Goal: Task Accomplishment & Management: Manage account settings

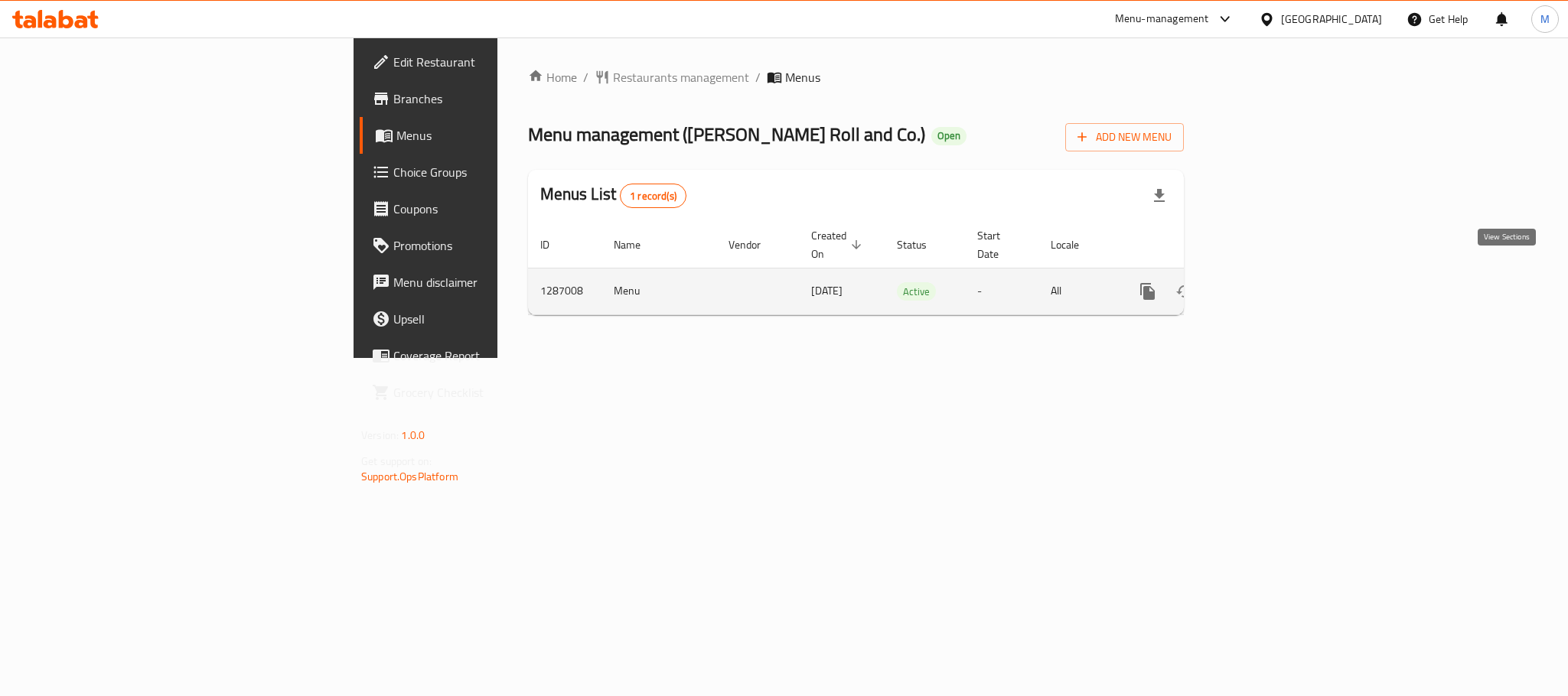
click at [1276, 285] on link "enhanced table" at bounding box center [1257, 292] width 36 height 36
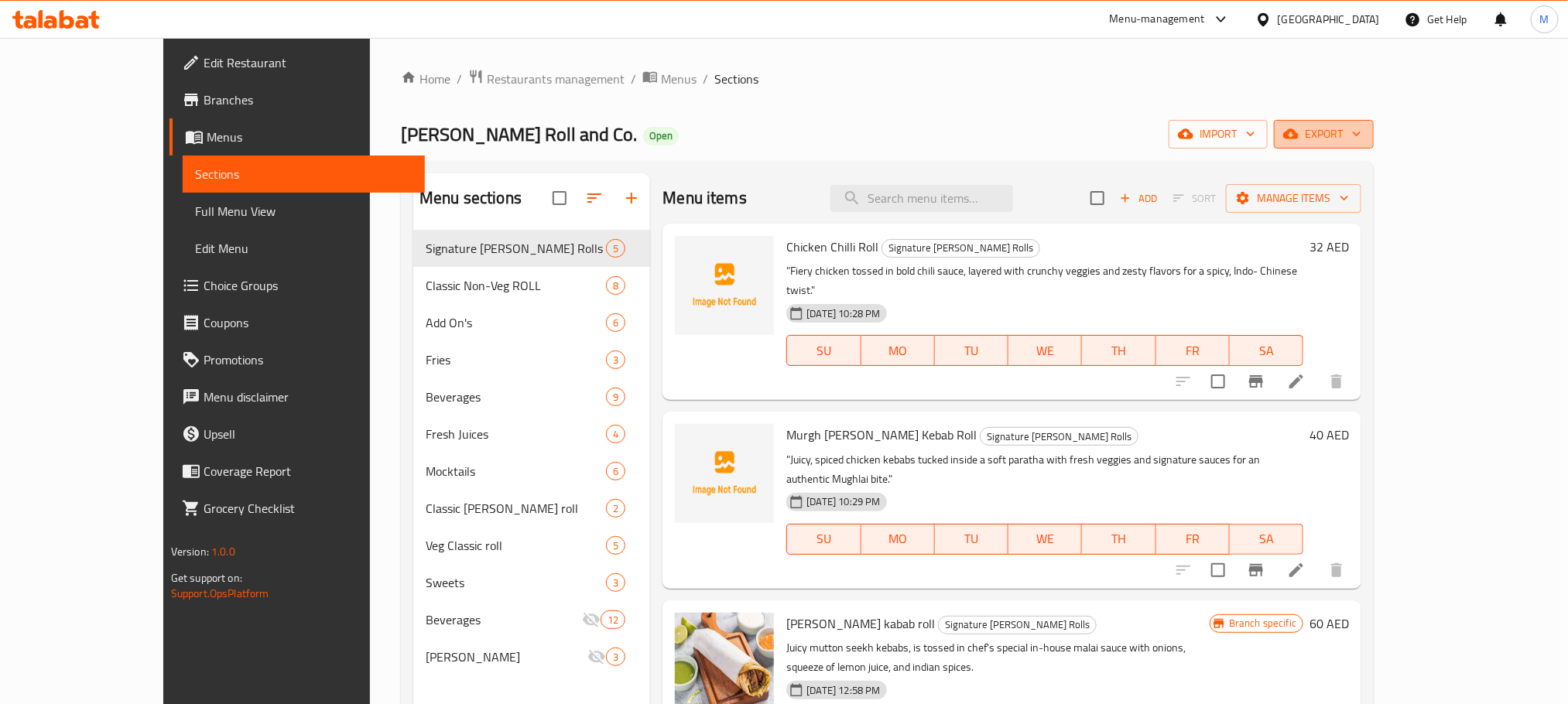
click at [1361, 144] on span "export" at bounding box center [1324, 134] width 75 height 19
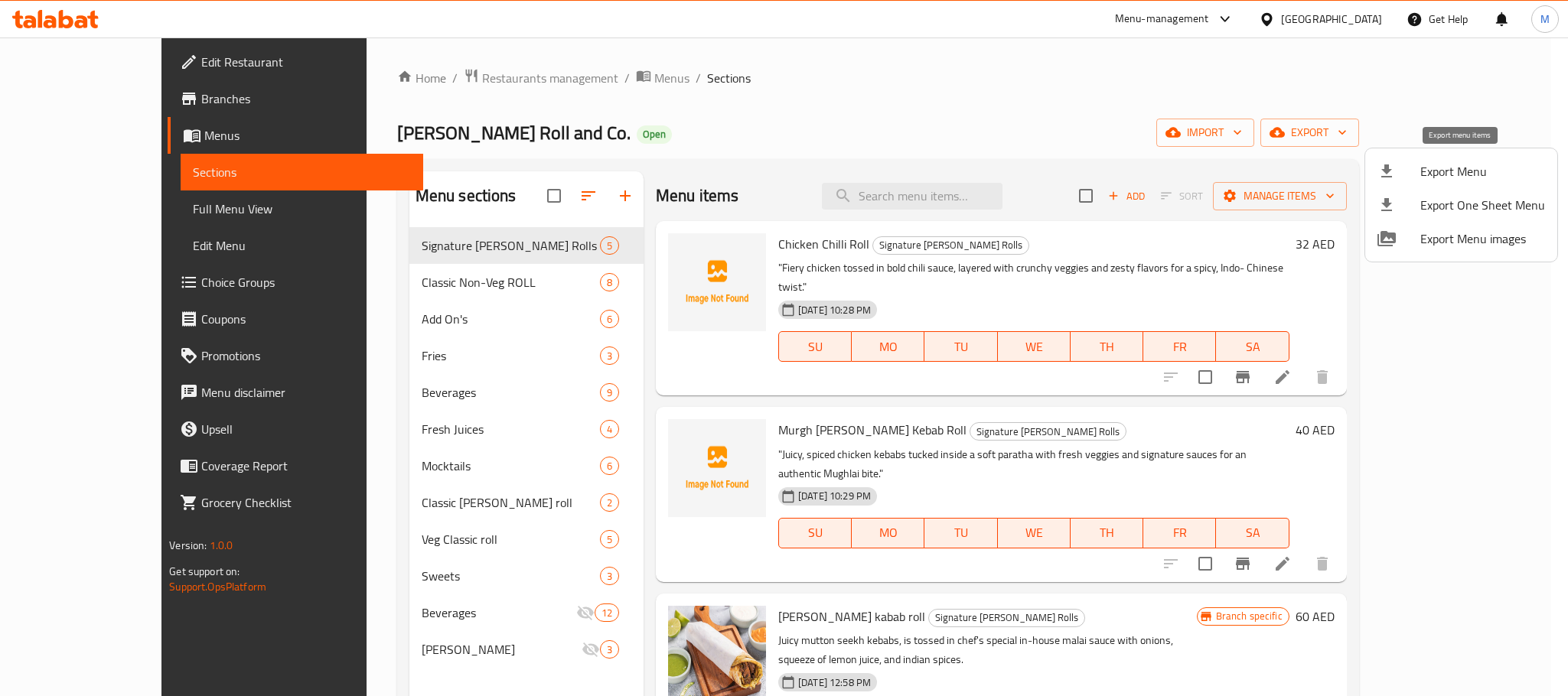
click at [1399, 174] on div at bounding box center [1398, 172] width 43 height 18
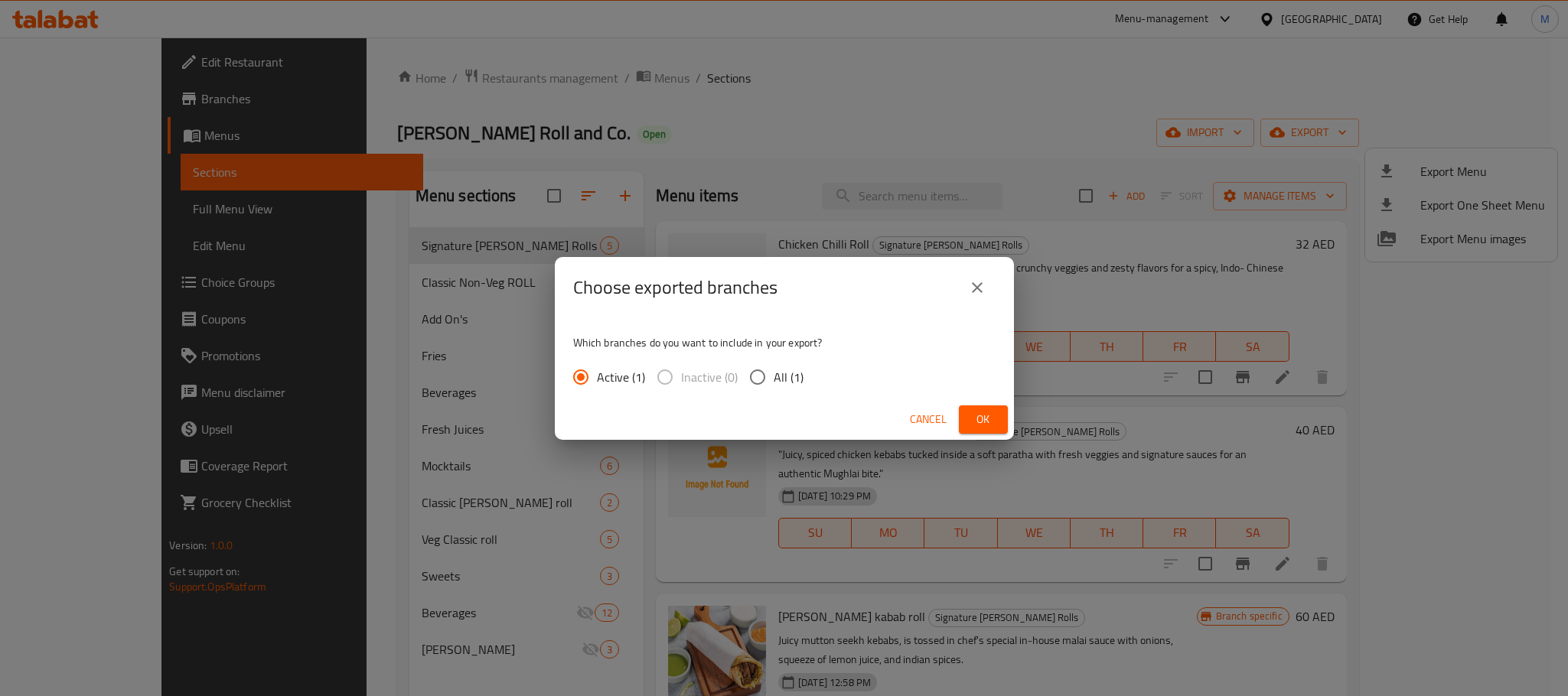
click at [980, 423] on span "Ok" at bounding box center [983, 419] width 25 height 19
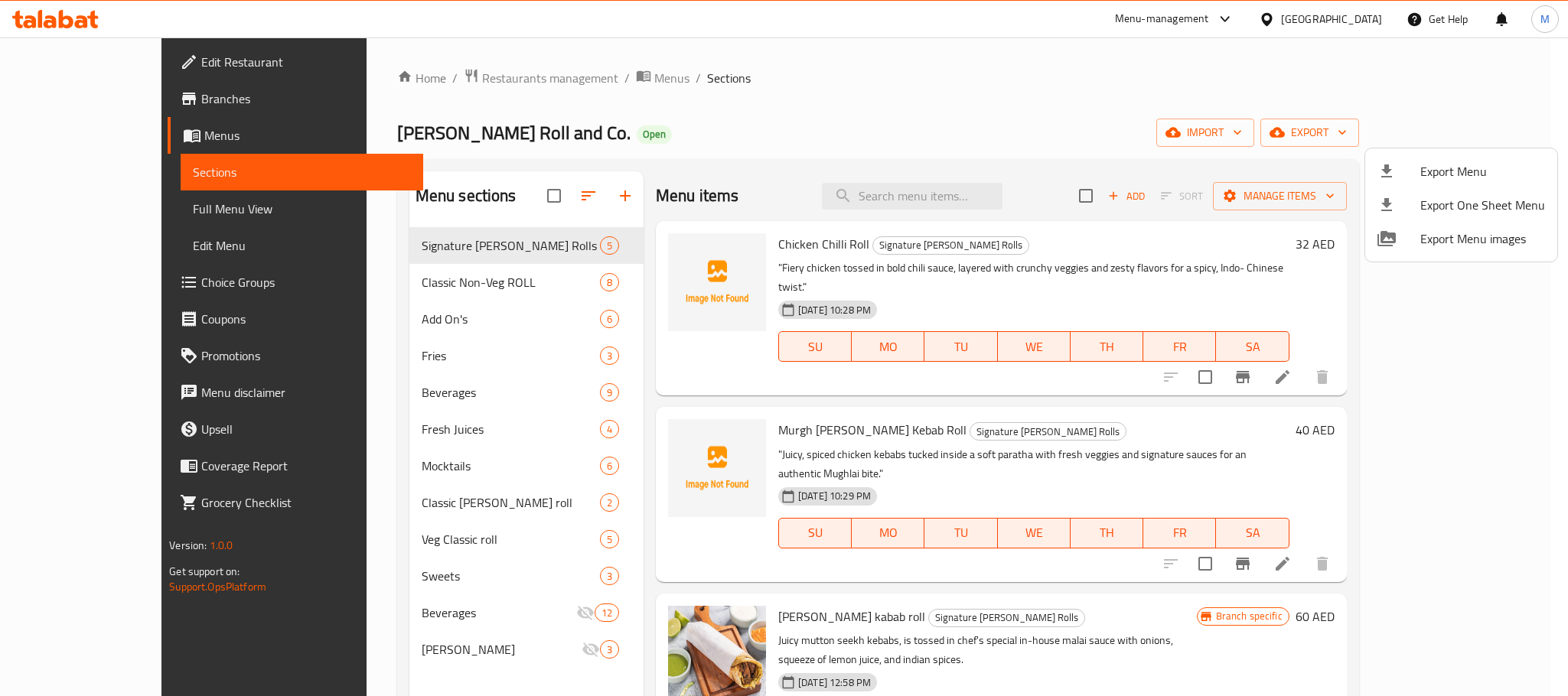
click at [872, 90] on div at bounding box center [784, 348] width 1568 height 696
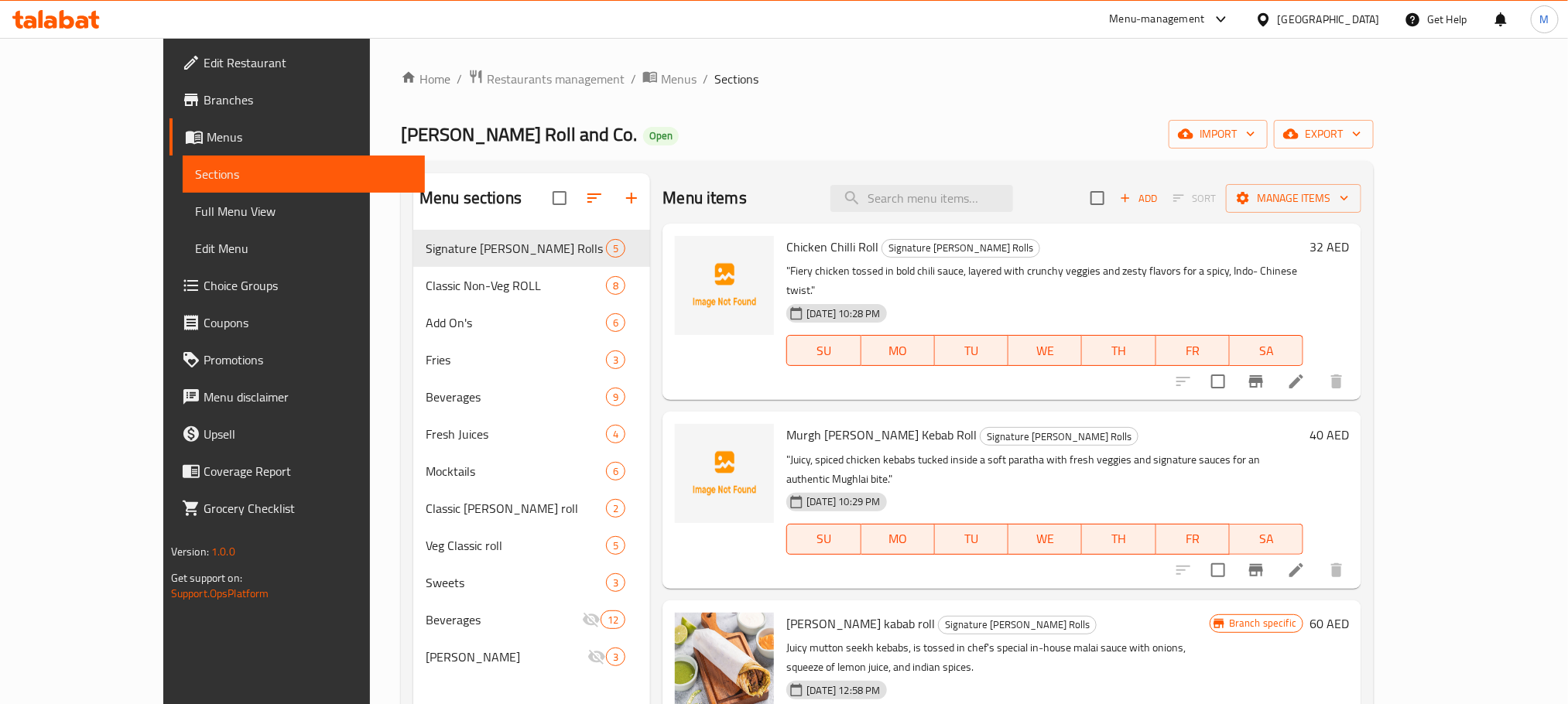
click at [1094, 88] on ol "Home / Restaurants management / Menus / Sections" at bounding box center [887, 79] width 973 height 20
click at [984, 182] on div "Menu items Add Sort Manage items" at bounding box center [1012, 199] width 699 height 51
click at [984, 188] on input "search" at bounding box center [922, 198] width 183 height 27
paste input "Cheesy Corn Salsa Roll"
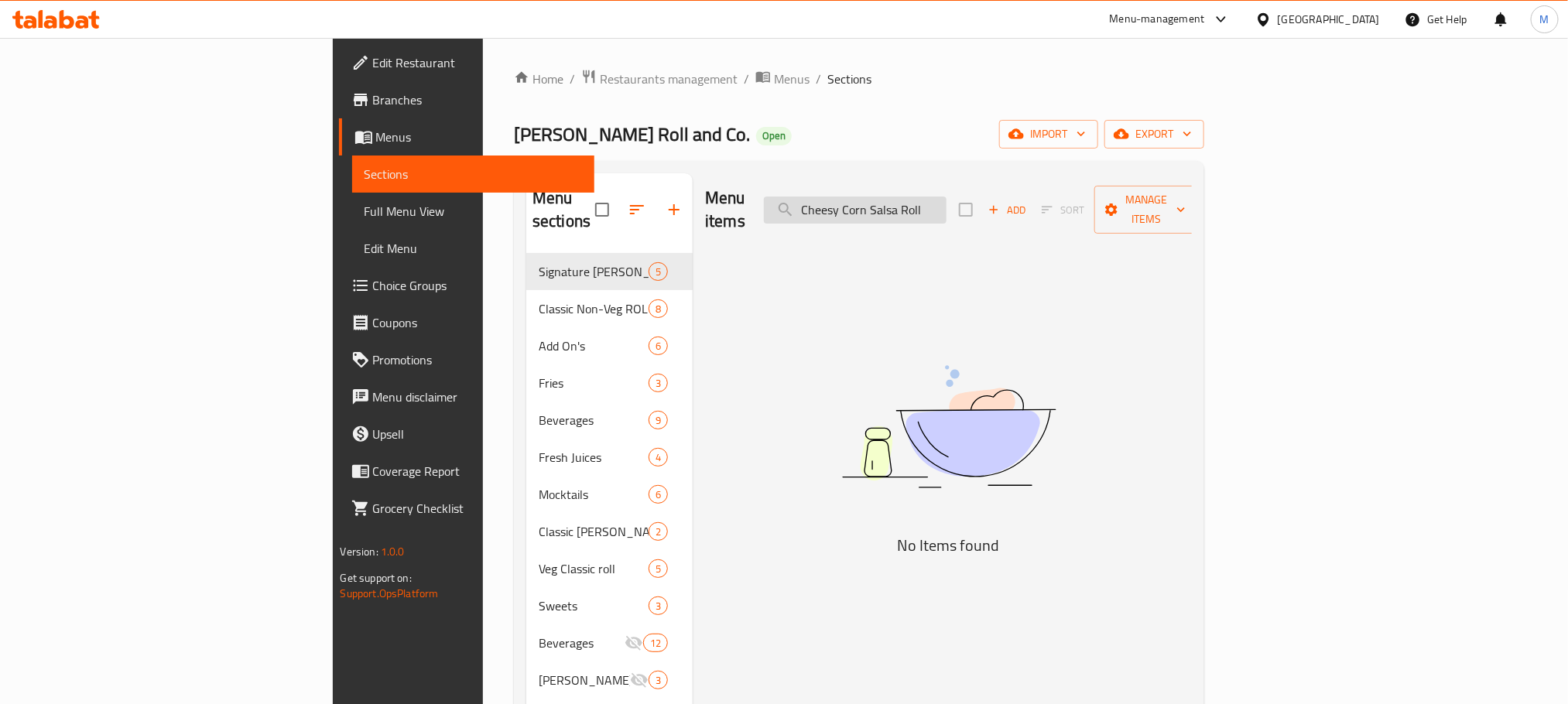
click at [941, 198] on input "Cheesy Corn Salsa Roll" at bounding box center [855, 210] width 183 height 27
drag, startPoint x: 941, startPoint y: 198, endPoint x: 1001, endPoint y: 202, distance: 60.1
click at [947, 202] on input "Cheesy Corn Salsa Roll" at bounding box center [855, 210] width 183 height 27
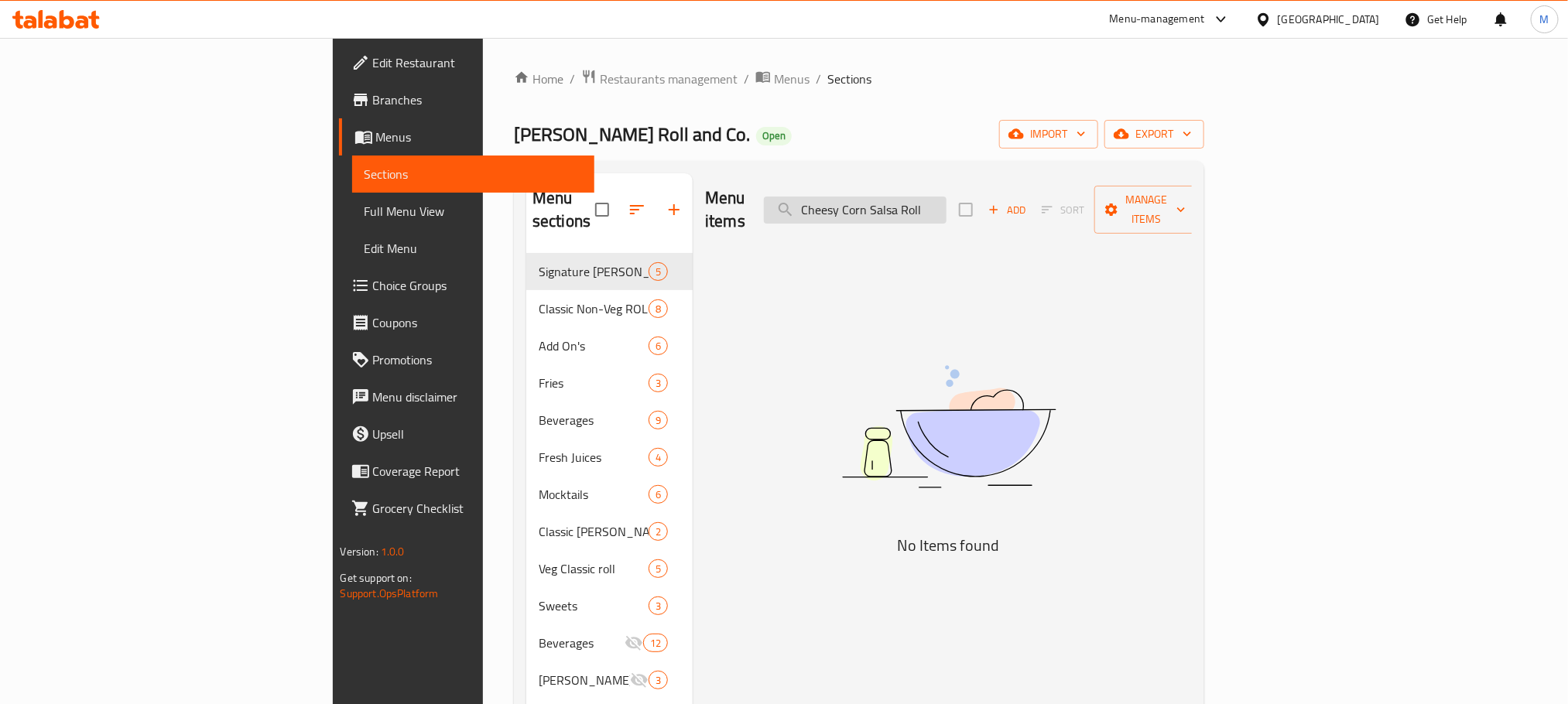
click at [947, 202] on input "Cheesy Corn Salsa Roll" at bounding box center [855, 210] width 183 height 27
paste input "search"
click at [947, 198] on input "Cheesy Corn Salsa" at bounding box center [855, 210] width 183 height 27
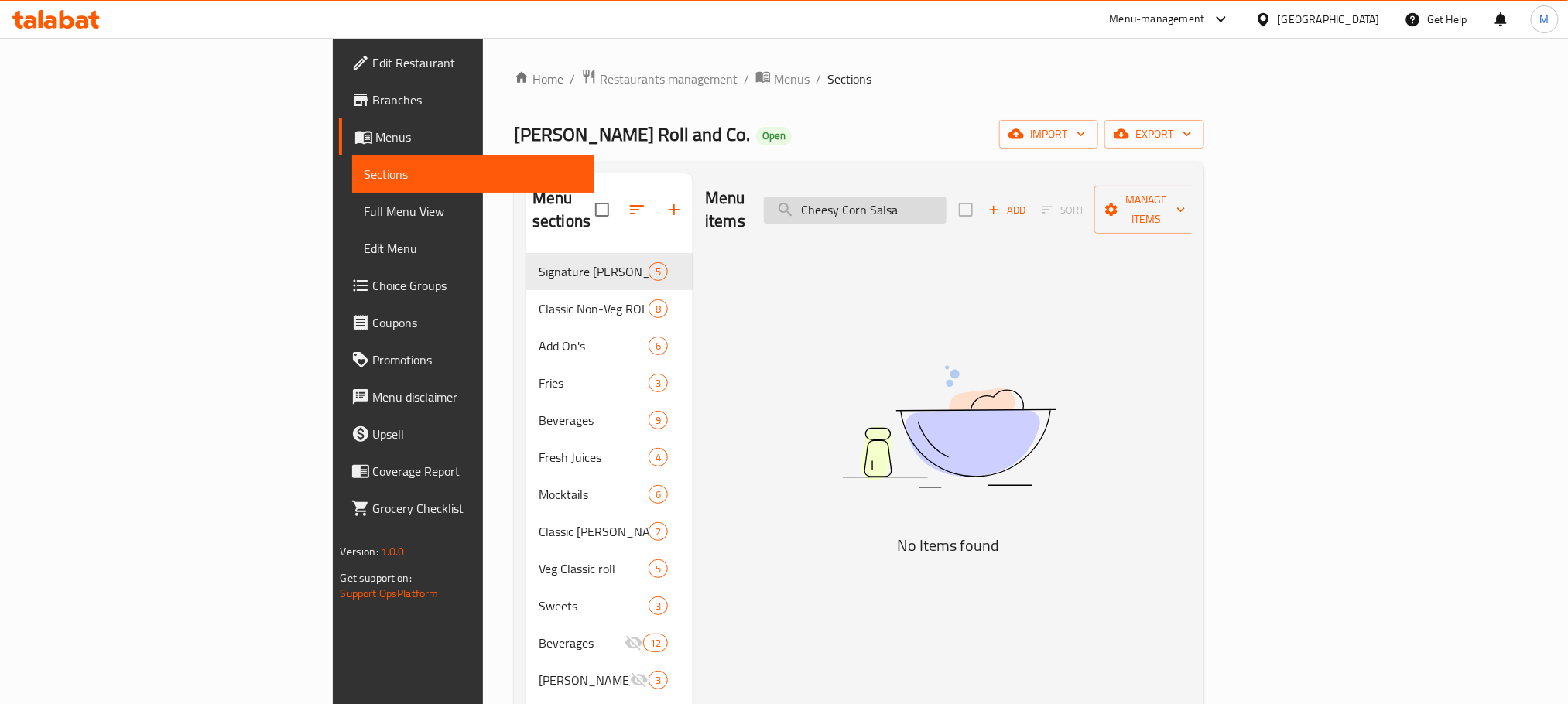
paste input "corn salasa wrap"
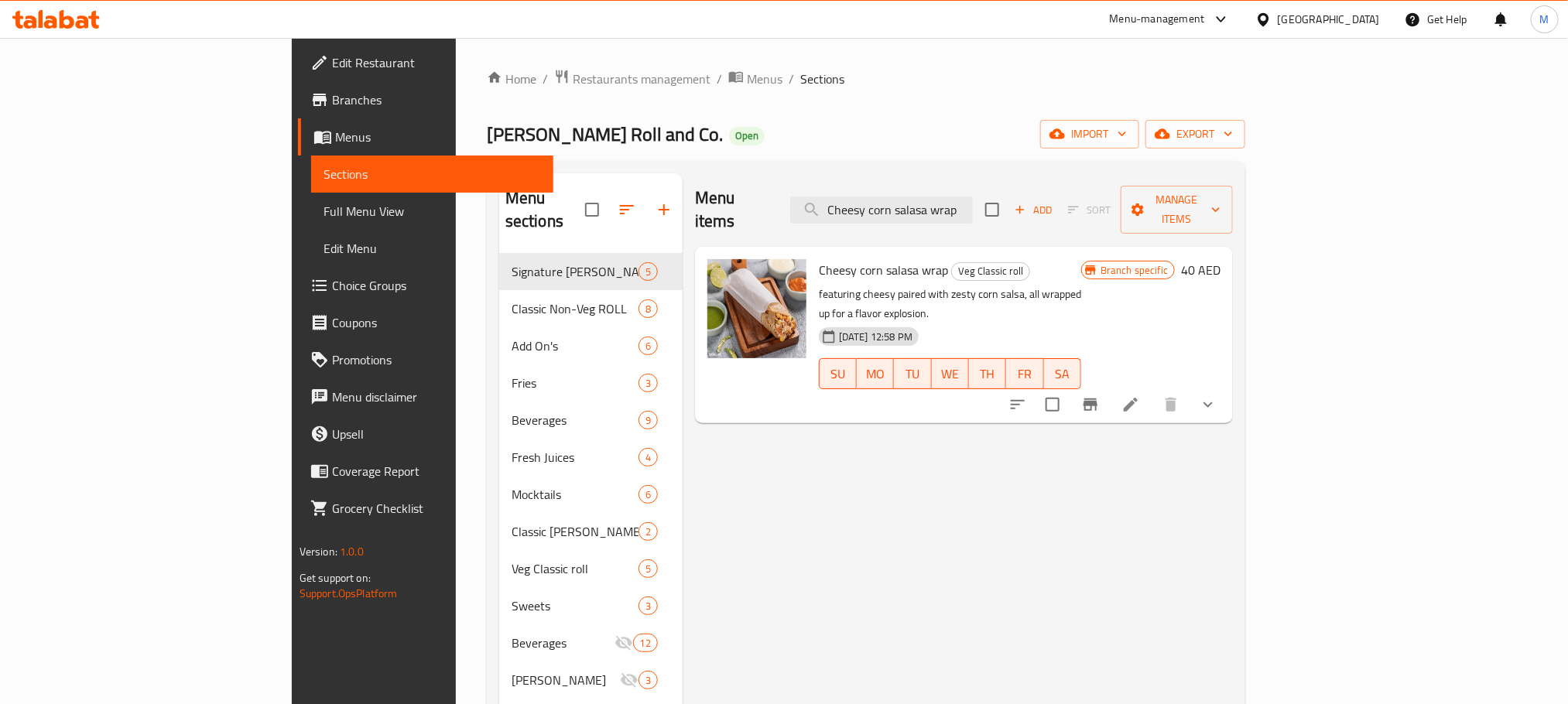
type input "Cheesy corn salasa wrap"
click at [1100, 395] on icon "Branch-specific-item" at bounding box center [1091, 404] width 18 height 18
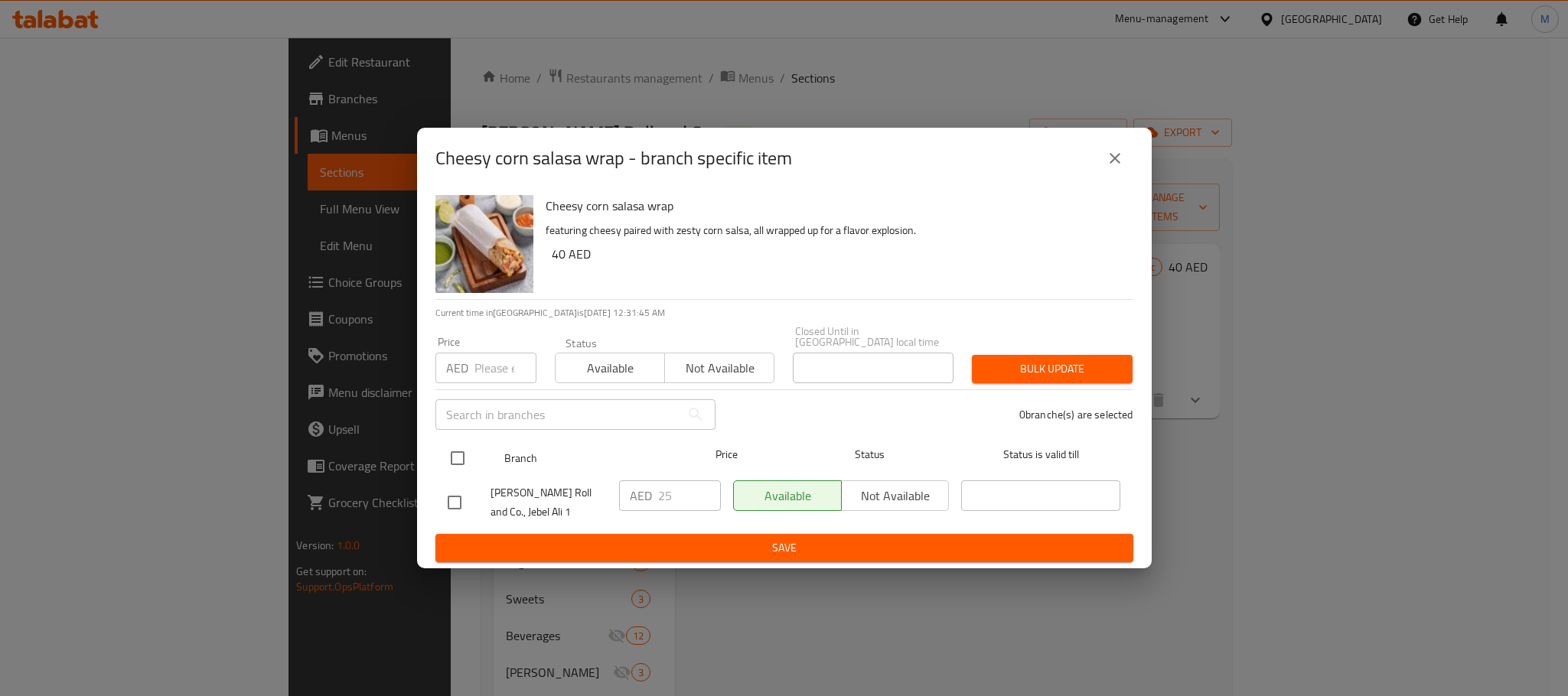
drag, startPoint x: 454, startPoint y: 457, endPoint x: 542, endPoint y: 384, distance: 114.3
click at [461, 450] on input "checkbox" at bounding box center [457, 458] width 32 height 32
checkbox input "true"
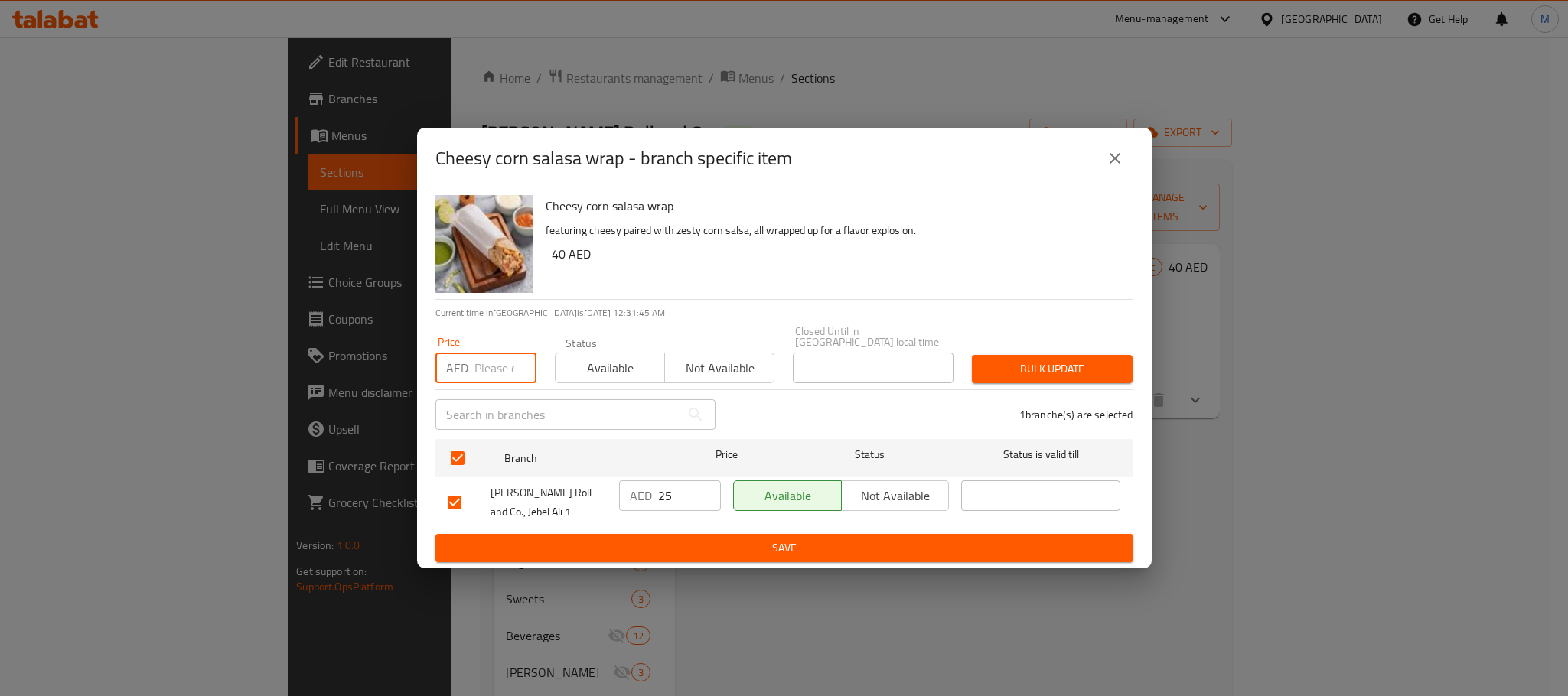
click at [474, 376] on input "number" at bounding box center [505, 368] width 62 height 31
paste input "34.00"
type input "34.00"
click at [829, 288] on div "Cheesy corn salasa wrap featuring cheesy paired with zesty corn salsa, all wrap…" at bounding box center [833, 244] width 588 height 110
click at [1017, 355] on button "Bulk update" at bounding box center [1052, 369] width 161 height 28
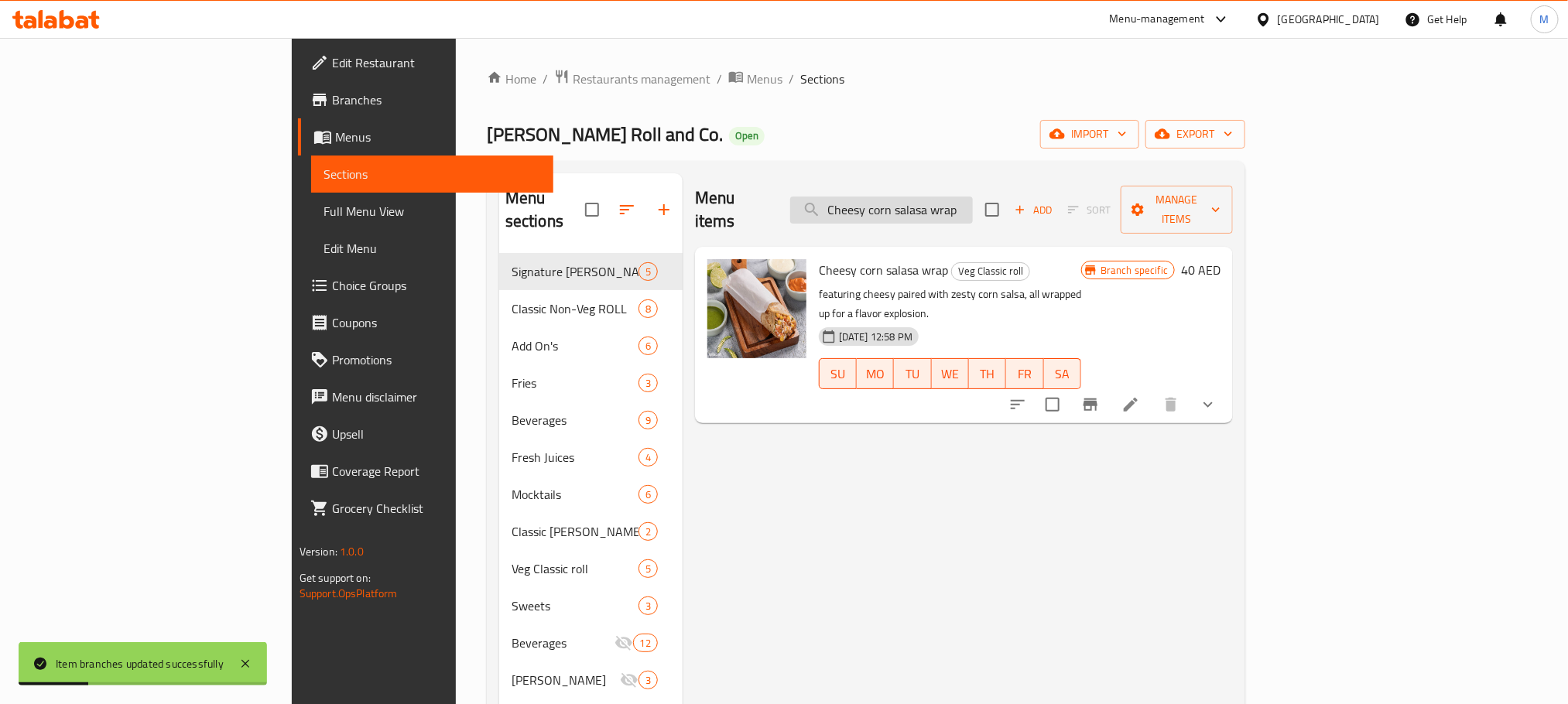
click at [973, 203] on input "Cheesy corn salasa wrap" at bounding box center [881, 210] width 183 height 27
paste input "icken Kathi Roll"
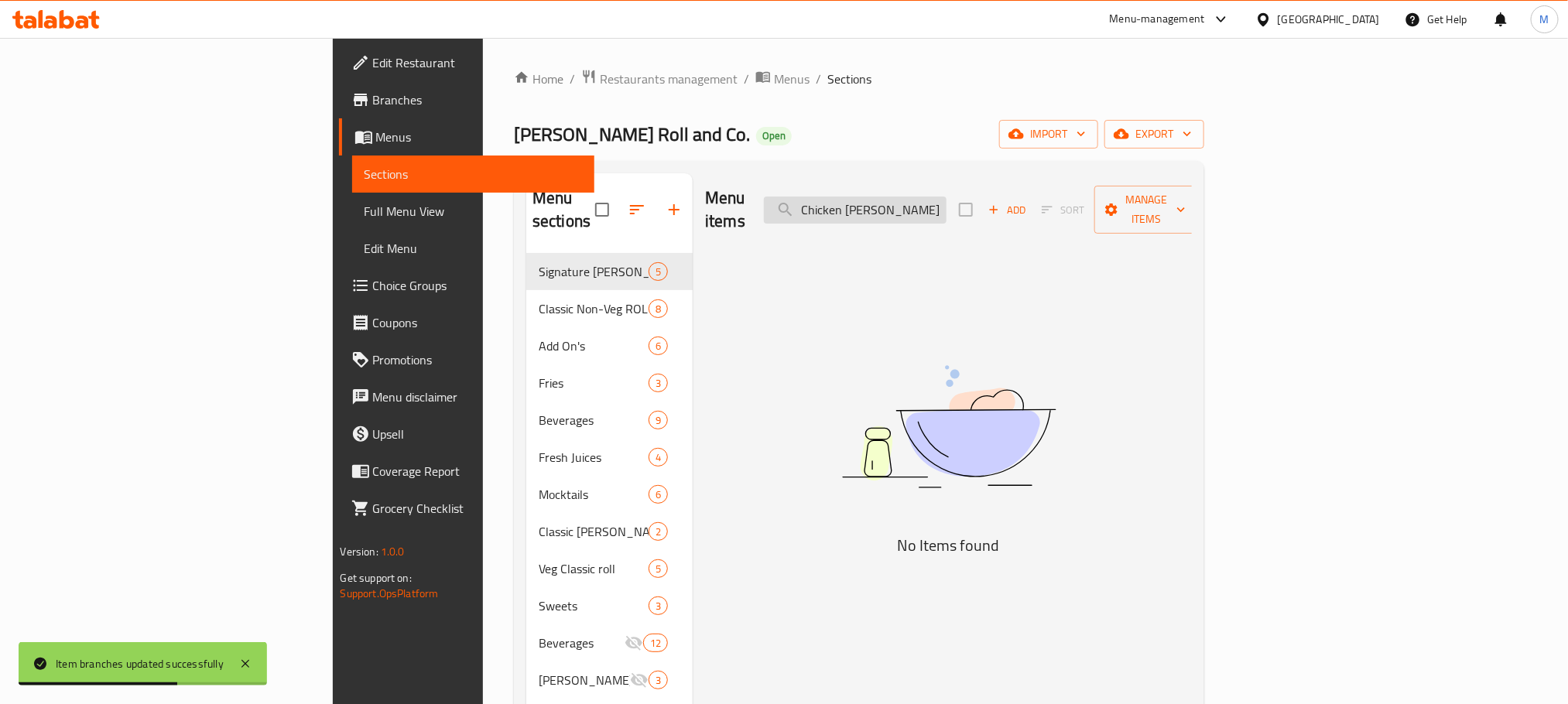
click at [945, 199] on input "Chicken Kathi Roll" at bounding box center [855, 210] width 183 height 27
paste input "kathi kabab r"
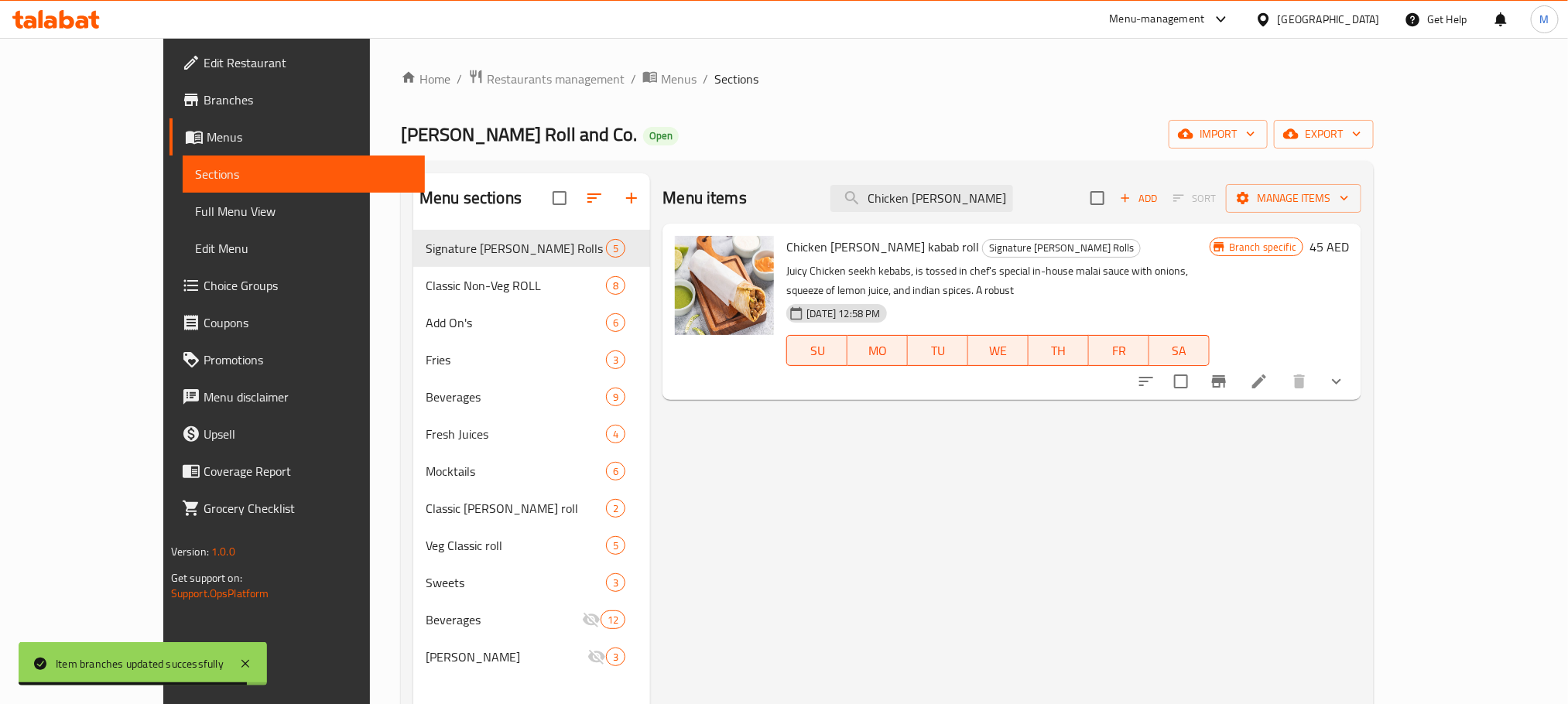
type input "Chicken kathi kabab roll"
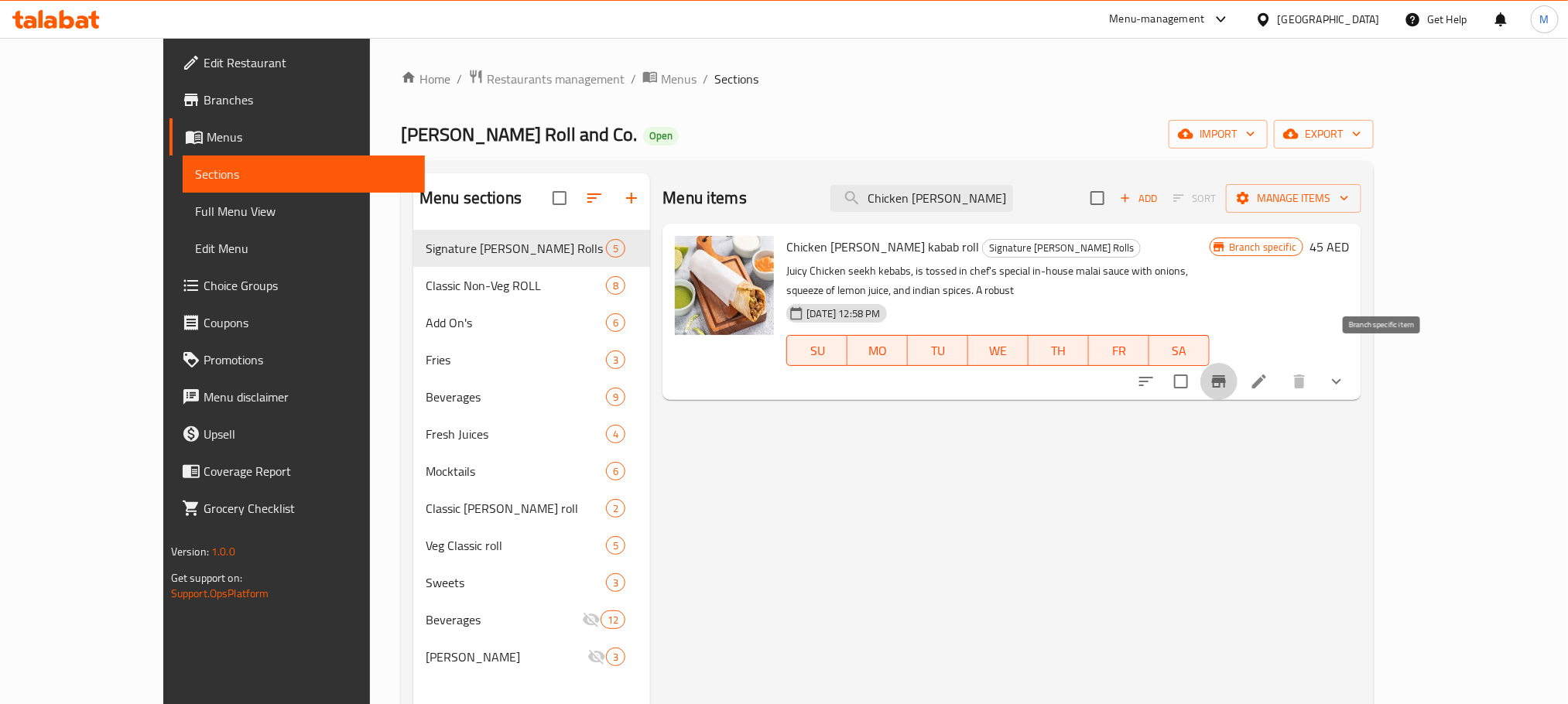
click at [1226, 375] on icon "Branch-specific-item" at bounding box center [1219, 380] width 14 height 12
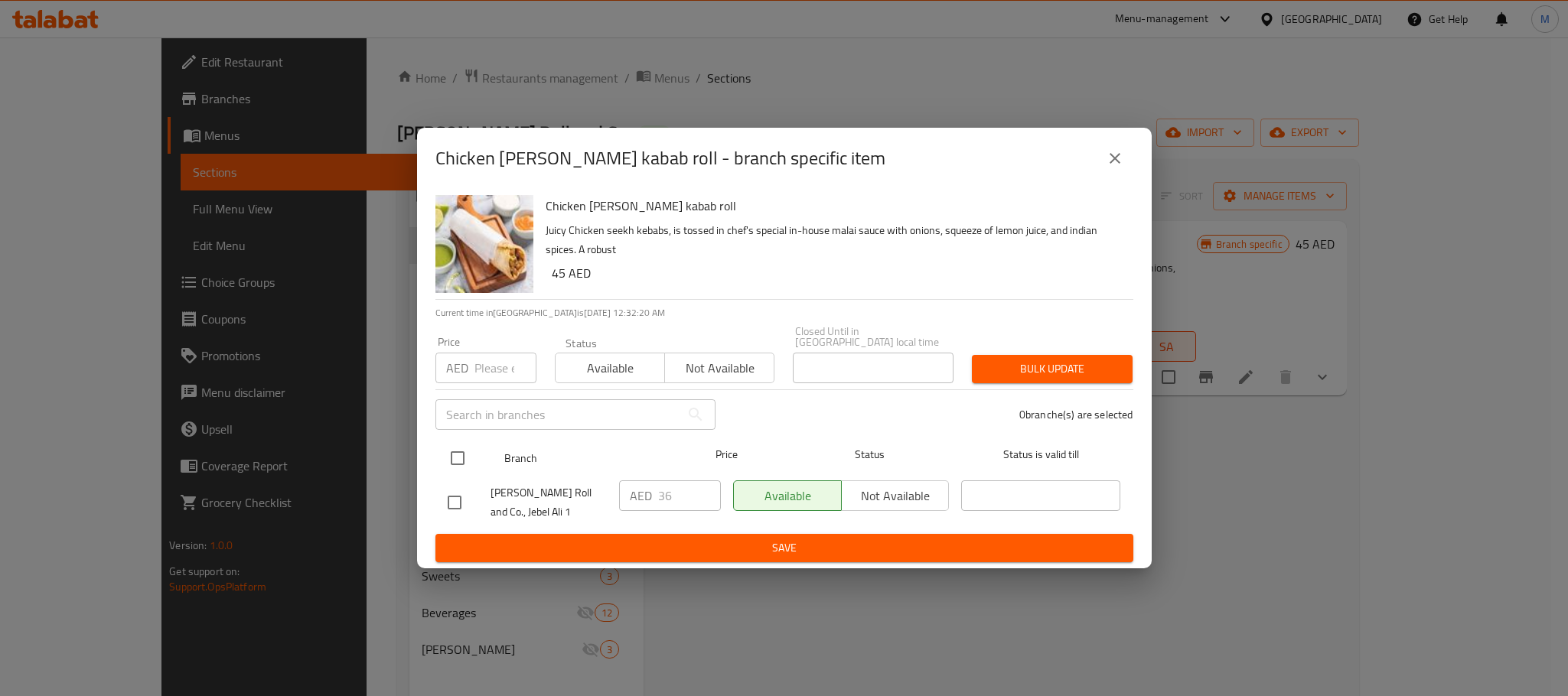
click at [451, 469] on input "checkbox" at bounding box center [457, 458] width 32 height 32
checkbox input "true"
click at [506, 374] on input "number" at bounding box center [505, 368] width 62 height 31
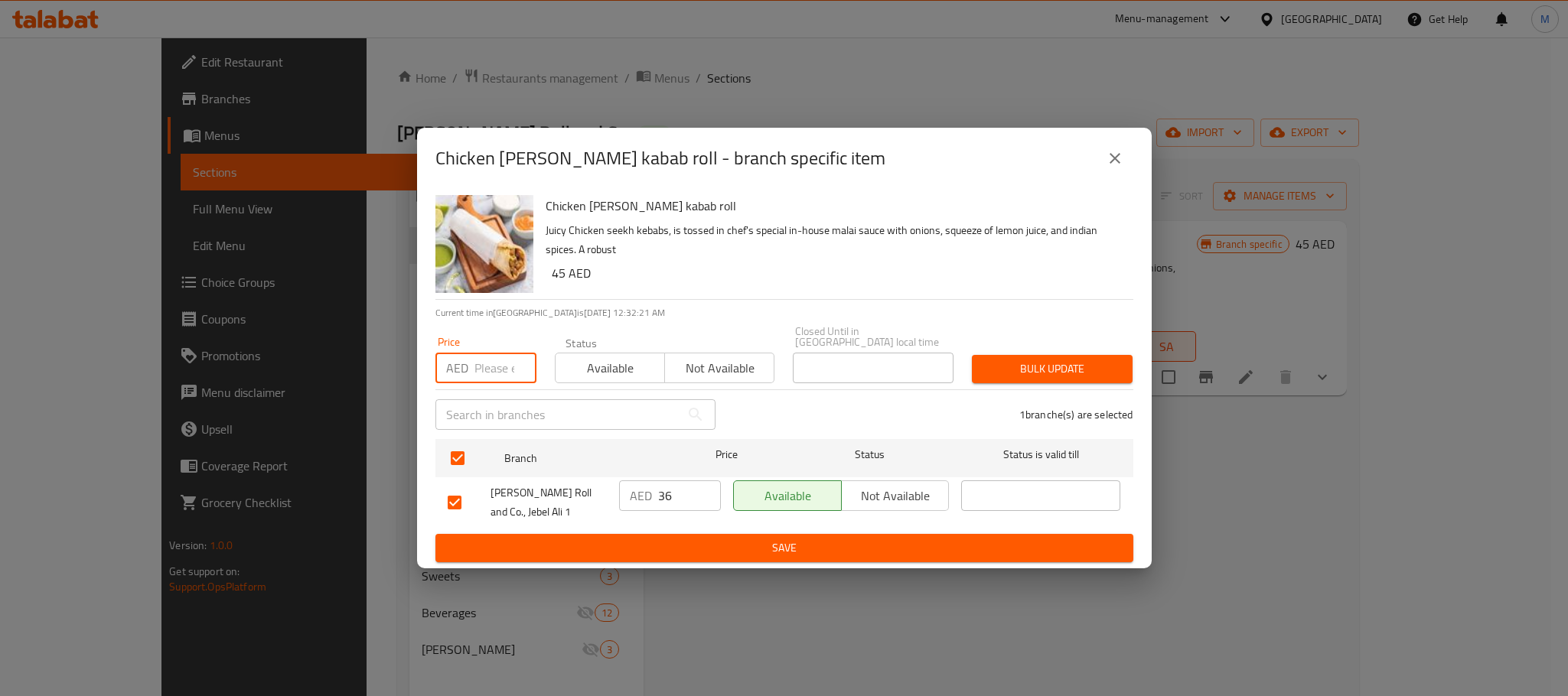
paste input "40.00"
type input "40.00"
drag, startPoint x: 1038, startPoint y: 393, endPoint x: 1043, endPoint y: 373, distance: 20.6
click at [1038, 393] on div "1 branche(s) are selected" at bounding box center [934, 414] width 418 height 55
click at [1043, 372] on span "Bulk update" at bounding box center [1052, 369] width 136 height 19
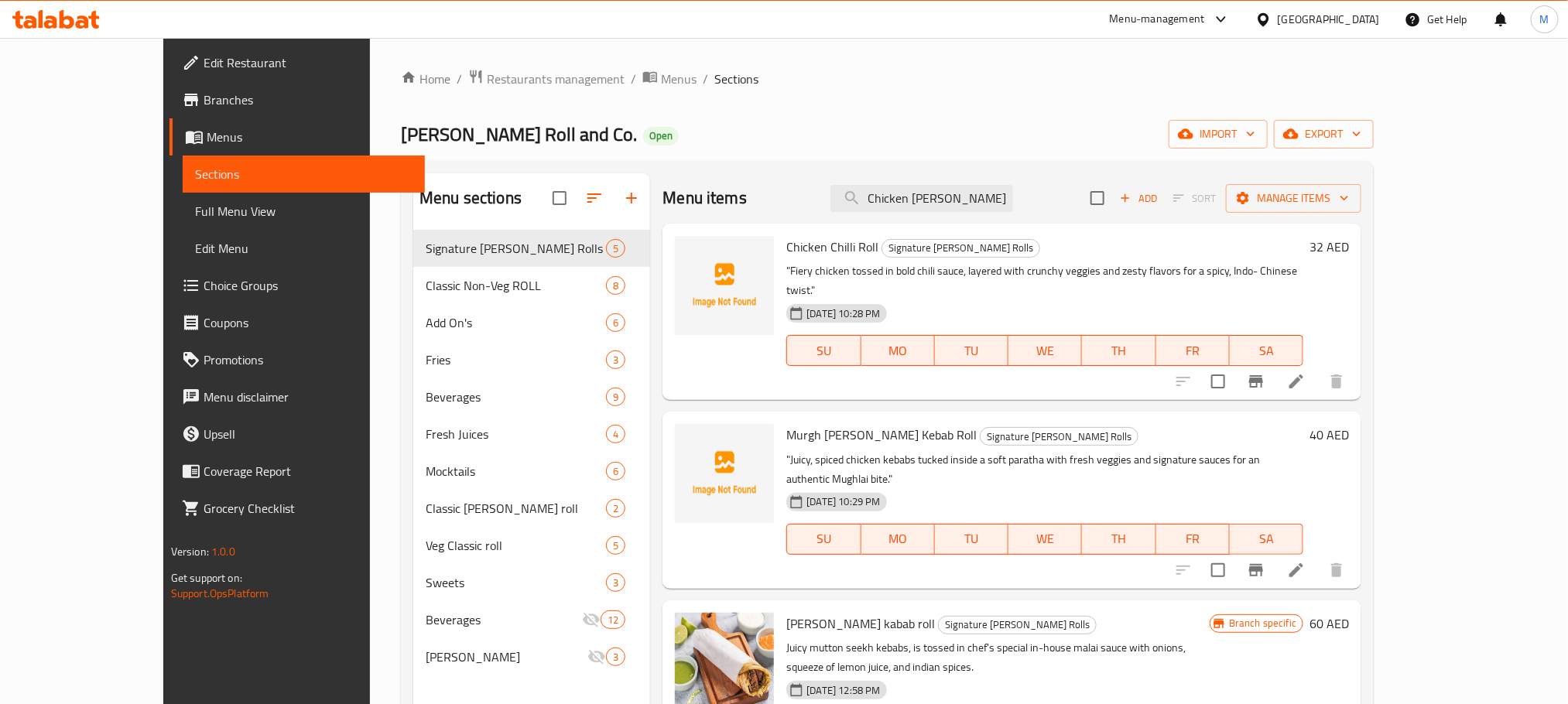
drag, startPoint x: 944, startPoint y: 100, endPoint x: 803, endPoint y: 98, distance: 141.0
click at [803, 98] on div "Home / Restaurants management / Menus / Sections Urban Kathi Roll and Co. Open …" at bounding box center [887, 480] width 973 height 822
click at [204, 283] on span "Choice Groups" at bounding box center [308, 286] width 209 height 18
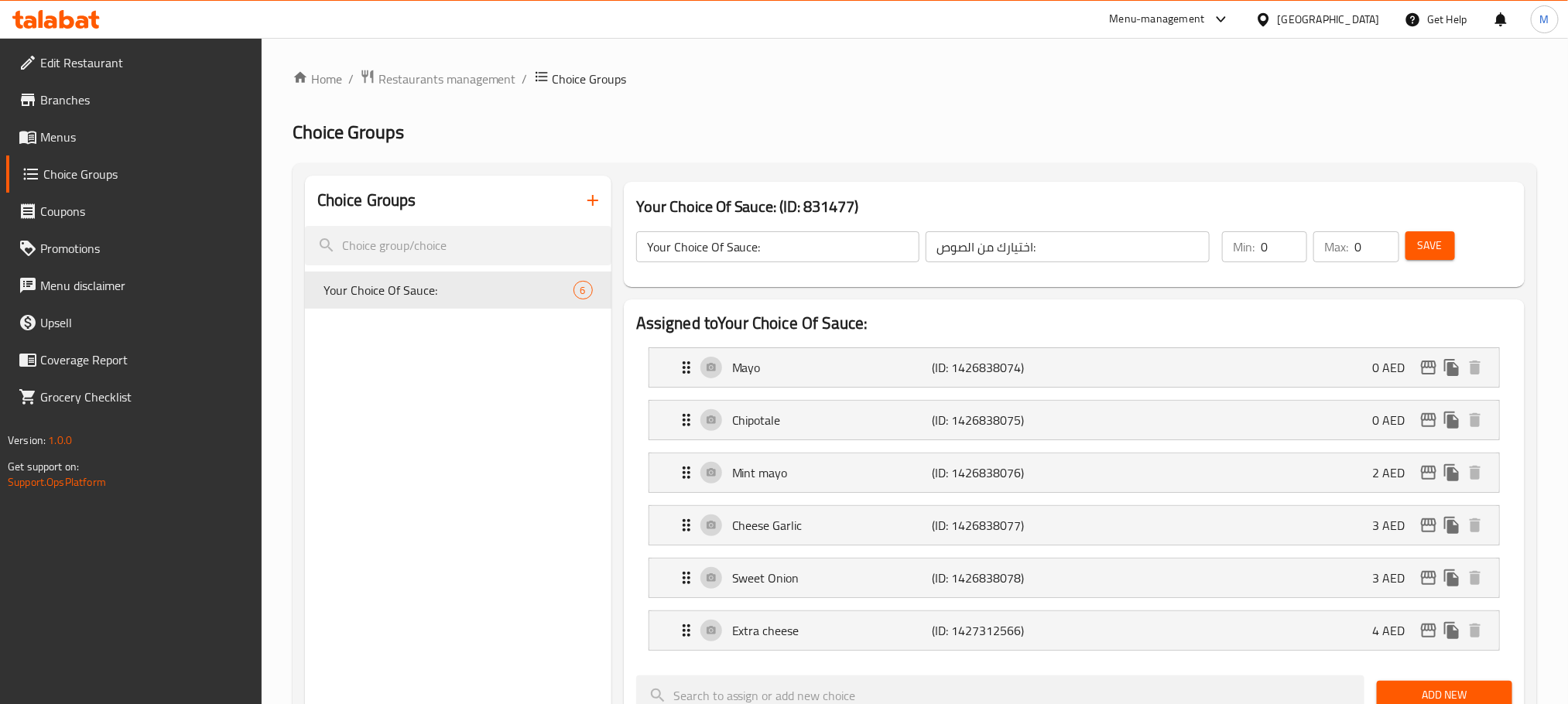
click at [600, 207] on icon "button" at bounding box center [593, 200] width 18 height 18
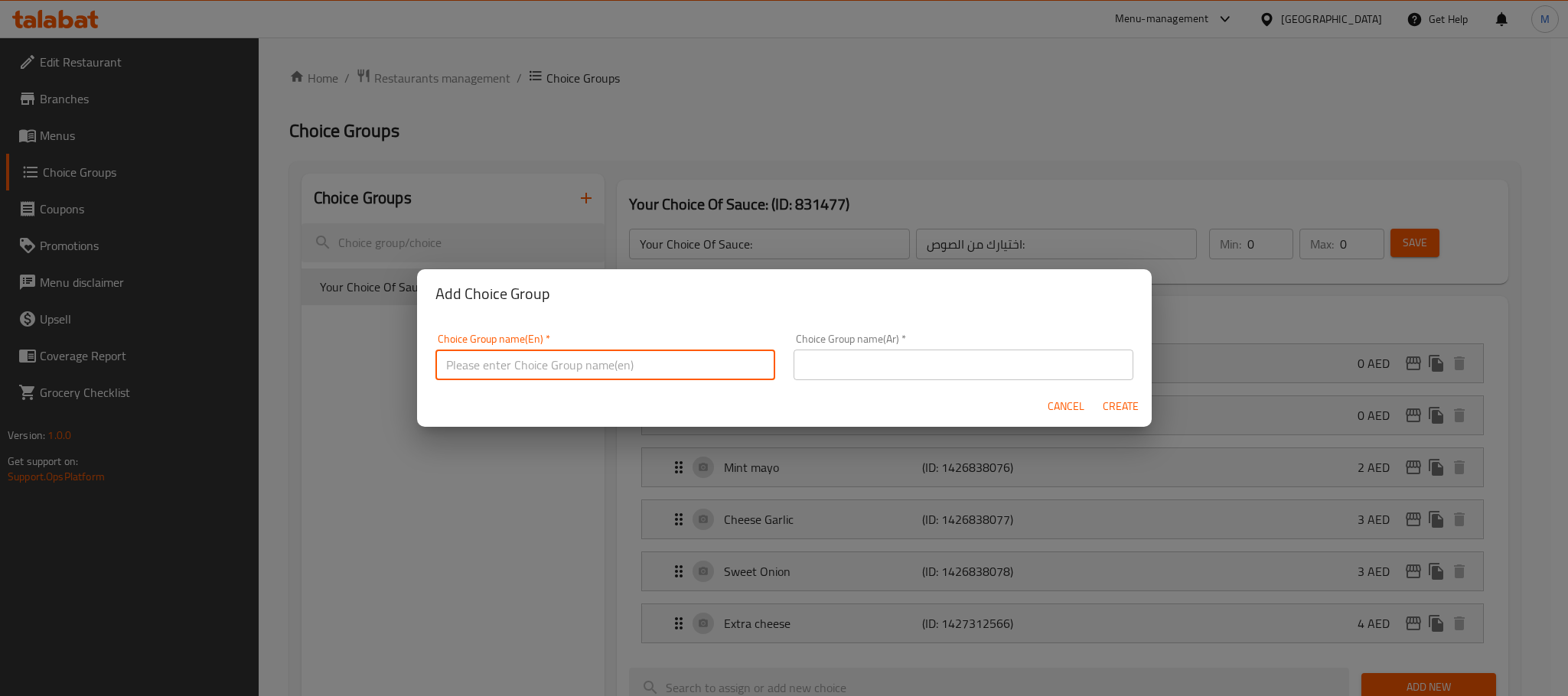
click at [561, 365] on input "text" at bounding box center [605, 365] width 340 height 31
paste input "non-veg rolls choice"
type input "non-veg rolls choice"
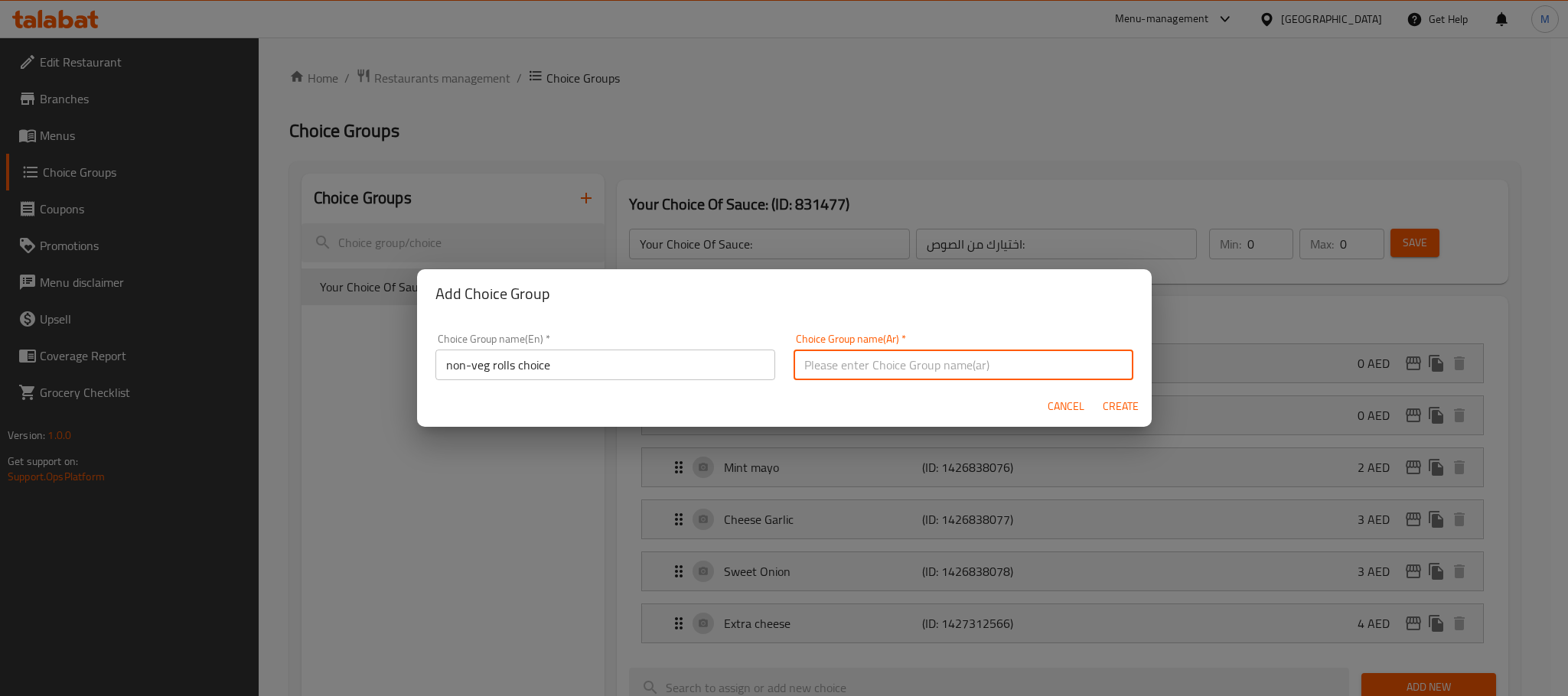
click at [989, 375] on input "text" at bounding box center [963, 365] width 340 height 31
paste input "اختيار لفائف غير نباتية"
type input "اختيار لفائف غير نباتية"
click at [797, 397] on div "Cancel Create" at bounding box center [784, 406] width 735 height 41
click at [1120, 410] on span "Create" at bounding box center [1121, 406] width 36 height 19
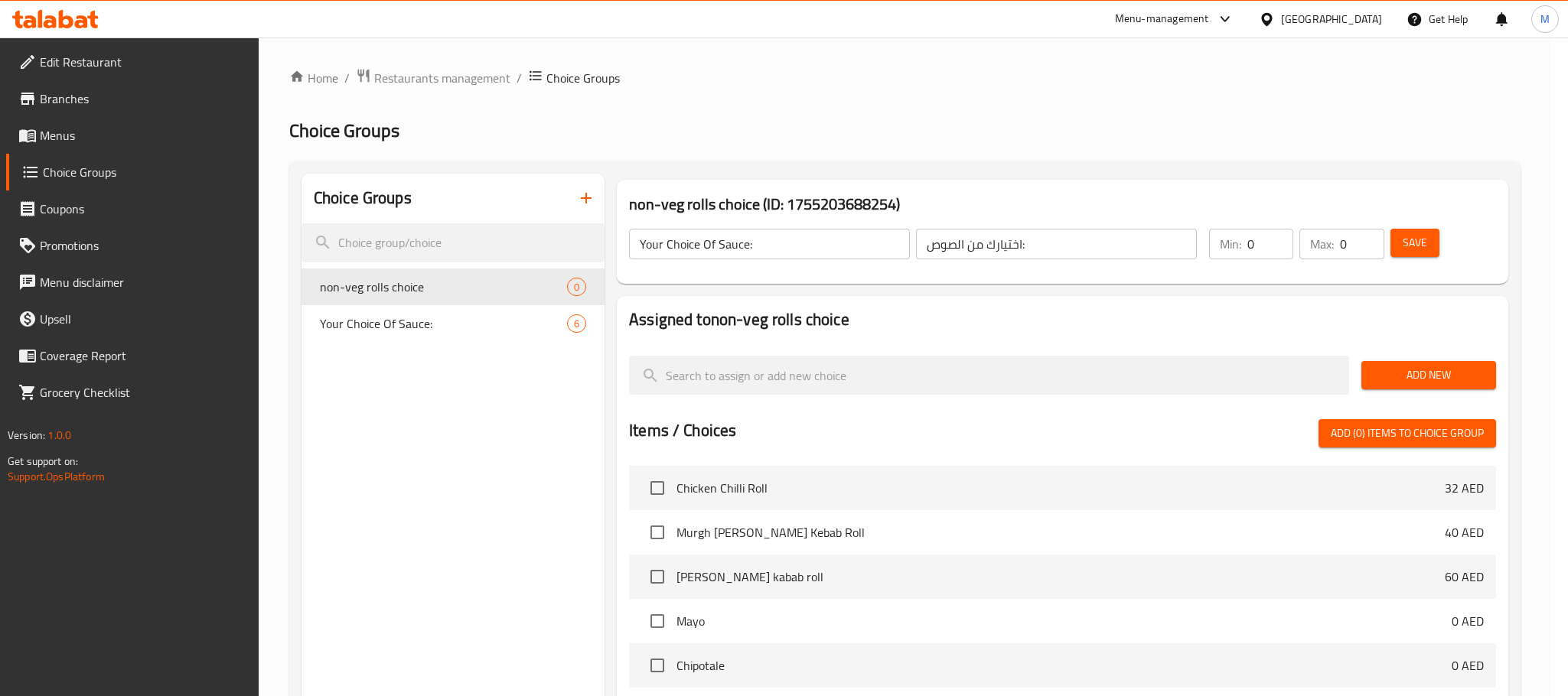
type input "non-veg rolls choice"
type input "اختيار لفائف غير نباتية"
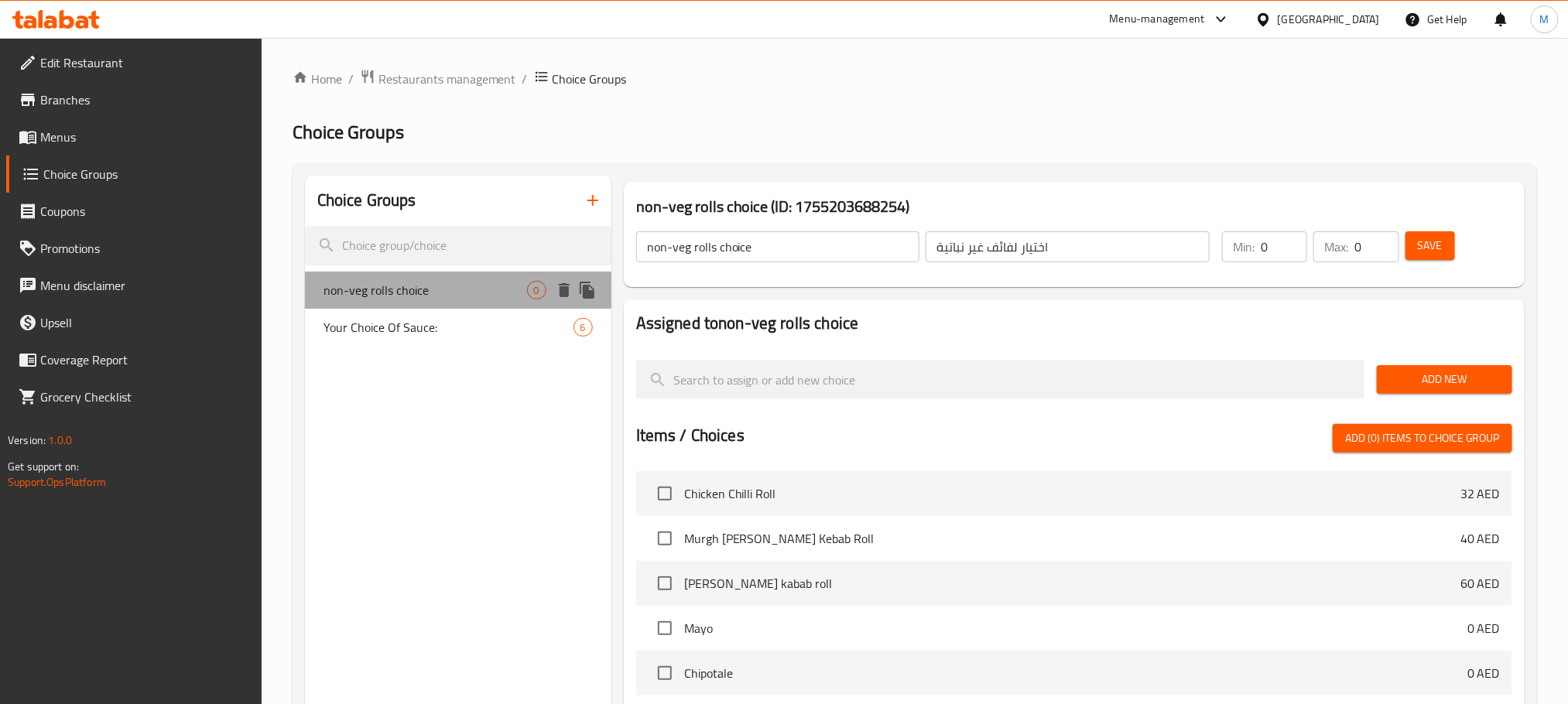
click at [425, 293] on span "non-veg rolls choice" at bounding box center [426, 290] width 204 height 18
drag, startPoint x: 1099, startPoint y: 131, endPoint x: 934, endPoint y: 116, distance: 165.7
click at [934, 116] on div "Home / Restaurants management / Choice Groups Choice Groups Choice Groups non-v…" at bounding box center [915, 548] width 1244 height 959
click at [1477, 386] on span "Add New" at bounding box center [1445, 380] width 110 height 19
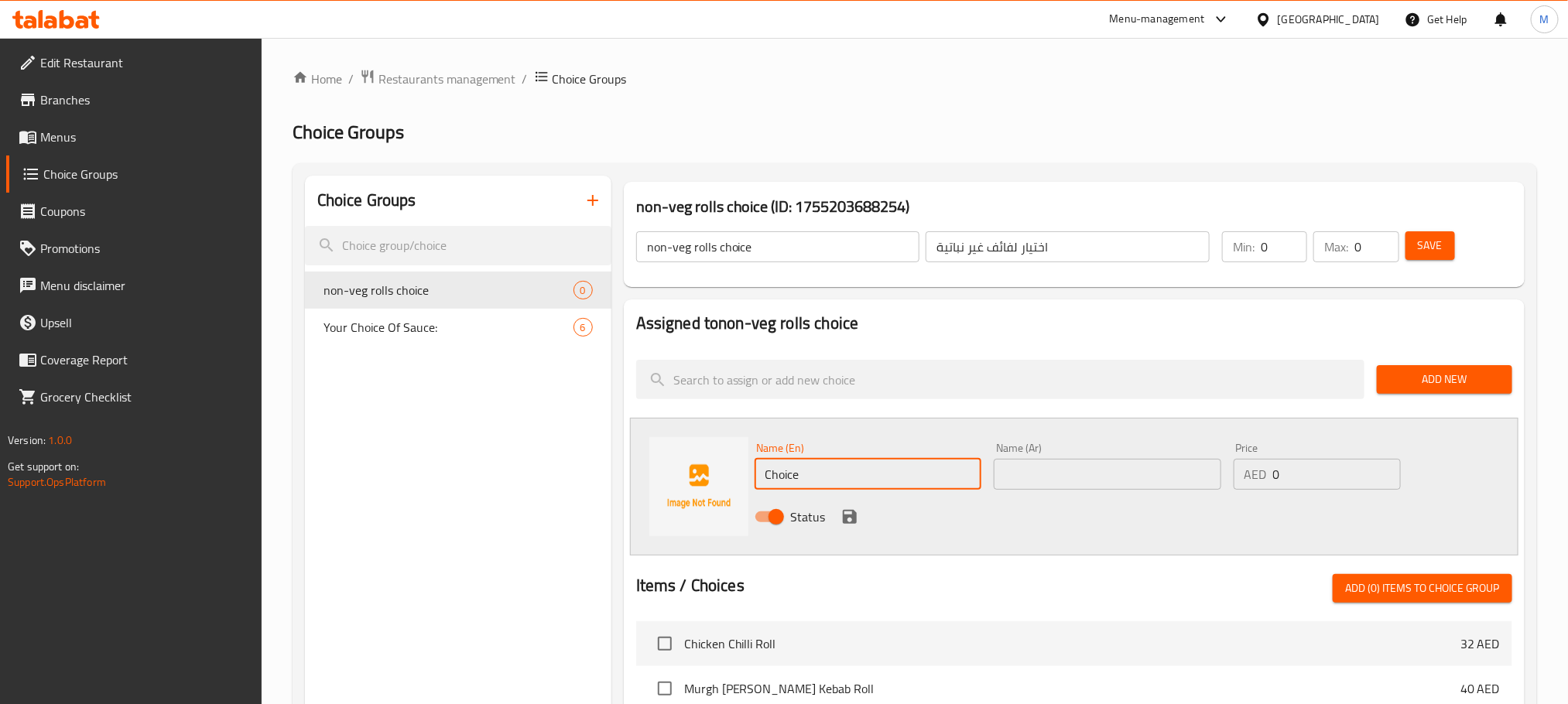
click at [885, 468] on input "Choice" at bounding box center [869, 474] width 228 height 31
paste input "Barbeque Chicken Roll"
type input "Barbeque Chicken Roll"
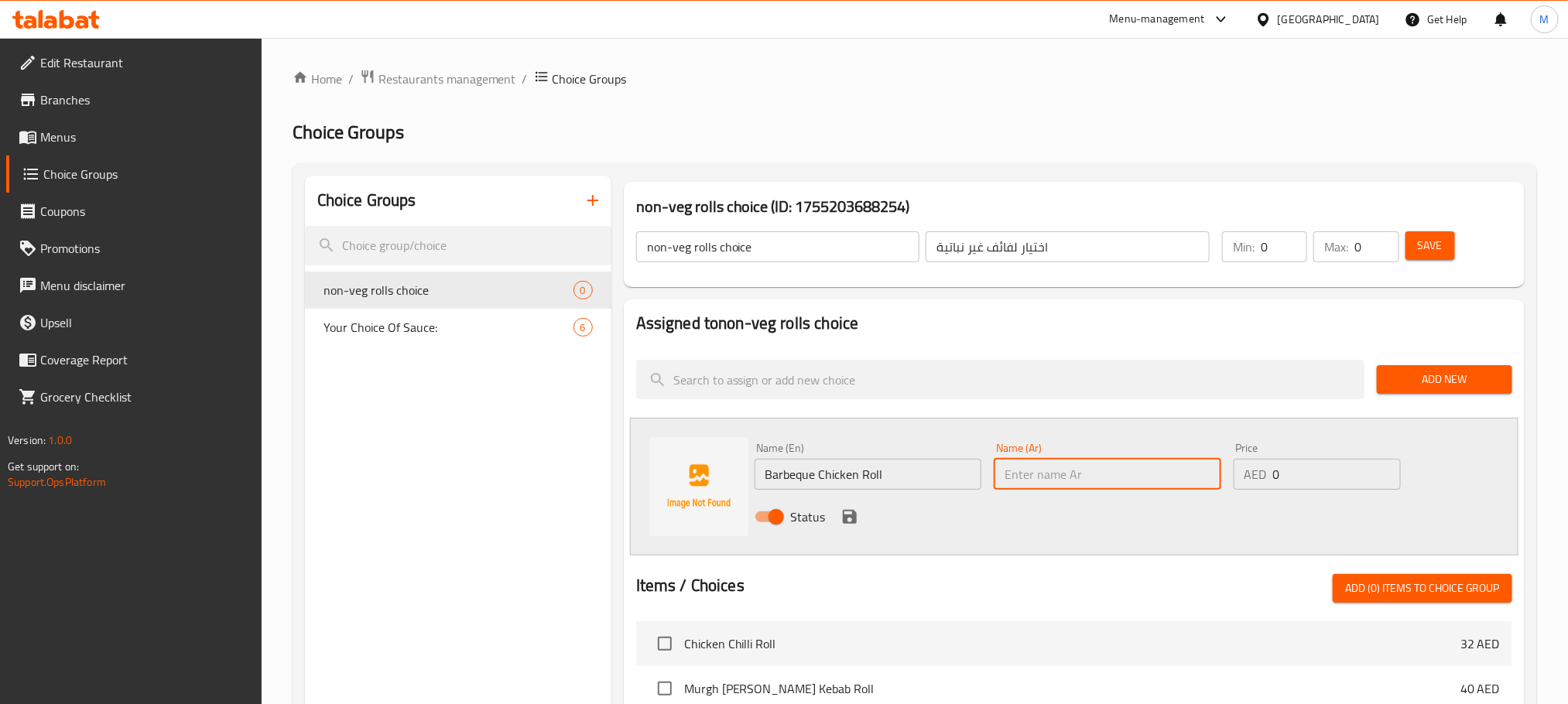
click at [1145, 479] on input "text" at bounding box center [1108, 474] width 228 height 31
paste input "لفائف الدجاج المشوي"
type input "لفائف الدجاج المشوي"
click at [848, 517] on icon "save" at bounding box center [849, 517] width 14 height 14
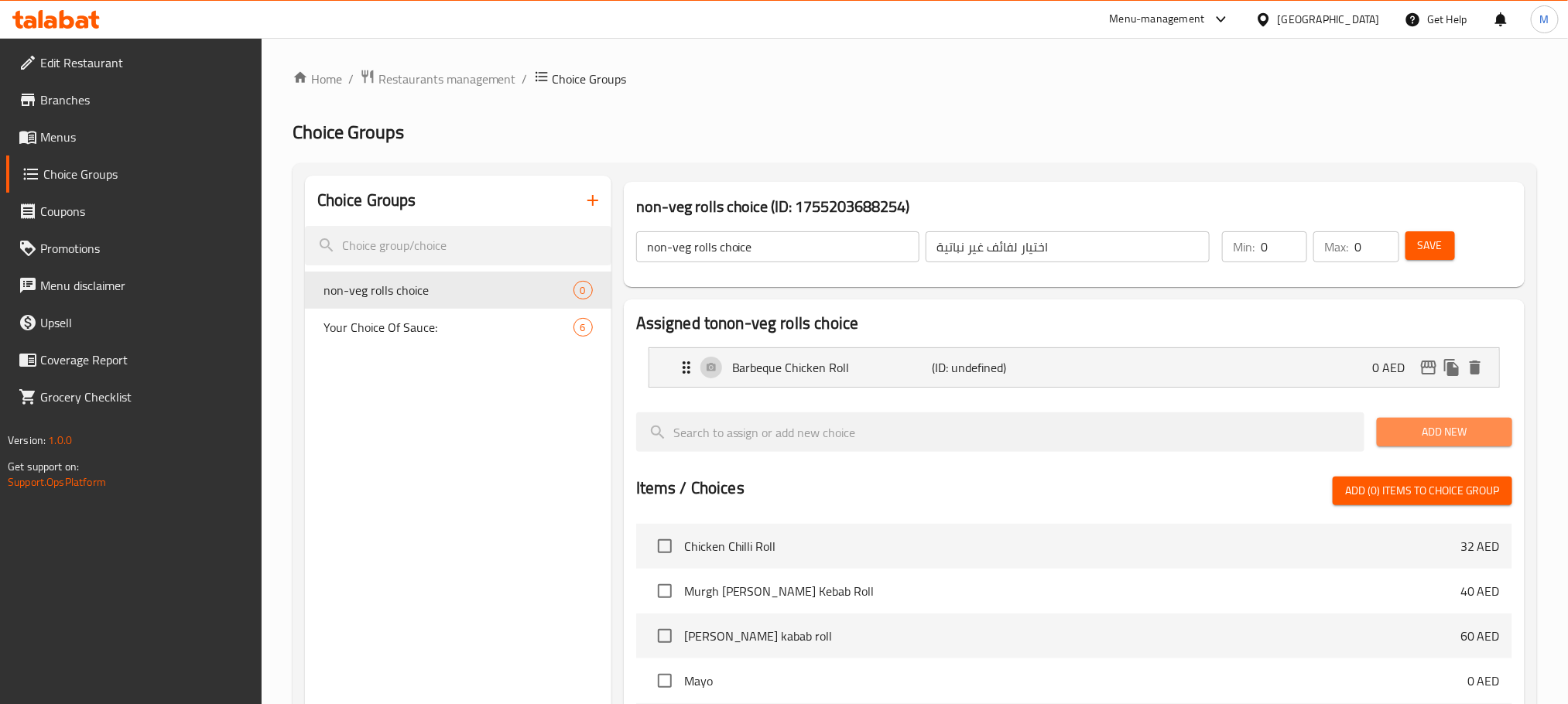
click at [1440, 434] on span "Add New" at bounding box center [1445, 432] width 110 height 19
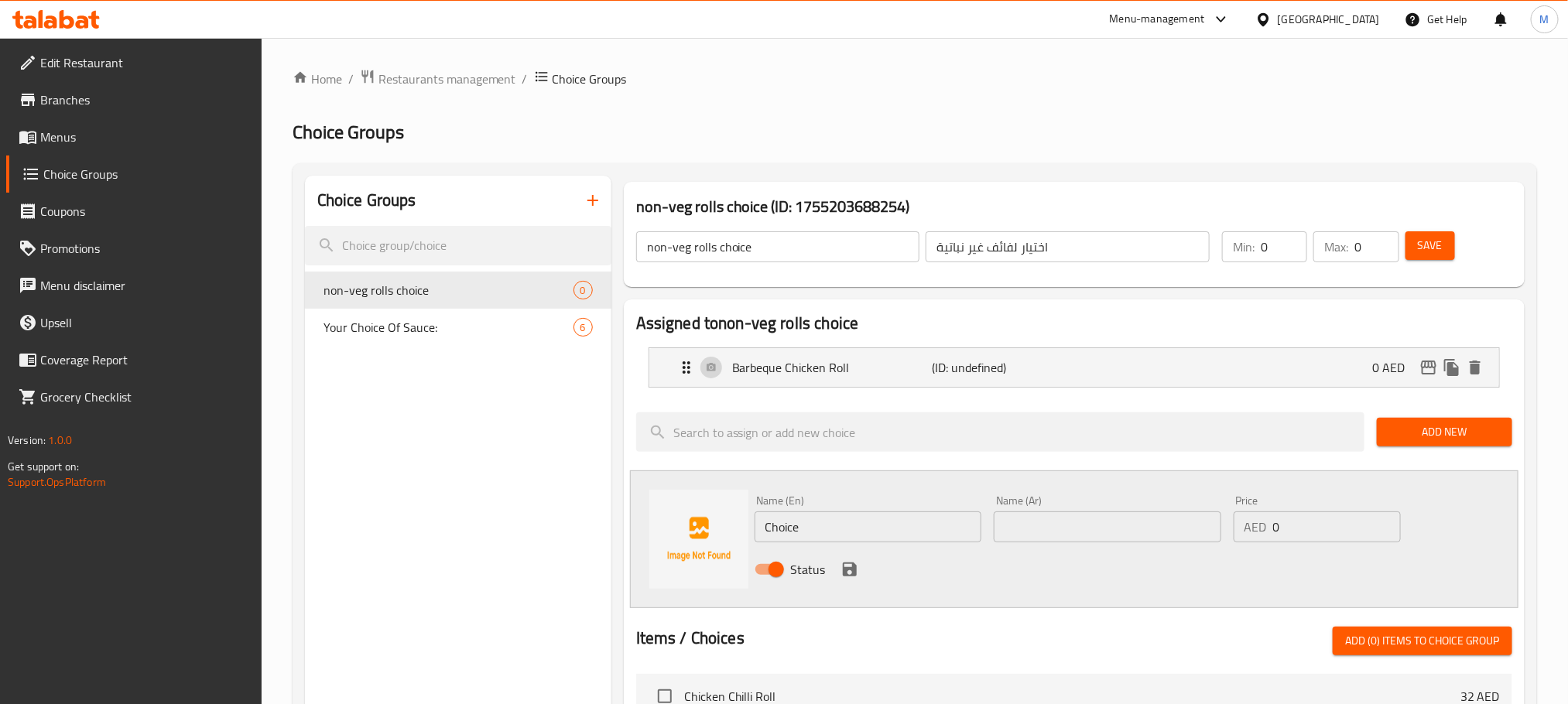
click at [865, 530] on input "Choice" at bounding box center [869, 528] width 228 height 31
paste input "eese Melt Chicken Roll"
type input "Cheese Melt Chicken Roll"
click at [1147, 525] on input "text" at bounding box center [1108, 528] width 228 height 31
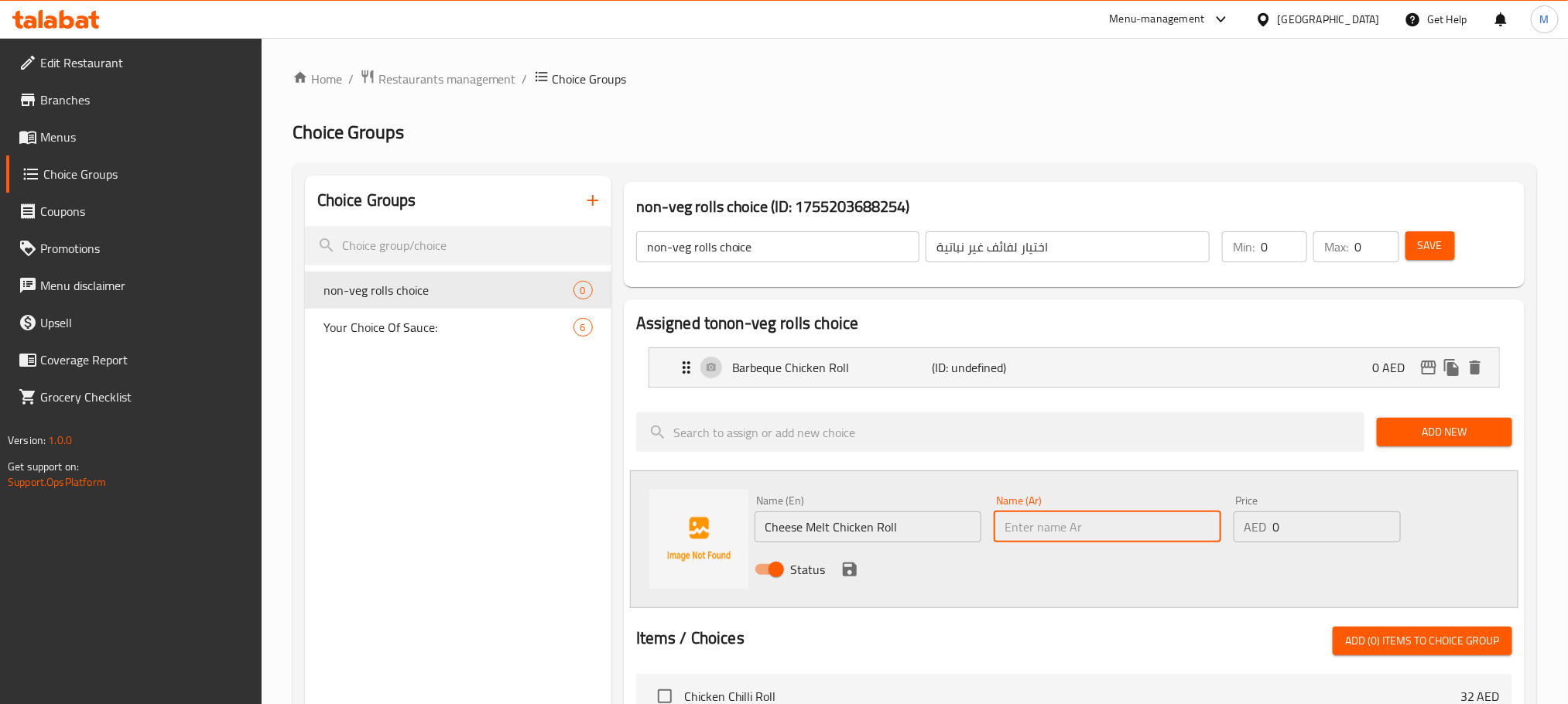
paste input "لفائف الدجاج بالجبن الذائب"
type input "لفائف الدجاج بالجبن الذائب"
click at [1057, 587] on div "Status" at bounding box center [1108, 569] width 719 height 41
click at [850, 570] on icon "save" at bounding box center [849, 569] width 14 height 14
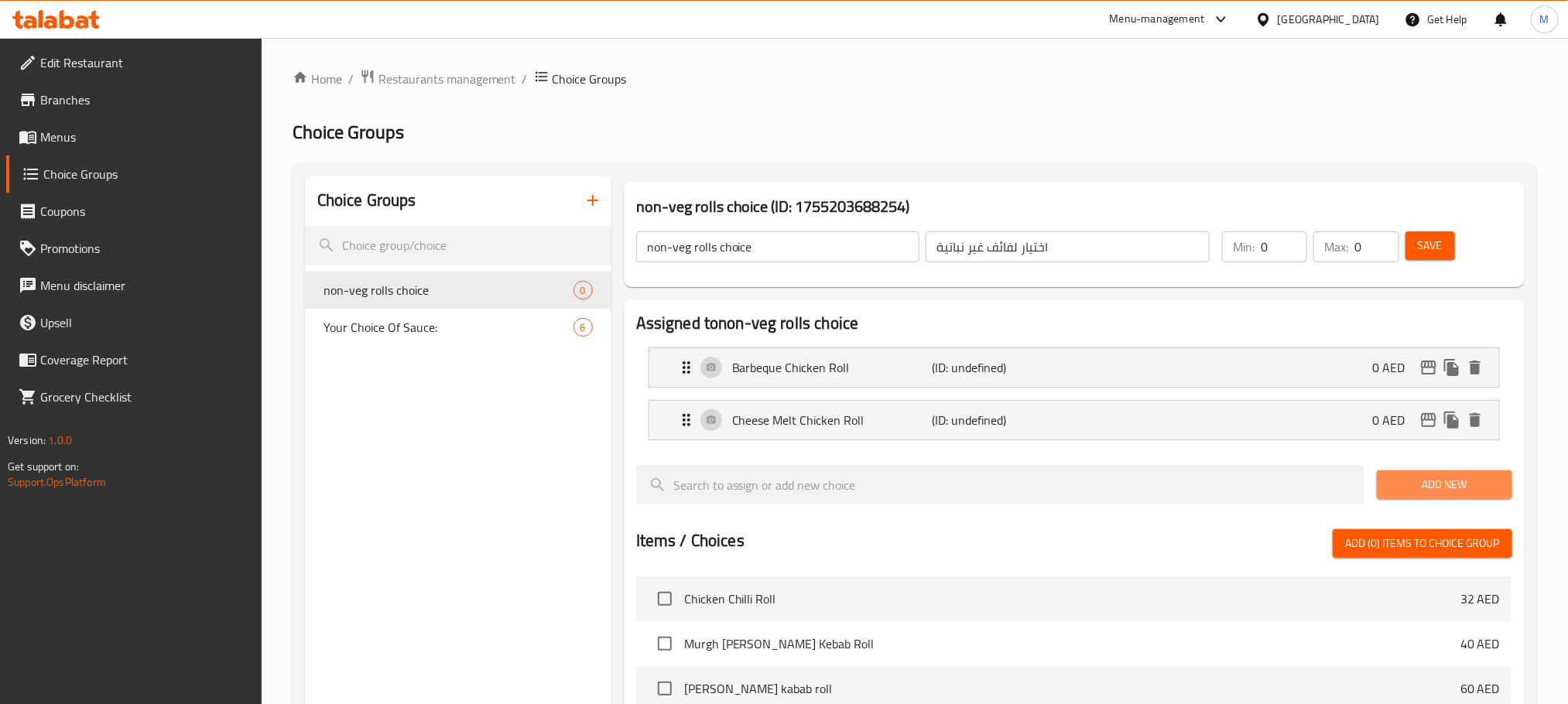
click at [1463, 493] on span "Add New" at bounding box center [1445, 484] width 110 height 19
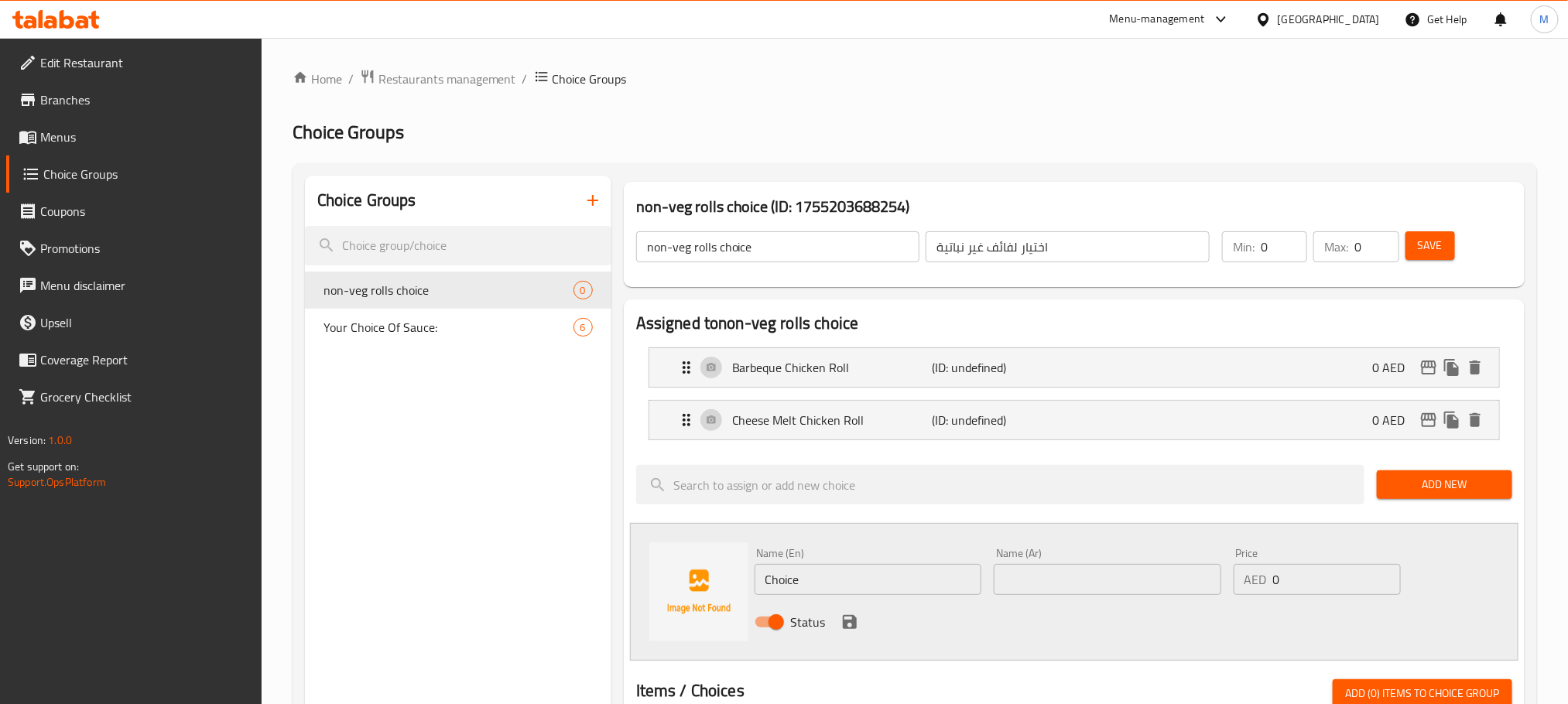
click at [841, 583] on input "Choice" at bounding box center [869, 580] width 228 height 31
paste input "icken Bhuna Roll"
type input "Chicken Bhuna Roll"
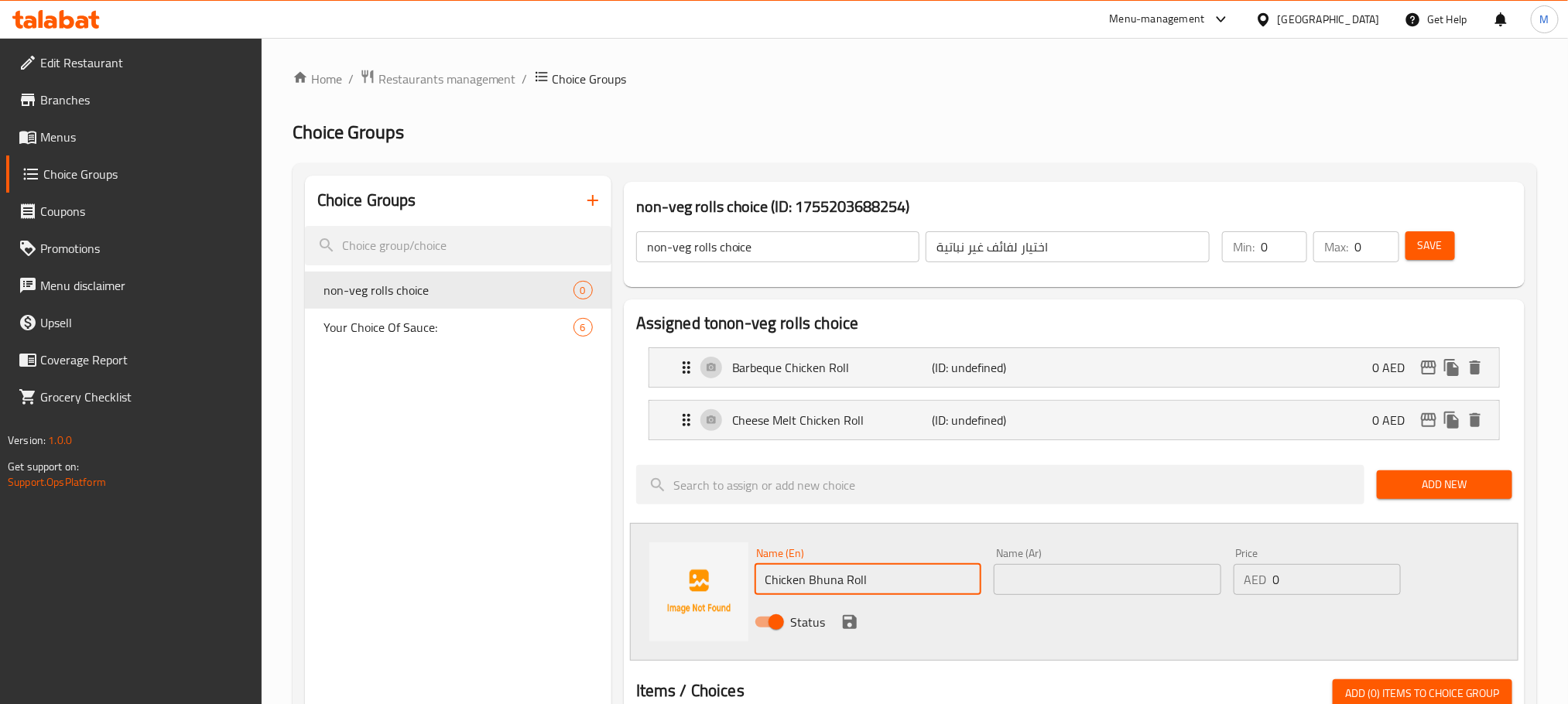
click at [1112, 582] on input "text" at bounding box center [1108, 580] width 228 height 31
paste input "لفائف دجاج بهونا"
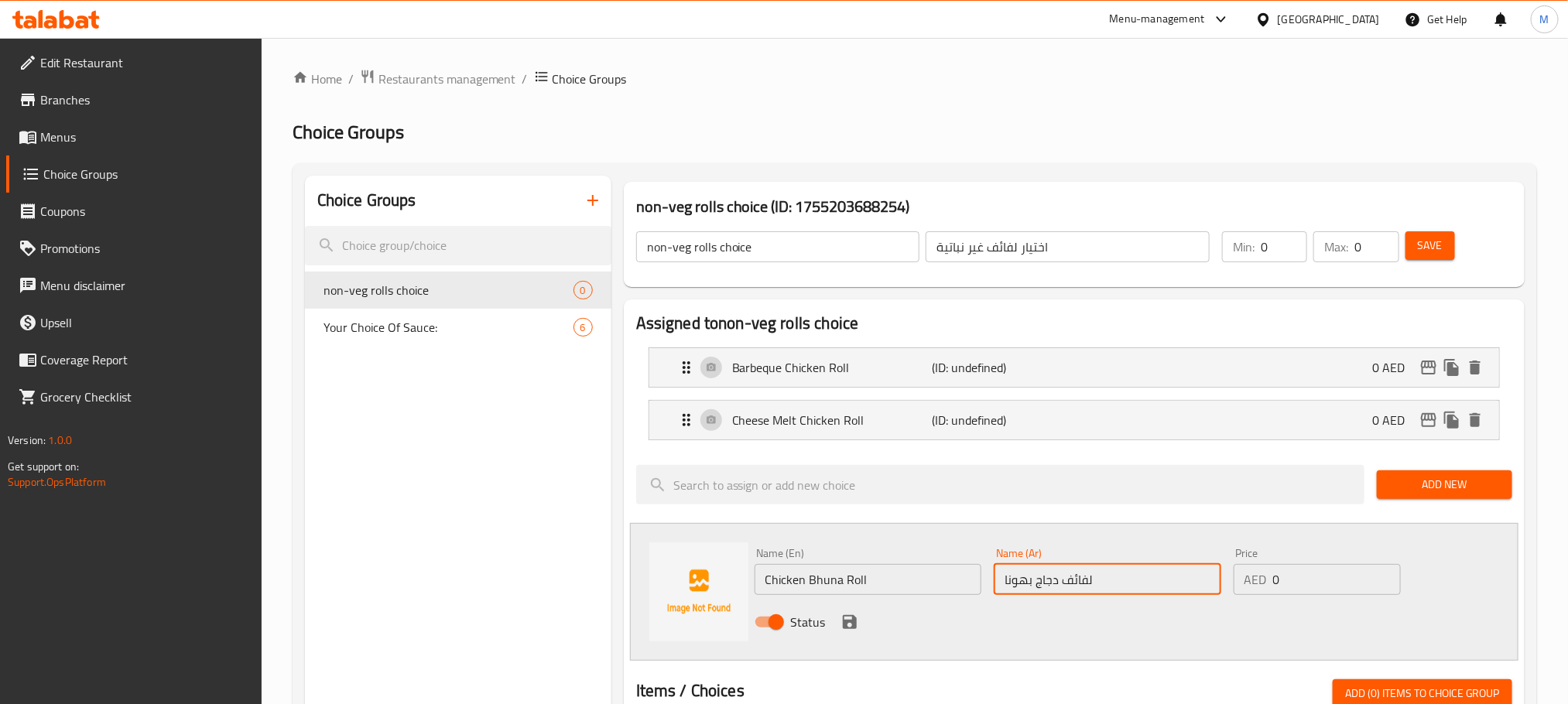
type input "لفائف دجاج بهونا"
click at [1059, 616] on div "Status" at bounding box center [1108, 621] width 719 height 41
click at [843, 630] on icon "save" at bounding box center [850, 622] width 18 height 18
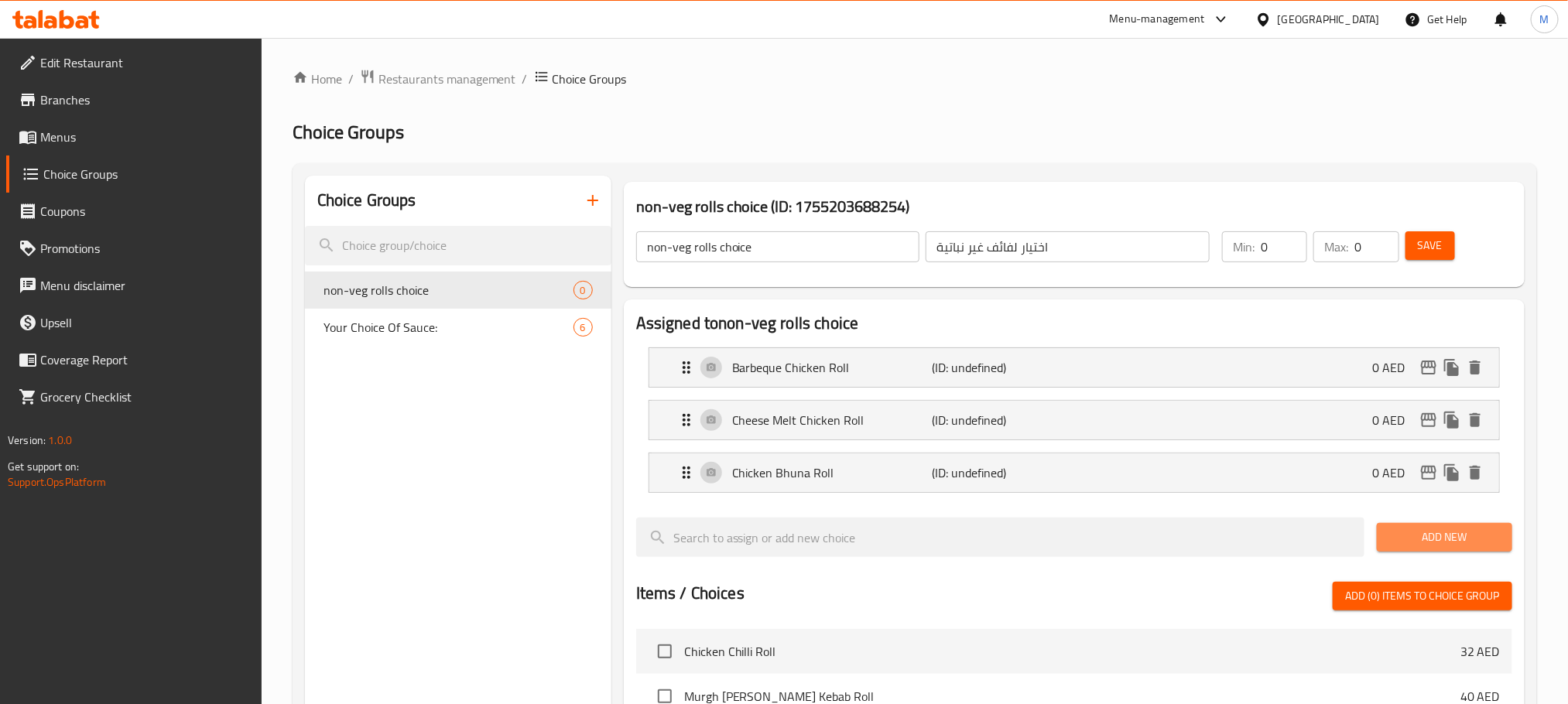
click at [1421, 537] on span "Add New" at bounding box center [1445, 537] width 110 height 19
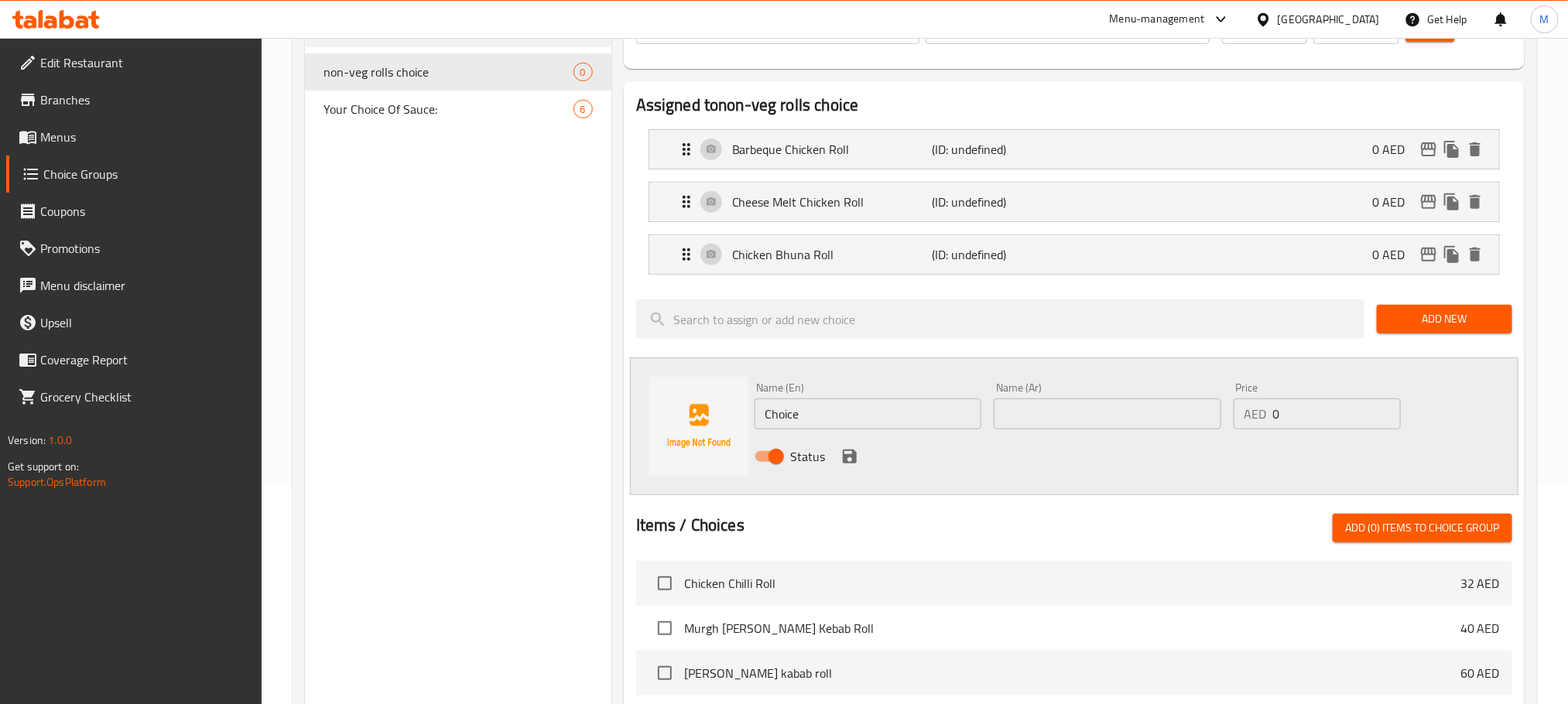
scroll to position [233, 0]
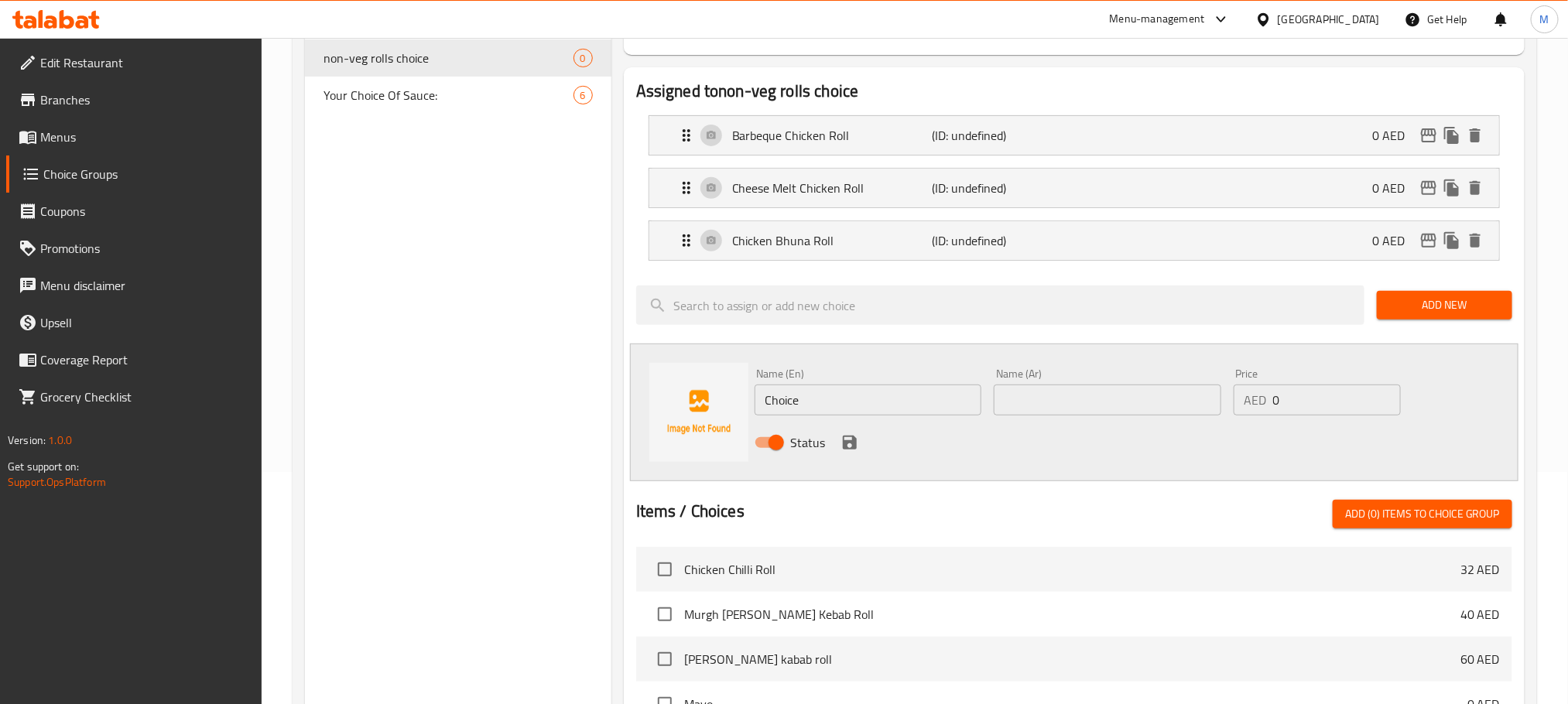
click at [890, 393] on input "Choice" at bounding box center [869, 401] width 228 height 31
paste input "Double Egg Chicken Roll"
type input "Double Egg Chicken Roll"
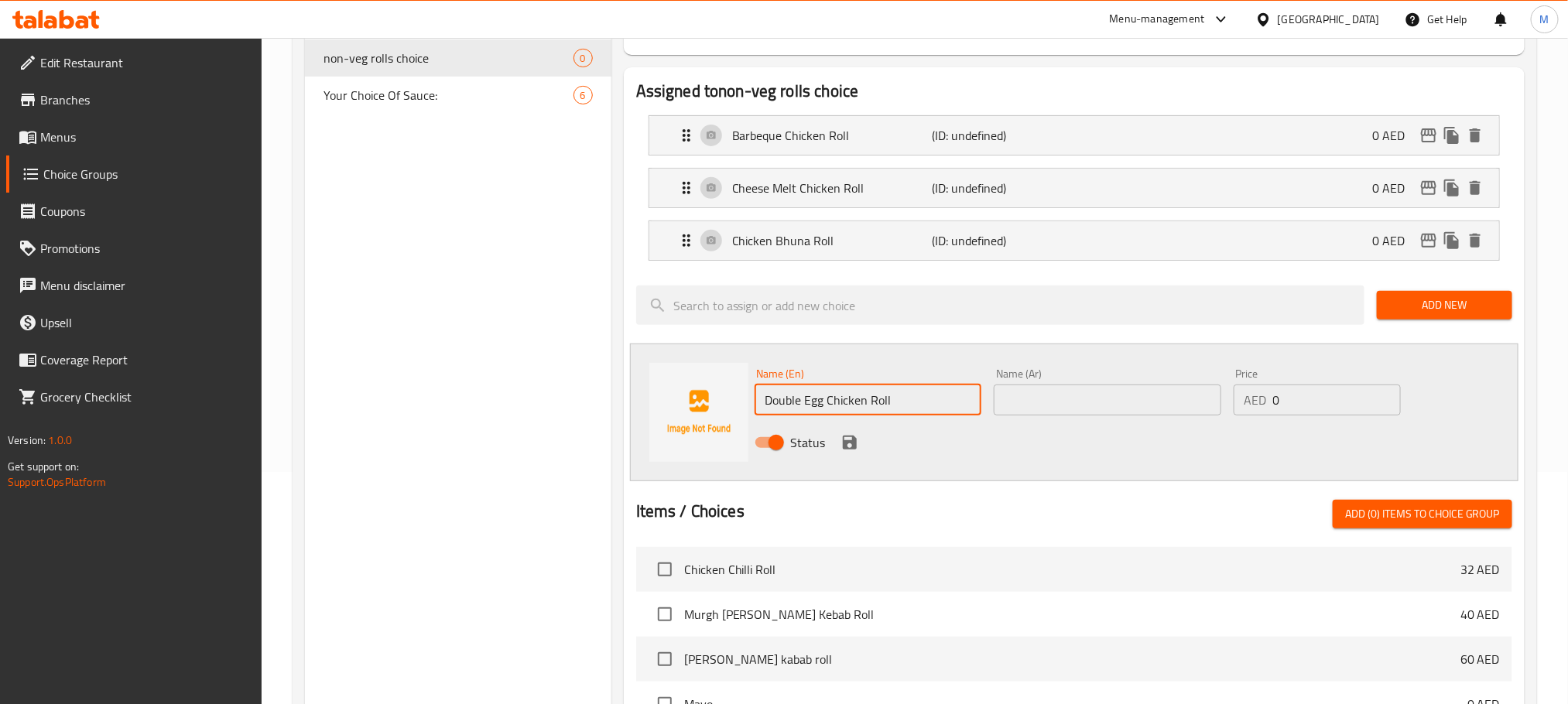
drag, startPoint x: 1117, startPoint y: 423, endPoint x: 1108, endPoint y: 415, distance: 12.0
click at [1110, 416] on div "Name (Ar) Name (Ar)" at bounding box center [1108, 392] width 240 height 60
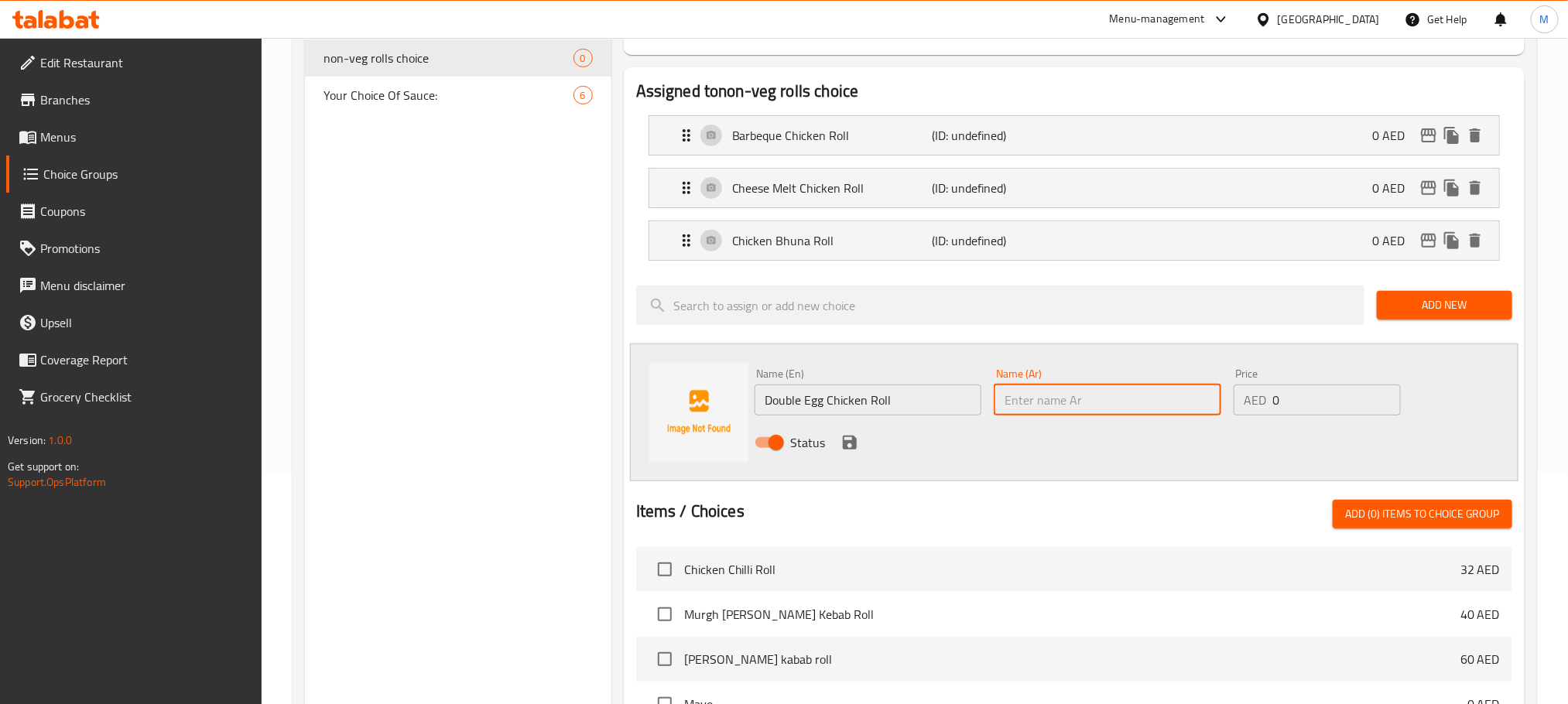
click at [1108, 414] on input "text" at bounding box center [1108, 401] width 228 height 31
paste input "رول دجاج بالبيض المزدوج"
type input "رول دجاج بالبيض المزدوج"
click at [1037, 459] on div "Status" at bounding box center [1108, 442] width 719 height 41
click at [847, 444] on icon "save" at bounding box center [849, 442] width 14 height 14
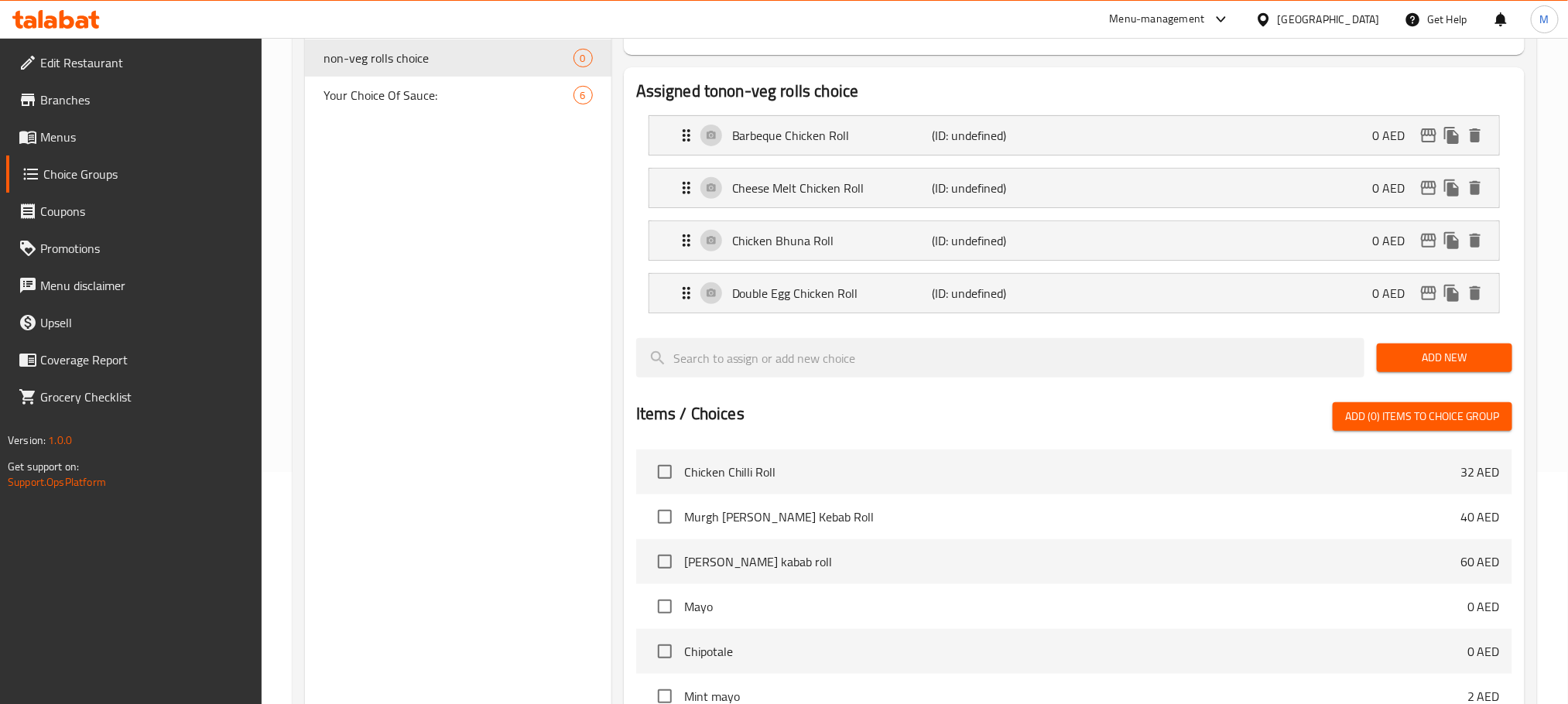
click at [1415, 356] on span "Add New" at bounding box center [1445, 358] width 110 height 19
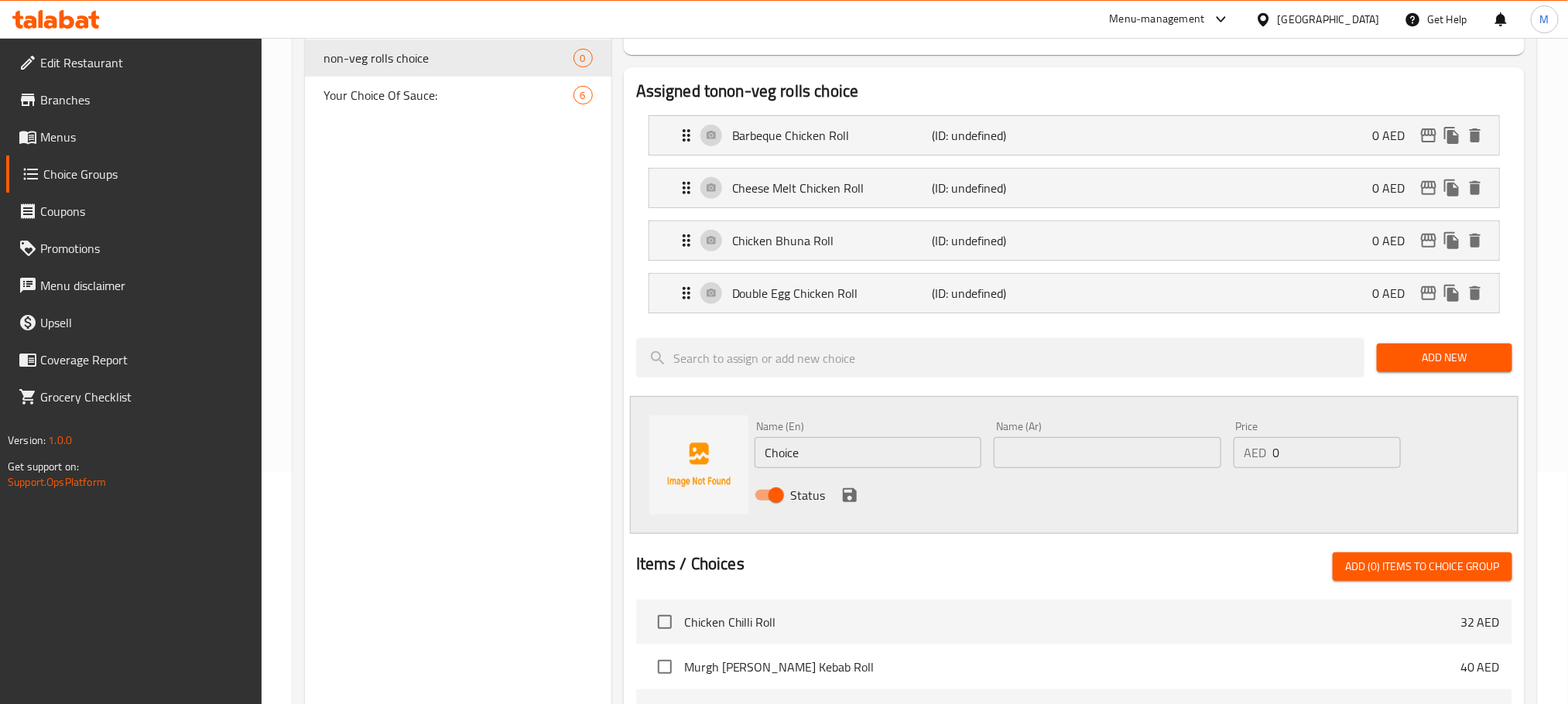
click at [952, 437] on div "Name (En) Choice Name (En)" at bounding box center [869, 444] width 228 height 47
click at [949, 449] on input "Choice" at bounding box center [869, 453] width 228 height 31
paste input "eesy Chicken Bhuna Roll"
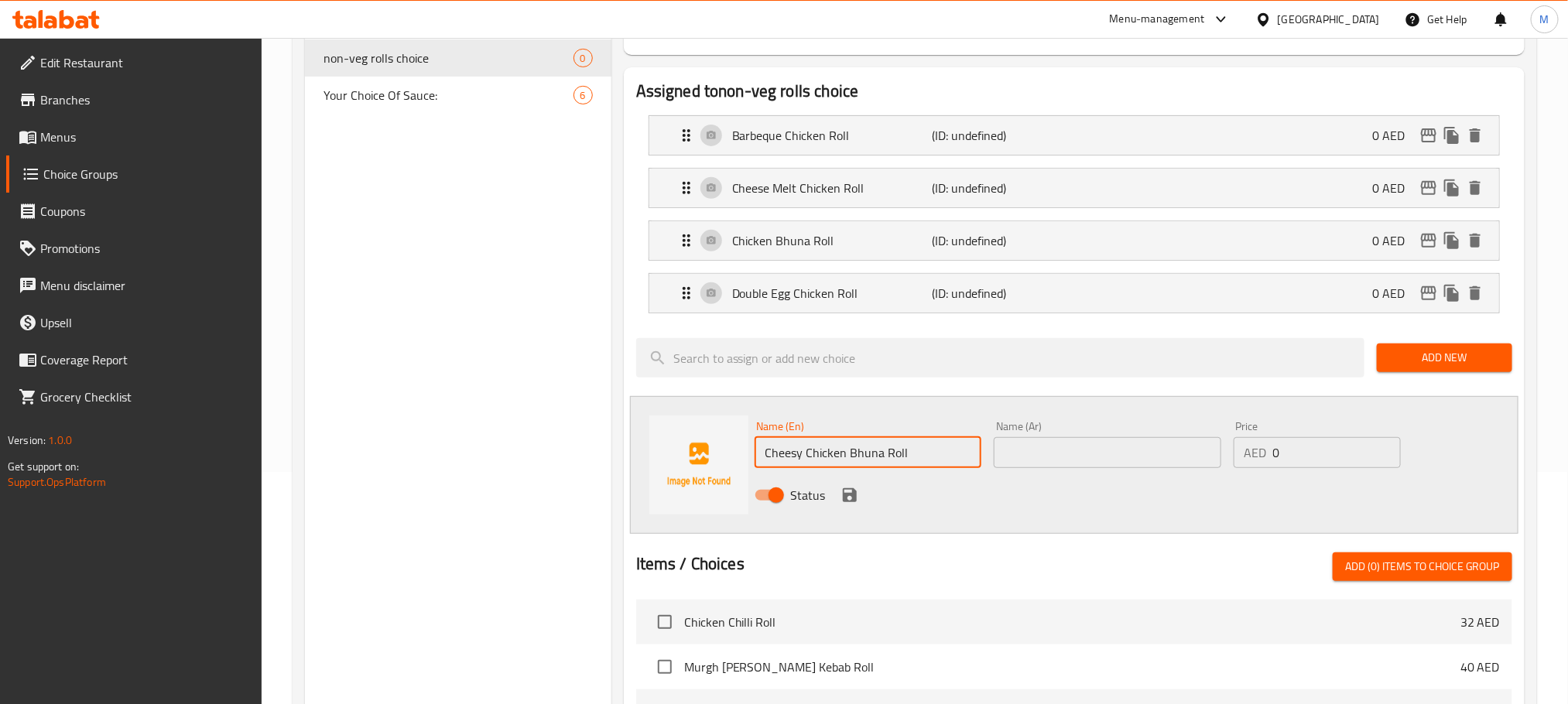
type input "Cheesy Chicken Bhuna Roll"
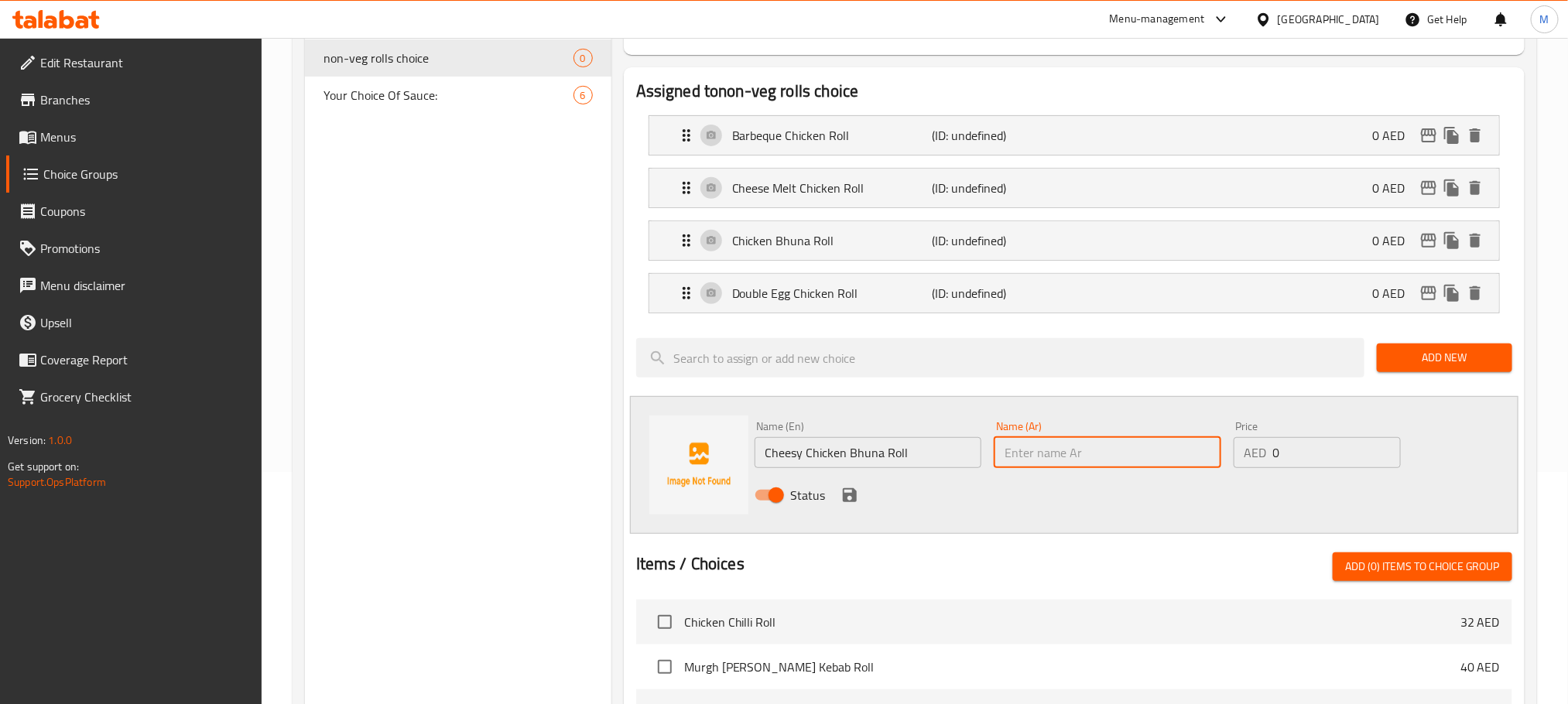
click at [1060, 459] on input "text" at bounding box center [1108, 453] width 228 height 31
paste input "لفائف بهونا بالدجاج والجبن"
type input "لفائف بهونا بالدجاج والجبن"
drag, startPoint x: 1037, startPoint y: 488, endPoint x: 1025, endPoint y: 493, distance: 13.0
click at [1037, 490] on div "Status" at bounding box center [1108, 494] width 719 height 41
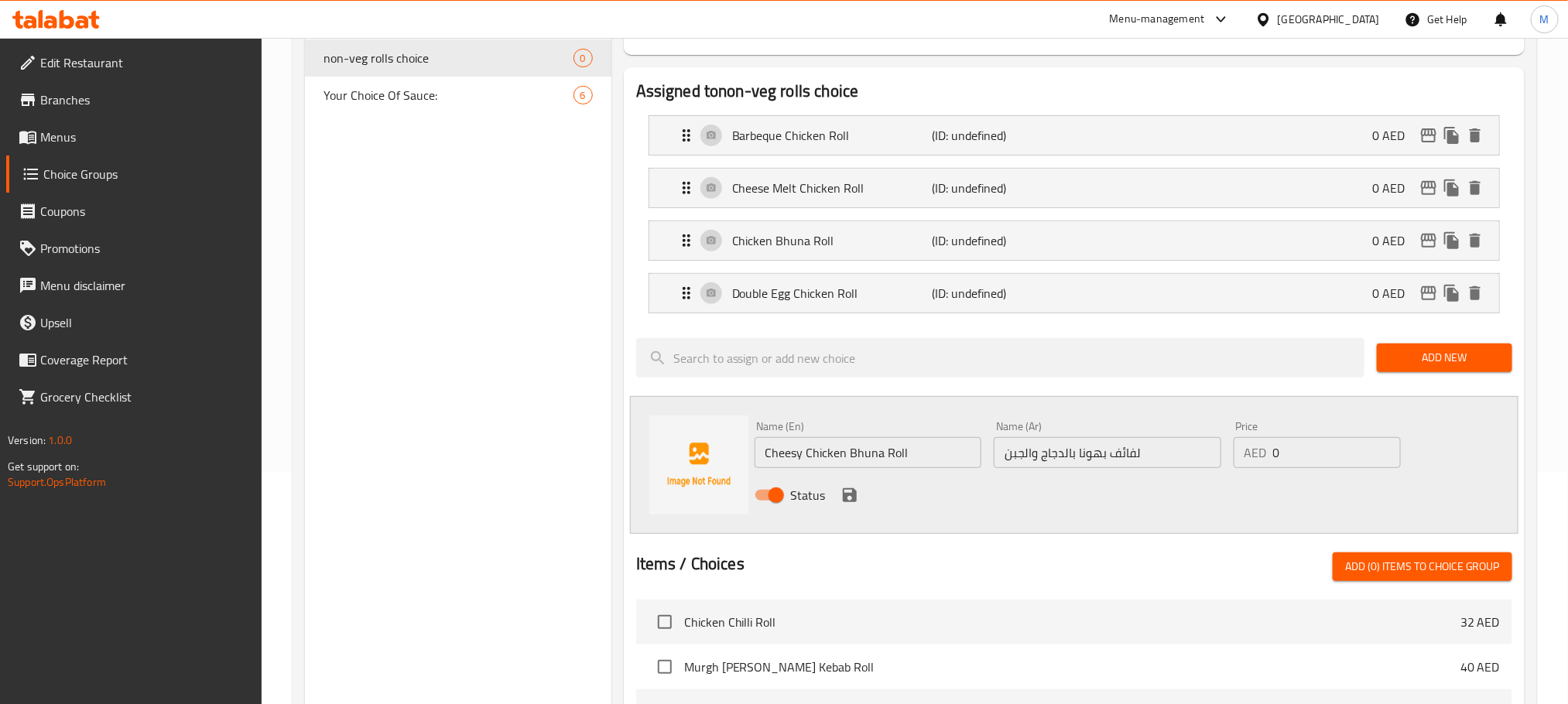
click at [850, 491] on icon "save" at bounding box center [849, 494] width 14 height 14
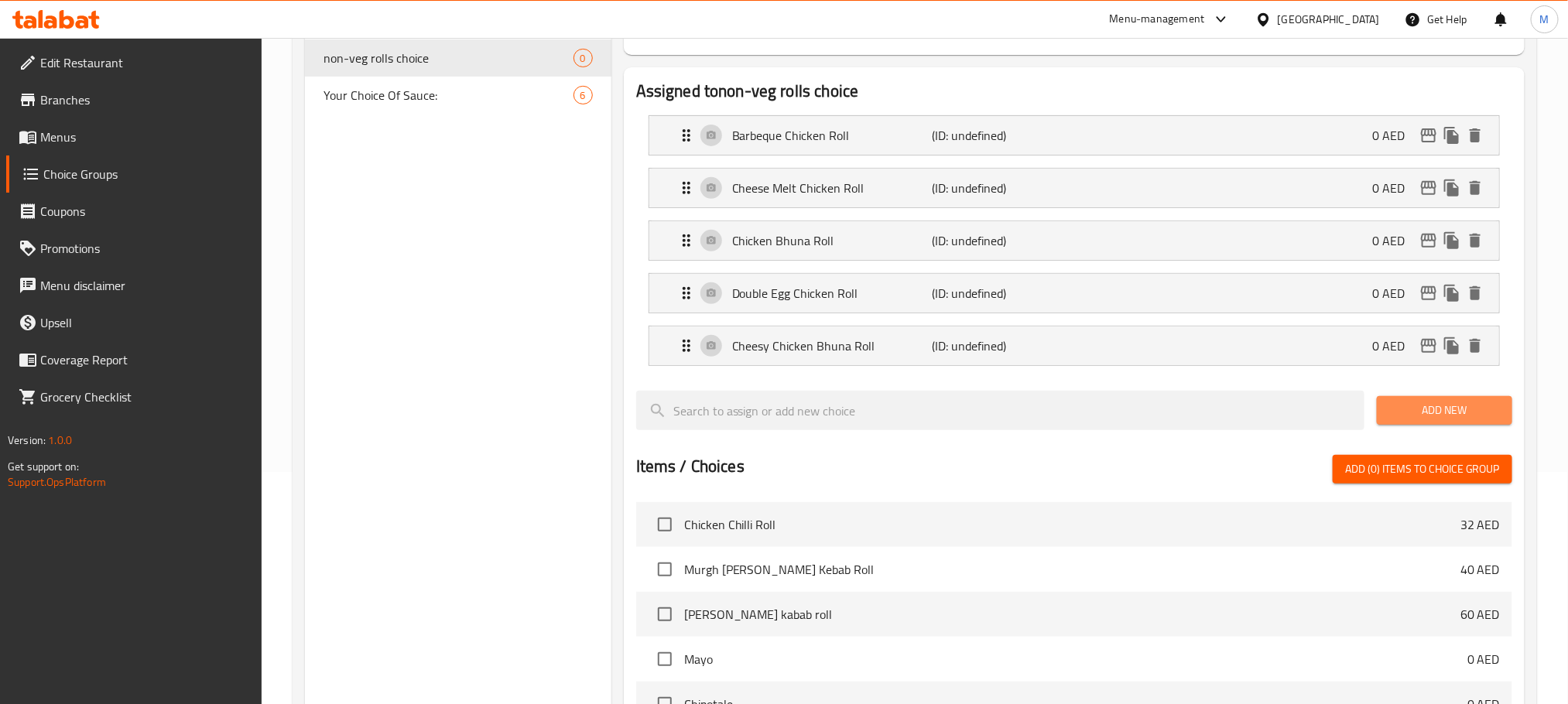
click at [1484, 410] on span "Add New" at bounding box center [1445, 410] width 110 height 19
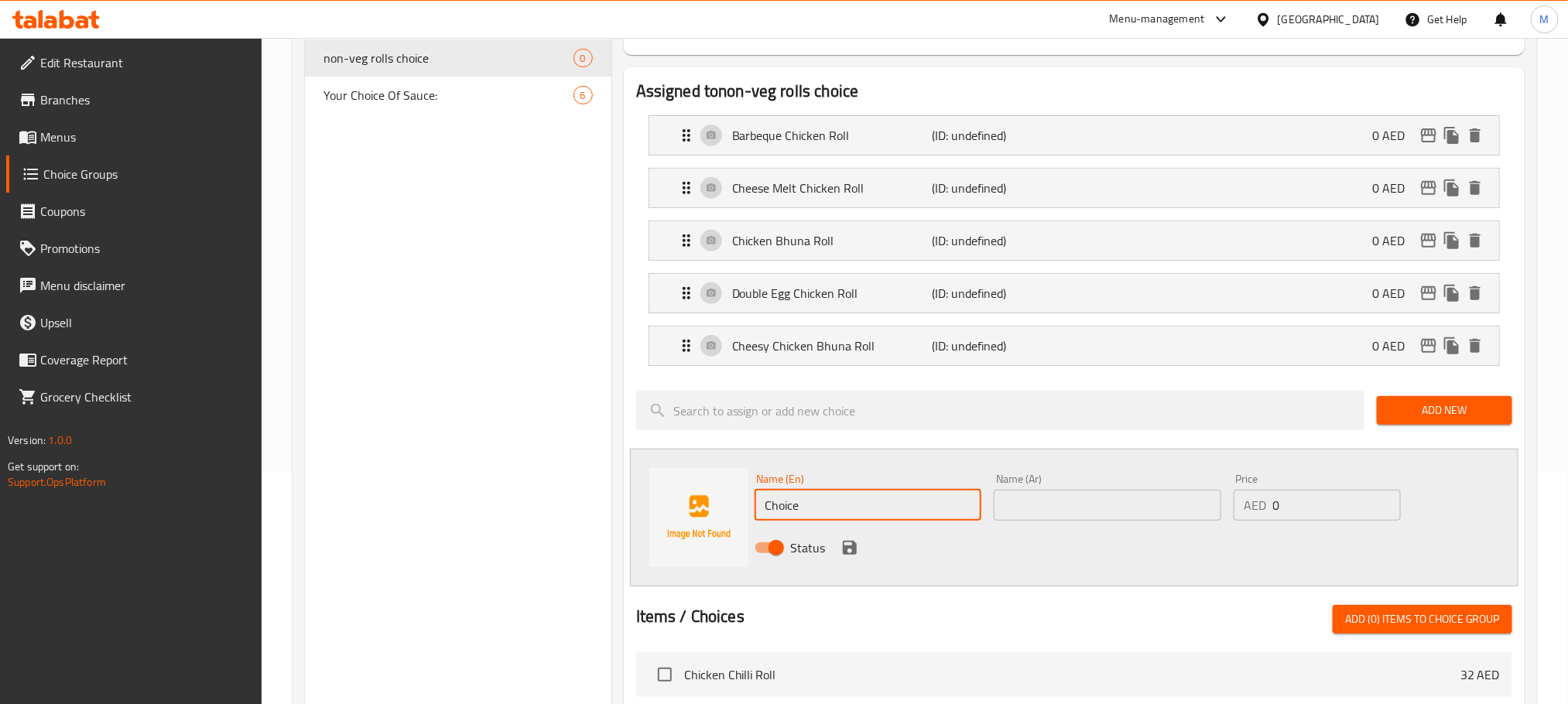
click at [915, 516] on input "Choice" at bounding box center [869, 505] width 228 height 31
paste input "lassic Egg Roll"
type input "Classic Egg Roll"
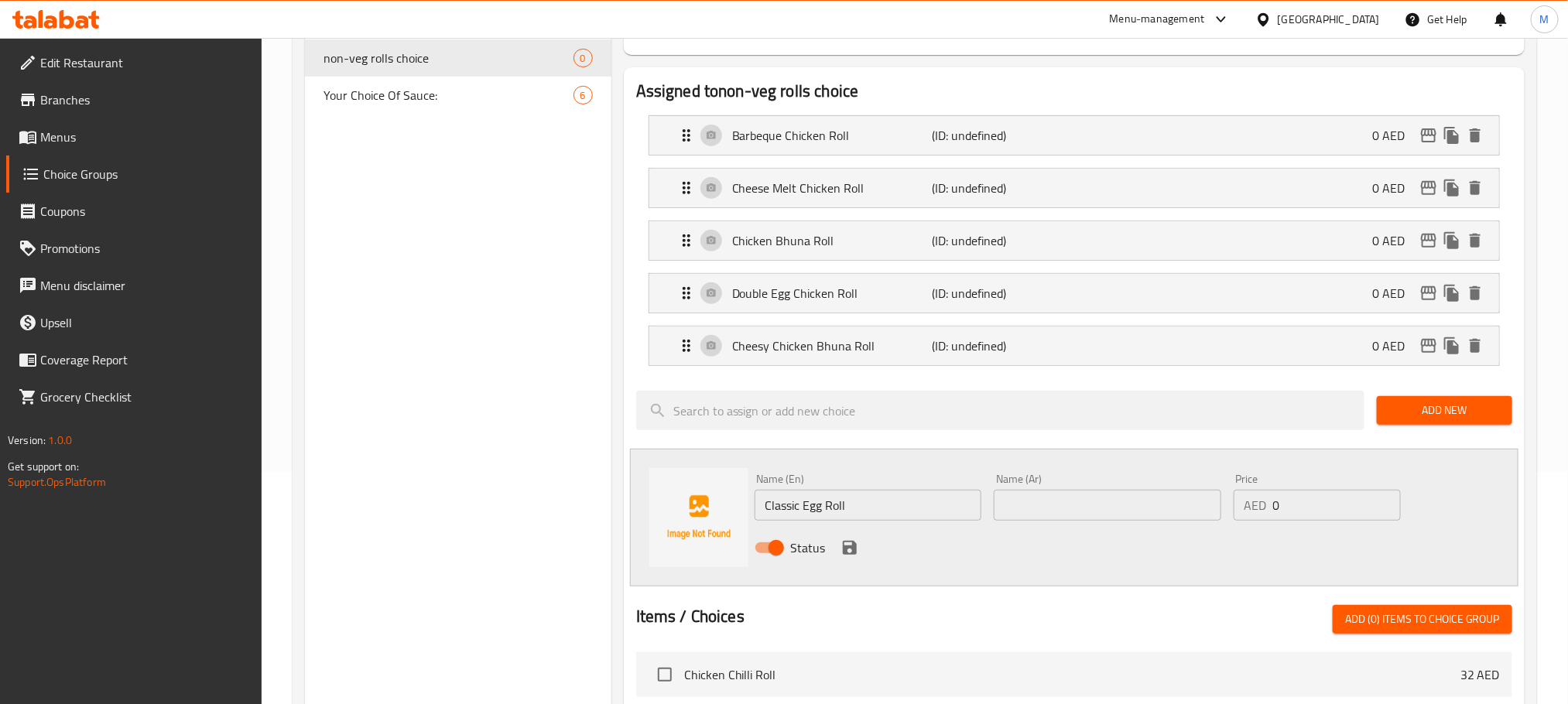
click at [1074, 528] on div "Name (Ar) Name (Ar)" at bounding box center [1108, 497] width 240 height 60
click at [1075, 509] on input "text" at bounding box center [1108, 505] width 228 height 31
paste input "رول البيض الكلاسيكي"
type input "رول البيض الكلاسيكي"
click at [1002, 567] on div "Status" at bounding box center [1108, 548] width 719 height 41
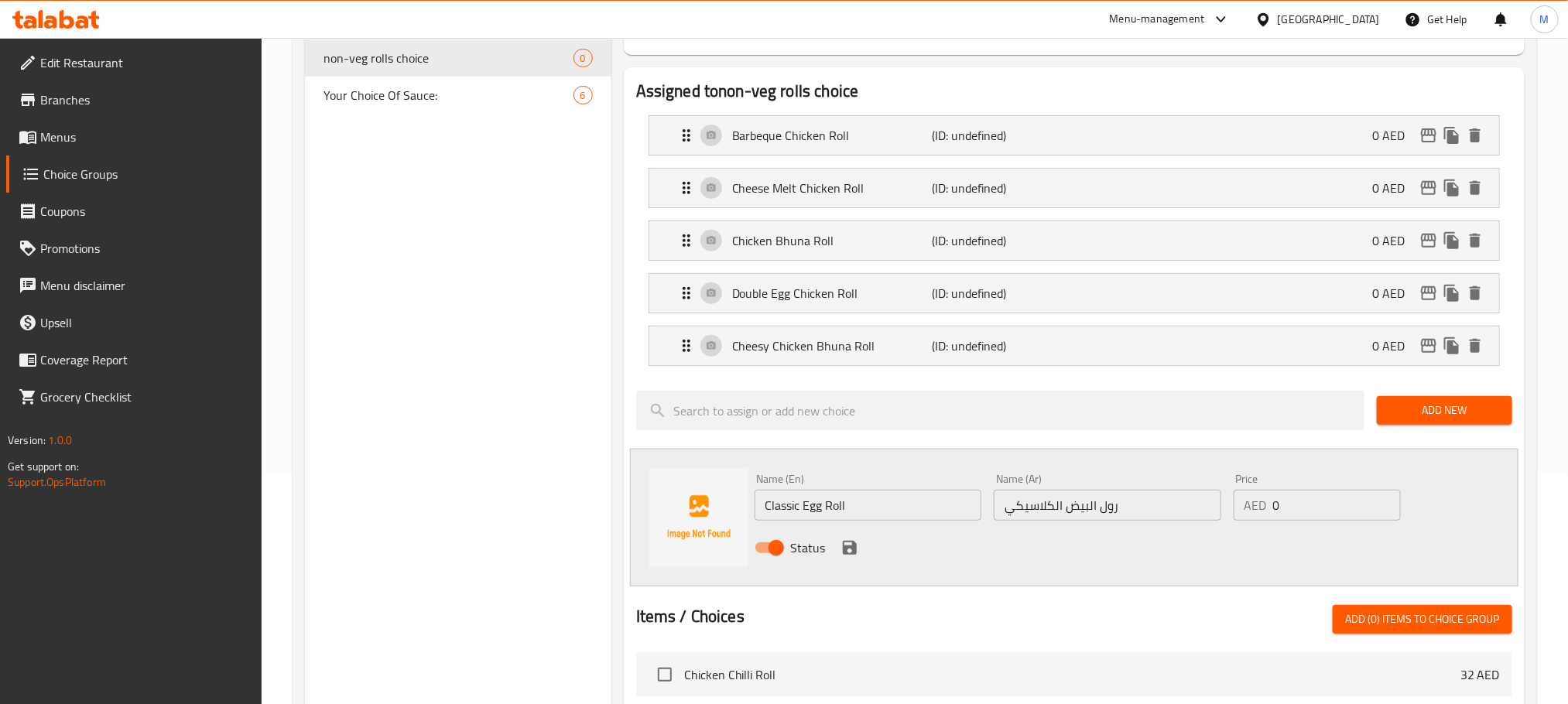
click at [829, 547] on div "Status" at bounding box center [1108, 548] width 719 height 41
click at [860, 549] on div "Status" at bounding box center [1108, 548] width 719 height 41
click at [850, 551] on icon "save" at bounding box center [849, 548] width 14 height 14
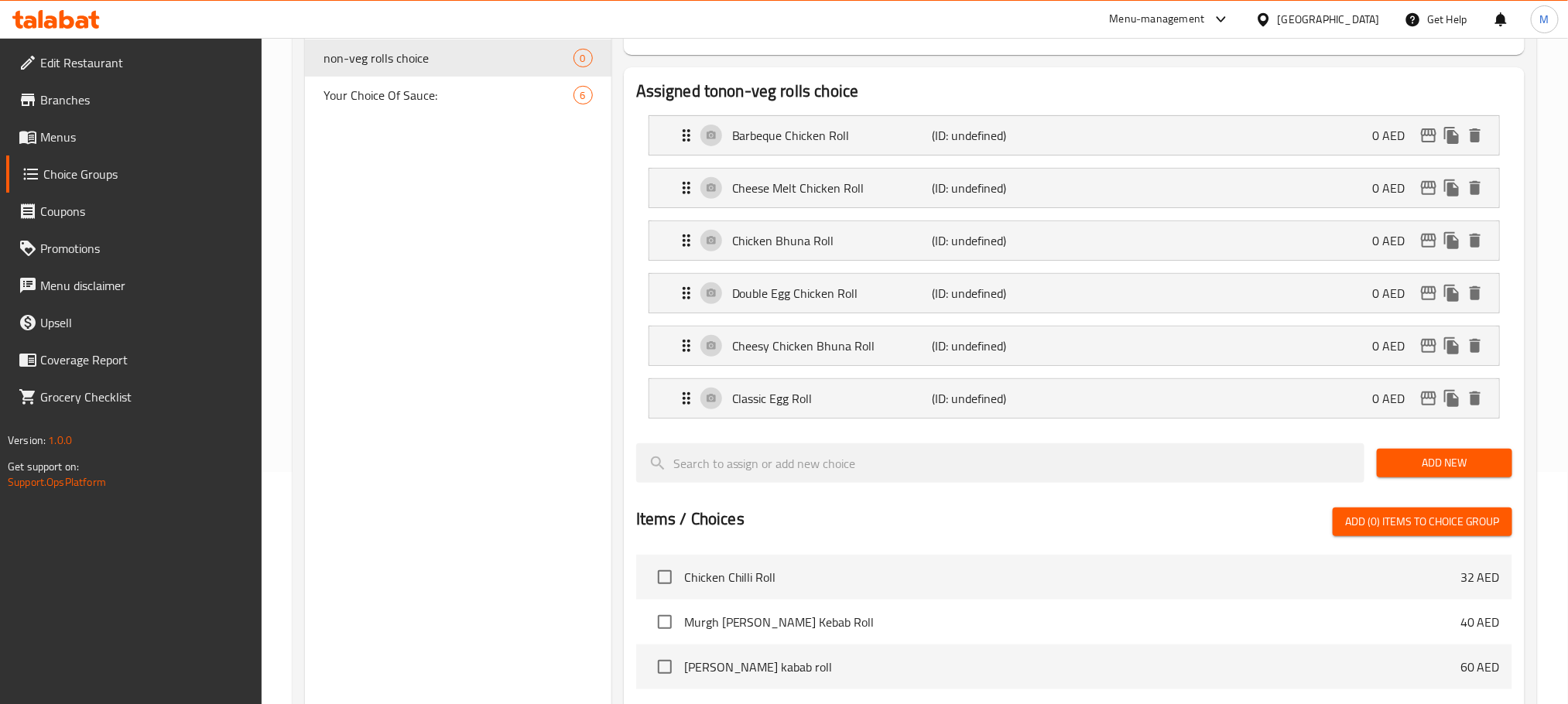
click at [1421, 478] on button "Add New" at bounding box center [1444, 462] width 135 height 28
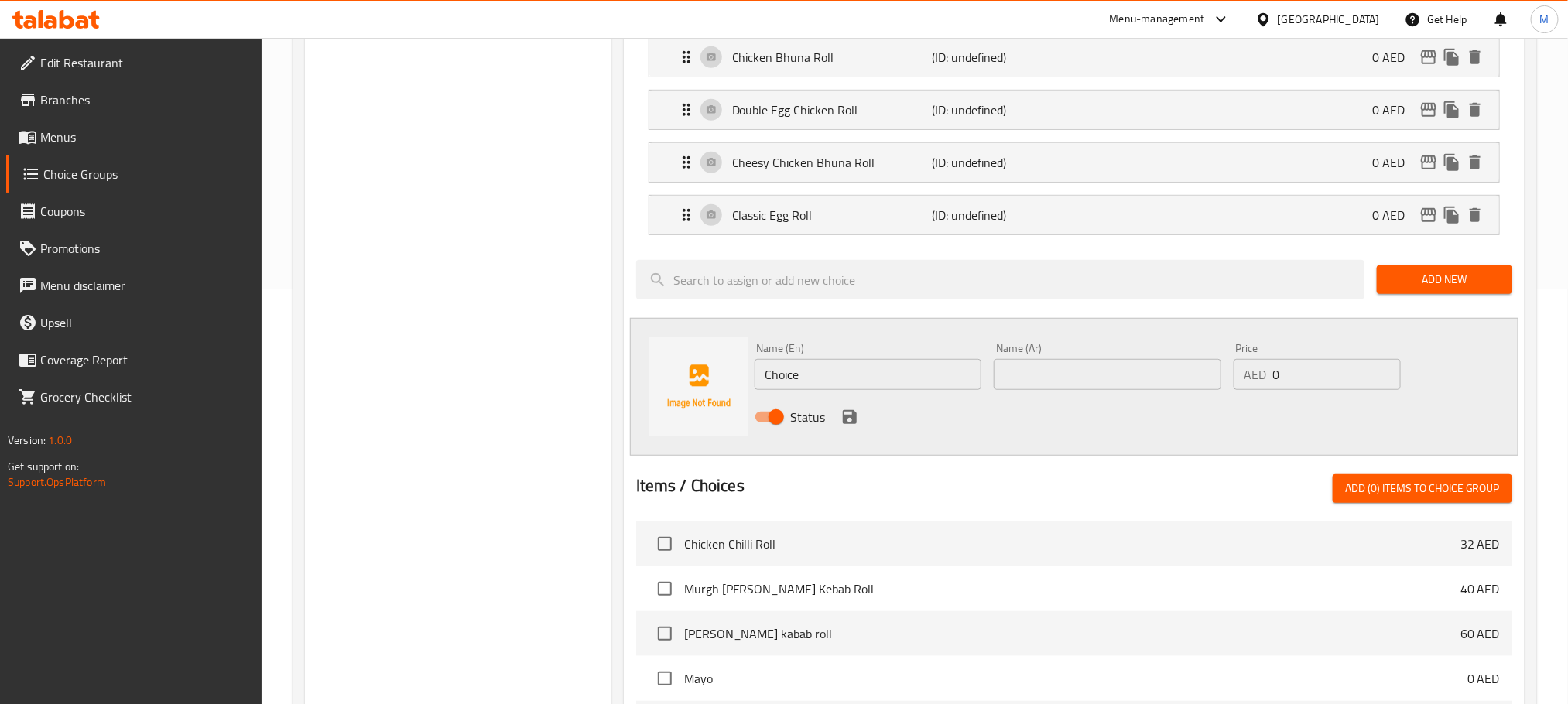
scroll to position [464, 0]
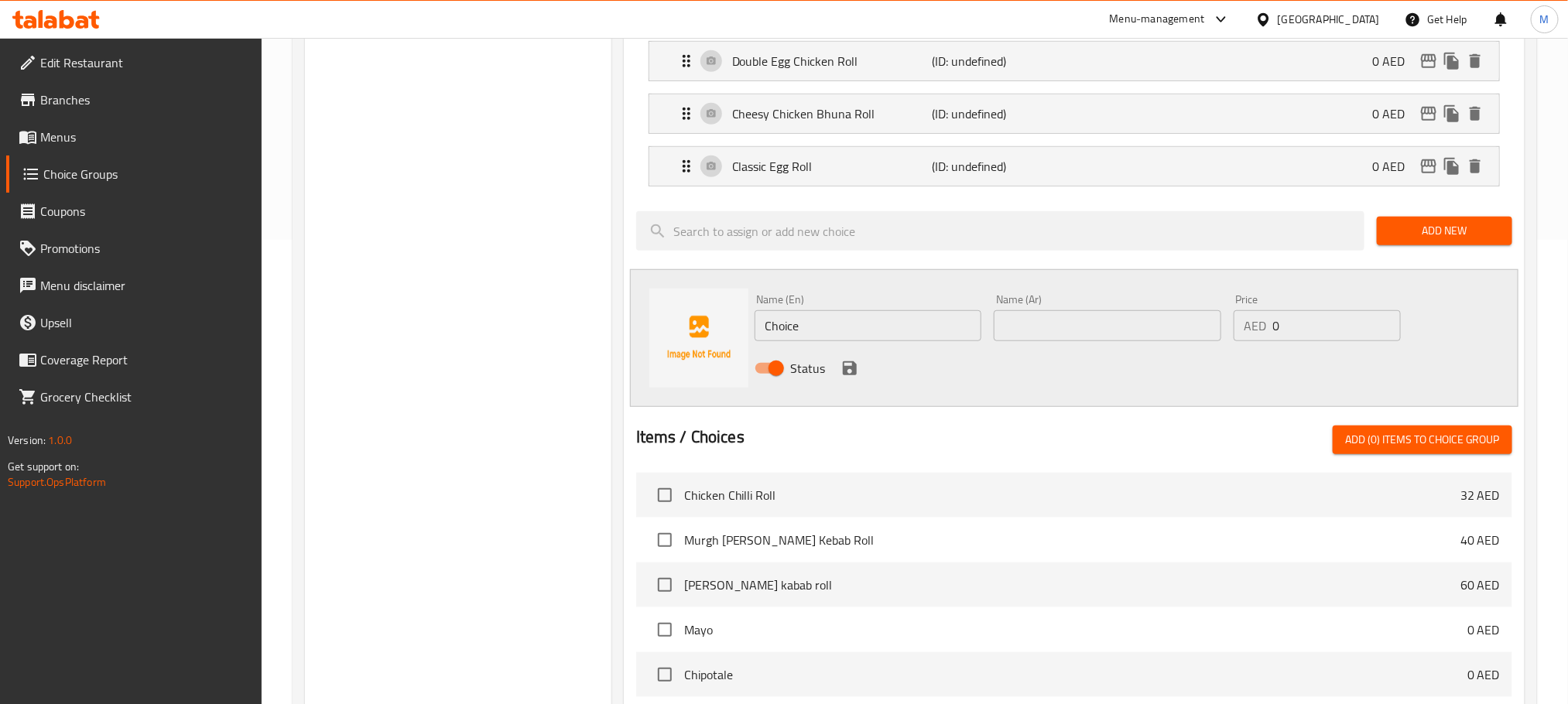
click at [937, 330] on input "Choice" at bounding box center [869, 326] width 228 height 31
paste input "Double Egg Chatpata Roll"
type input "Double Egg Chatpata Roll"
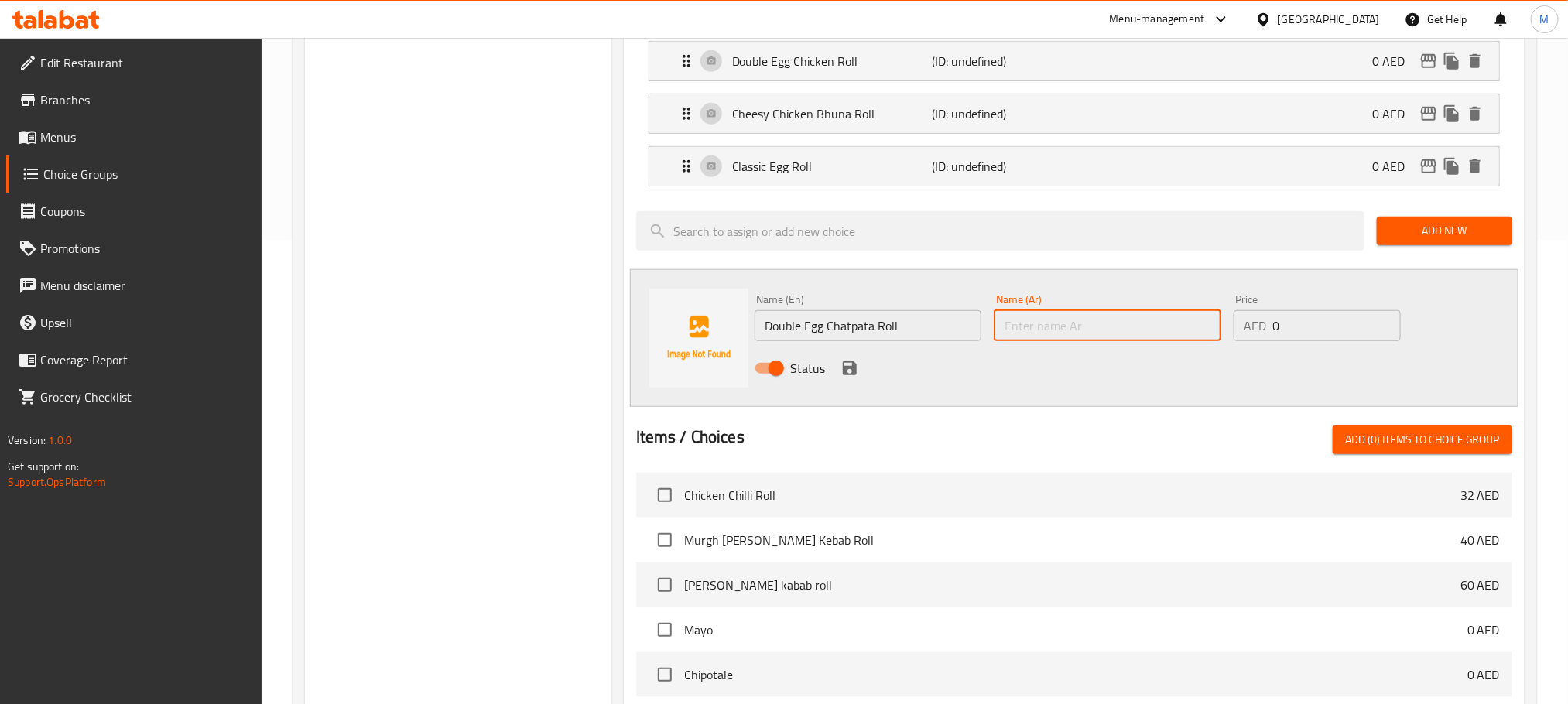
click at [1130, 335] on input "text" at bounding box center [1108, 326] width 228 height 31
paste input "لفائف شاتباتا بالبيض المزدوج"
type input "لفائف شاتباتا بالبيض المزدوج"
drag, startPoint x: 983, startPoint y: 383, endPoint x: 853, endPoint y: 375, distance: 130.2
click at [981, 383] on div "Status" at bounding box center [1108, 368] width 719 height 41
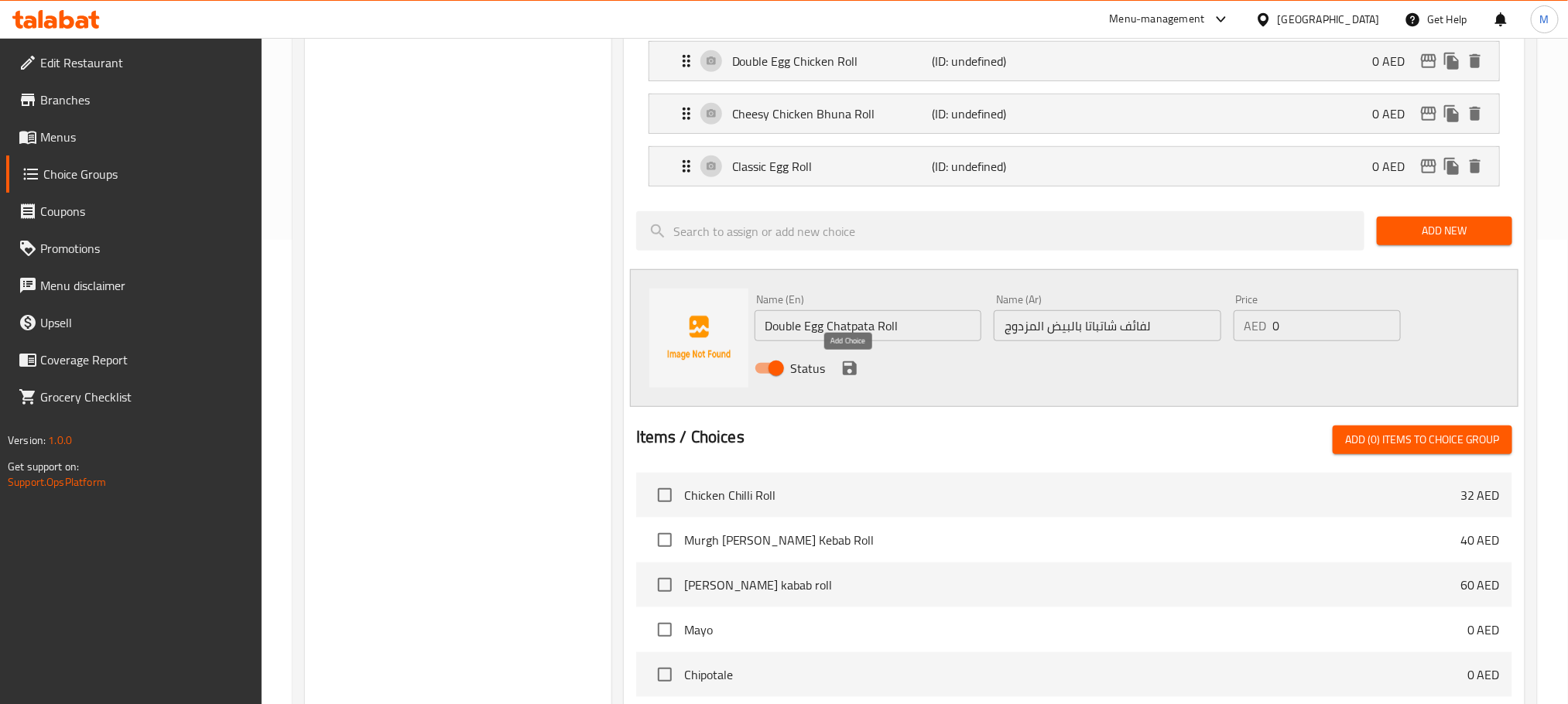
click at [850, 374] on icon "save" at bounding box center [850, 369] width 18 height 18
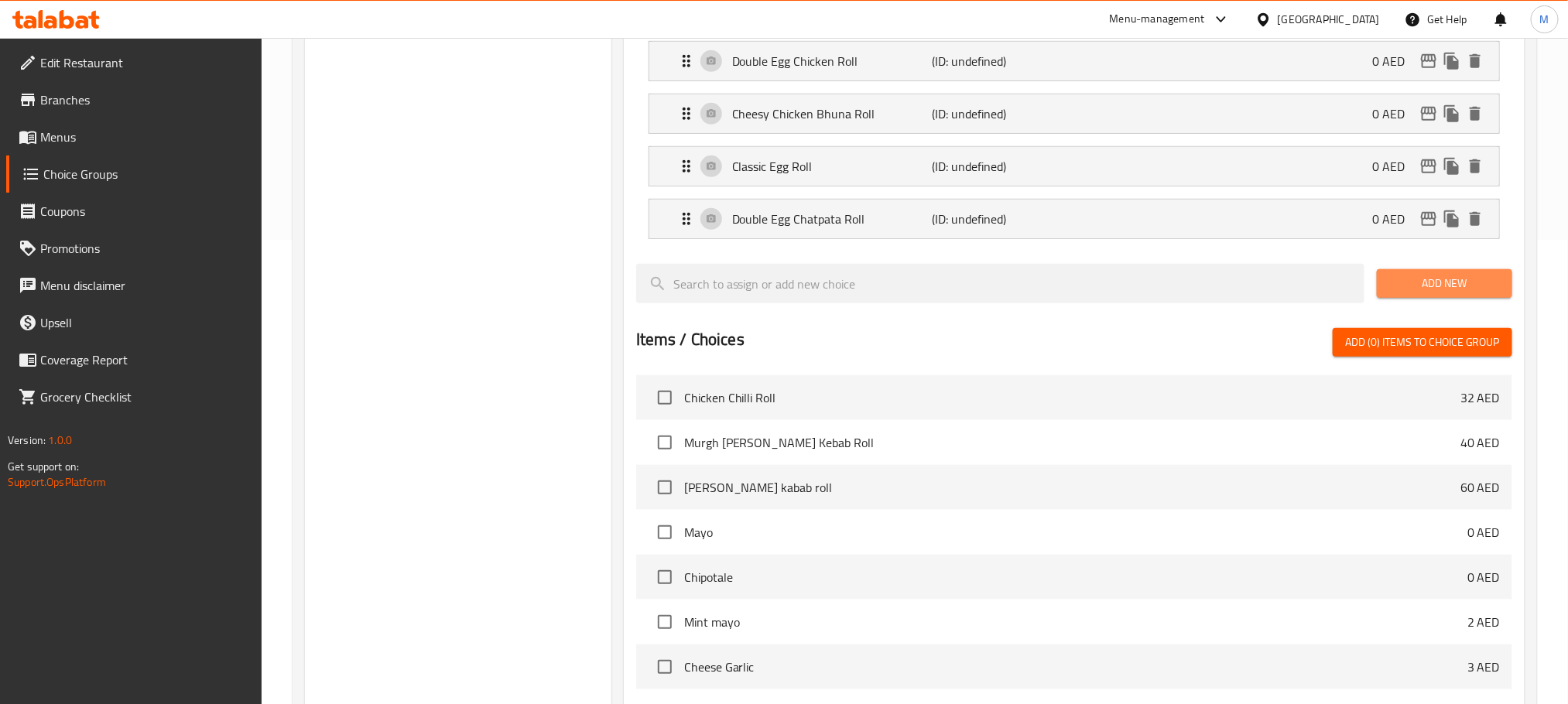
click at [1410, 298] on button "Add New" at bounding box center [1444, 283] width 135 height 28
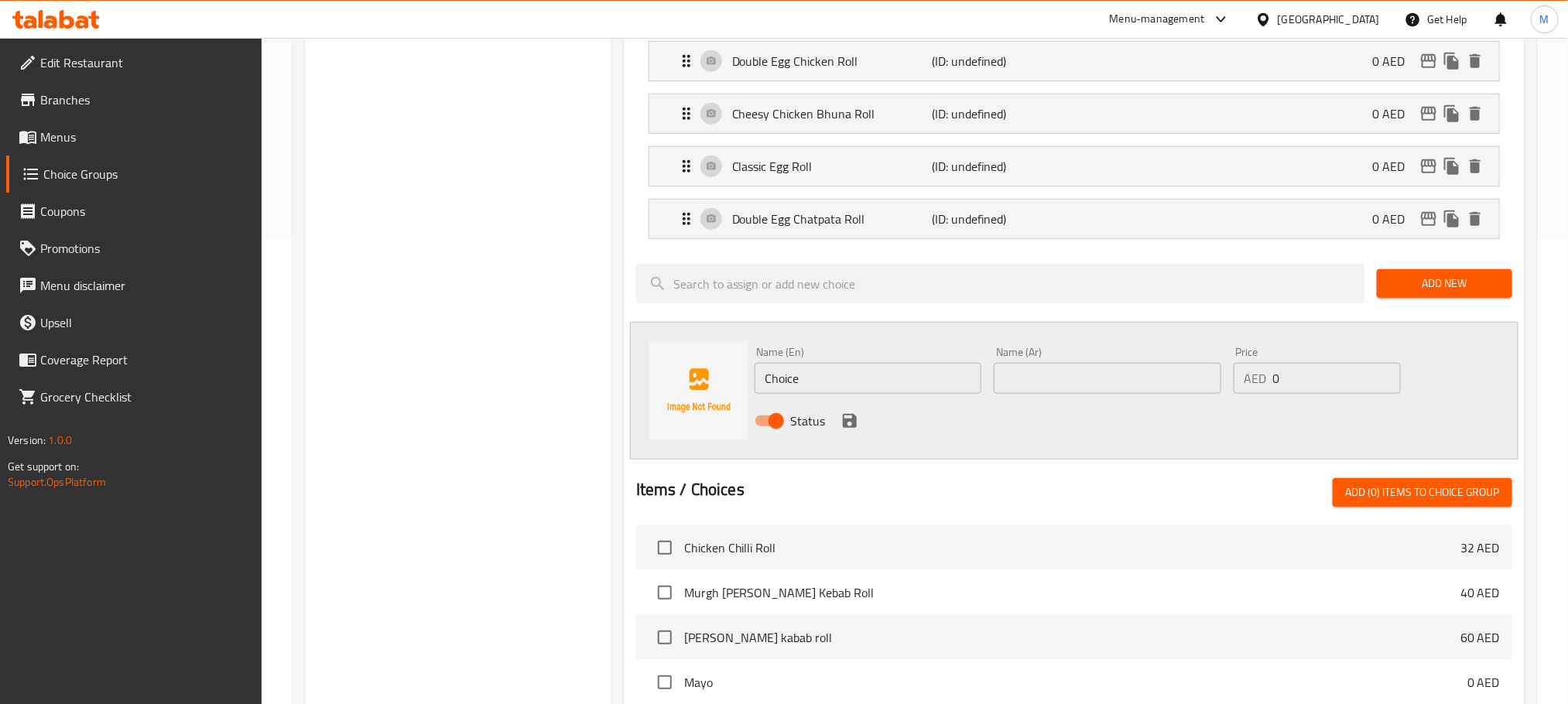
click at [915, 379] on input "Choice" at bounding box center [869, 379] width 228 height 31
paste input "eese and Chicken Meatball Roll"
type input "Cheese and Chicken Meatball Roll"
click at [1122, 394] on input "text" at bounding box center [1108, 379] width 228 height 31
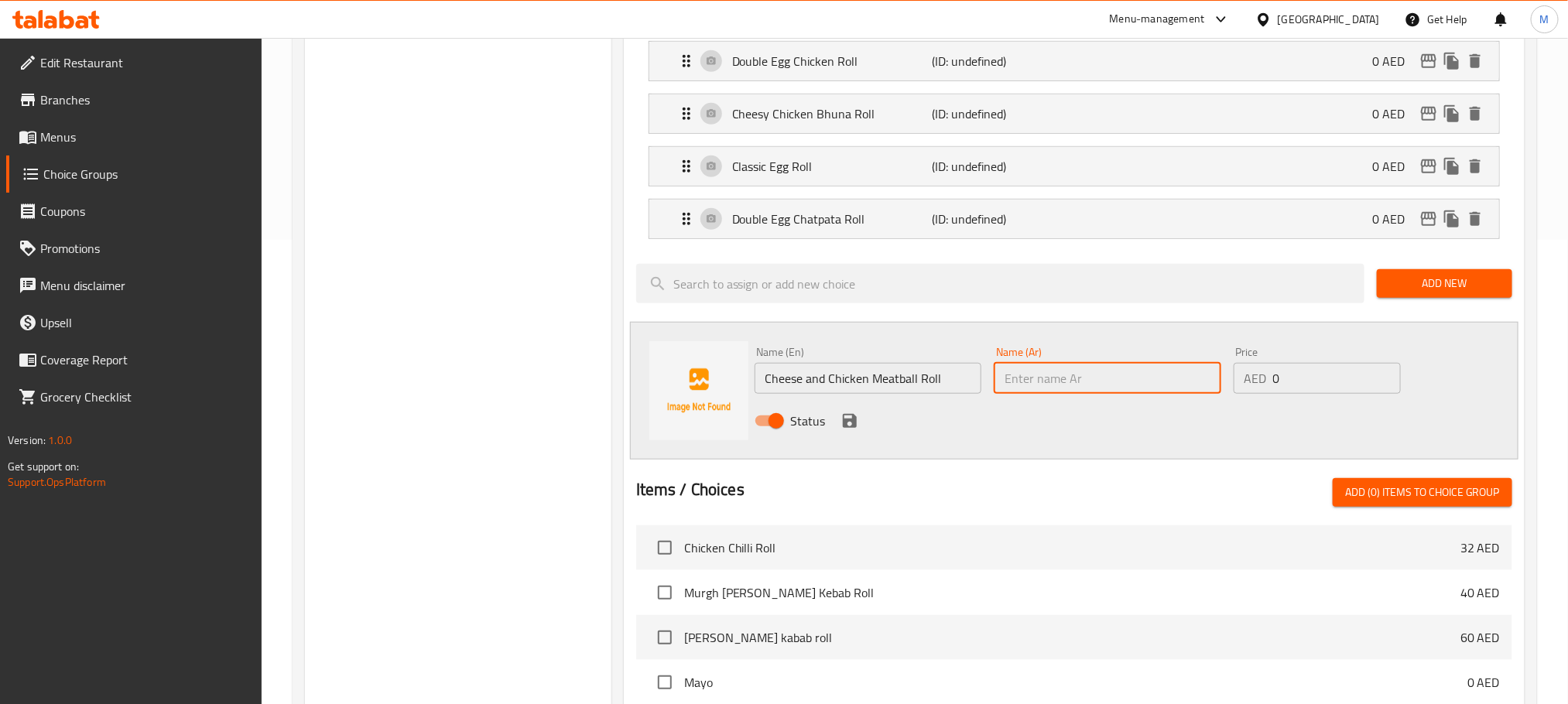
paste input "لفائف كرات اللحم بالجبن والدجاج"
type input "لفائف كرات اللحم بالجبن والدجاج"
click at [1008, 439] on div "Status" at bounding box center [1108, 420] width 719 height 41
click at [850, 429] on icon "save" at bounding box center [850, 421] width 18 height 18
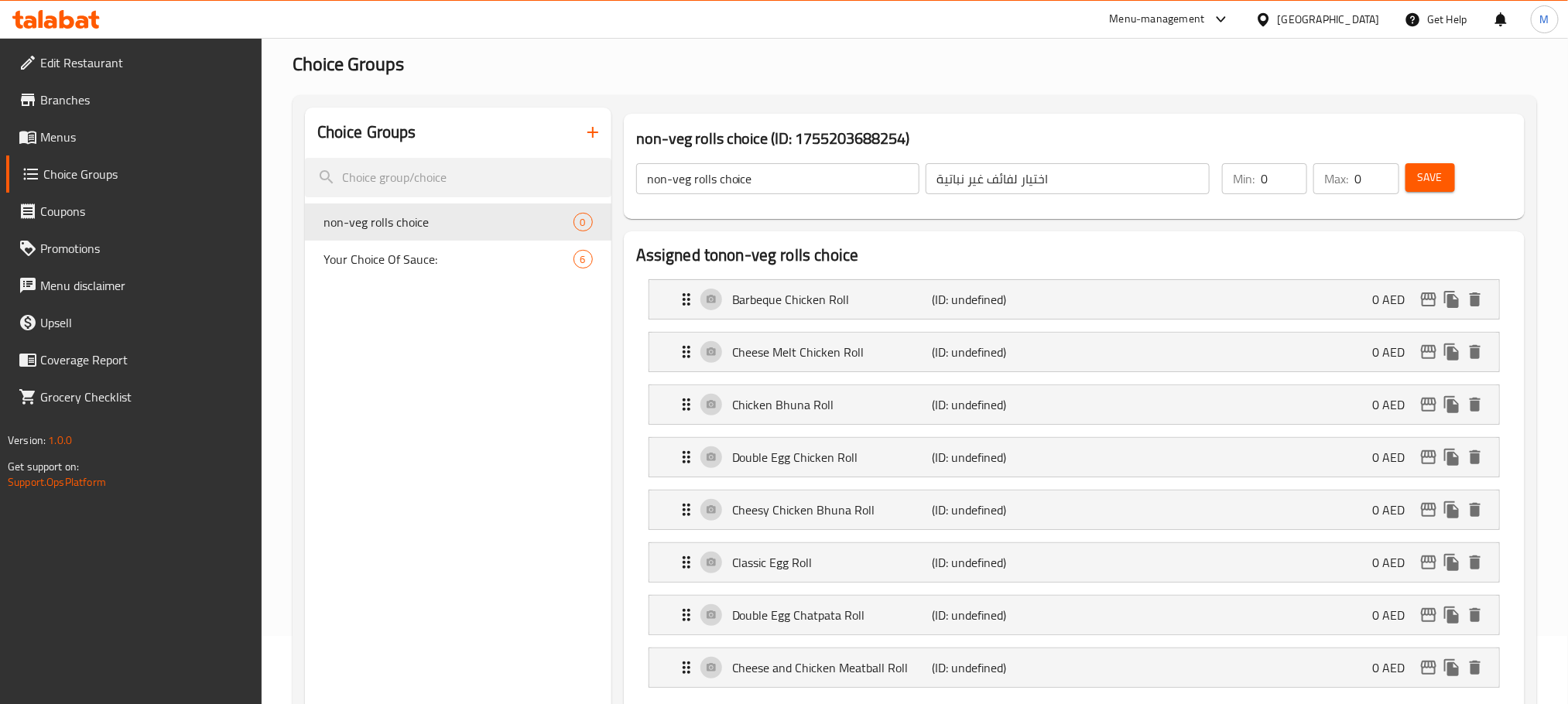
scroll to position [0, 0]
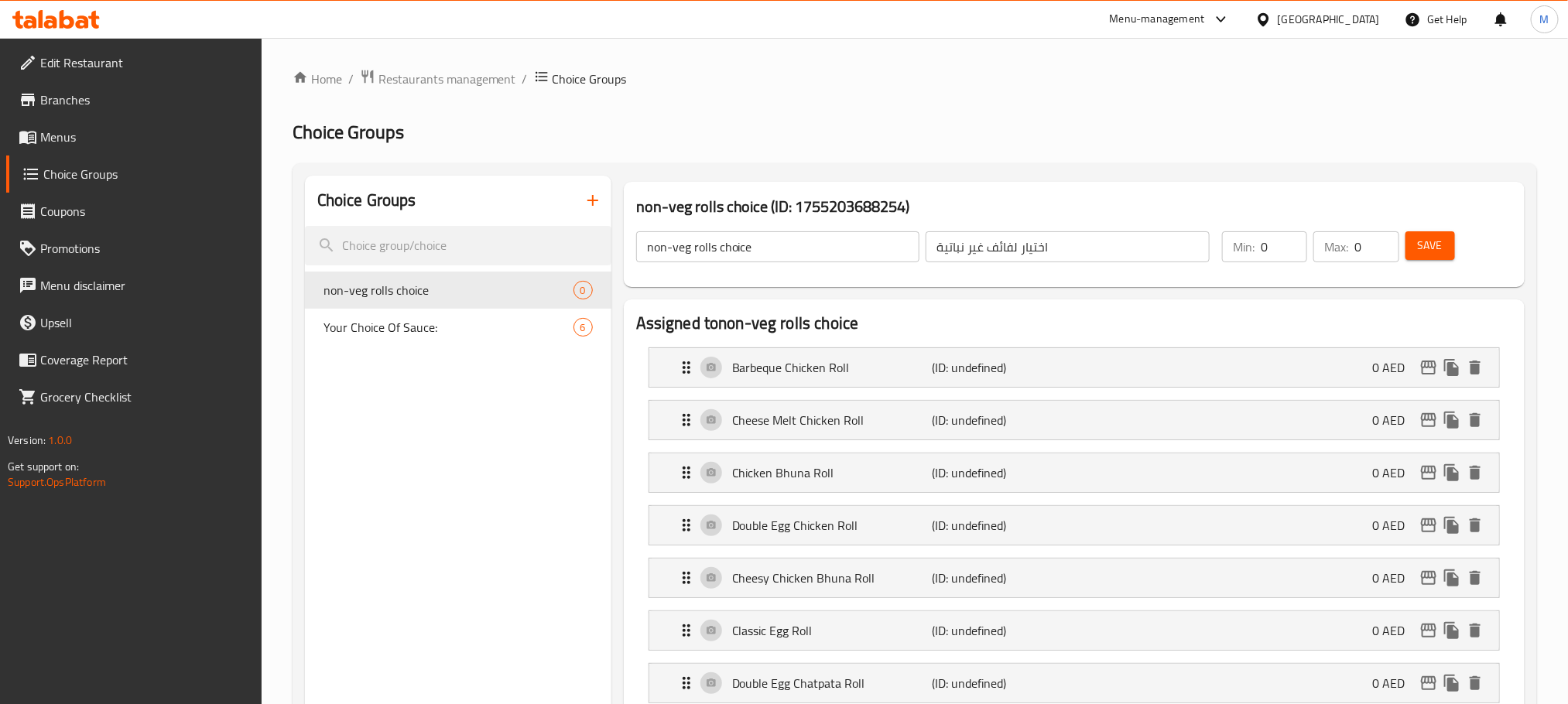
click at [640, 246] on input "non-veg rolls choice" at bounding box center [778, 247] width 284 height 31
click at [1430, 244] on span "Save" at bounding box center [1430, 245] width 25 height 19
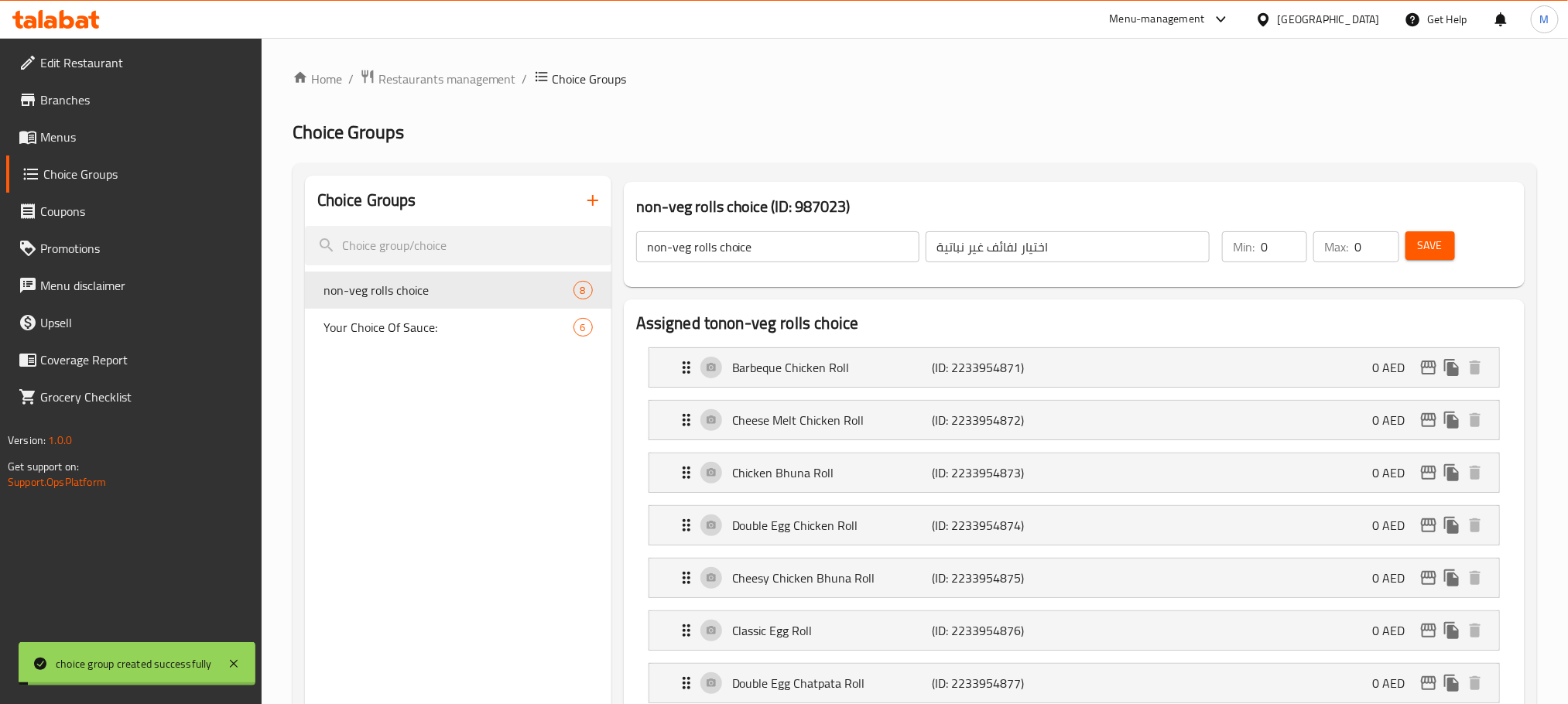
click at [648, 257] on input "non-veg rolls choice" at bounding box center [778, 247] width 284 height 31
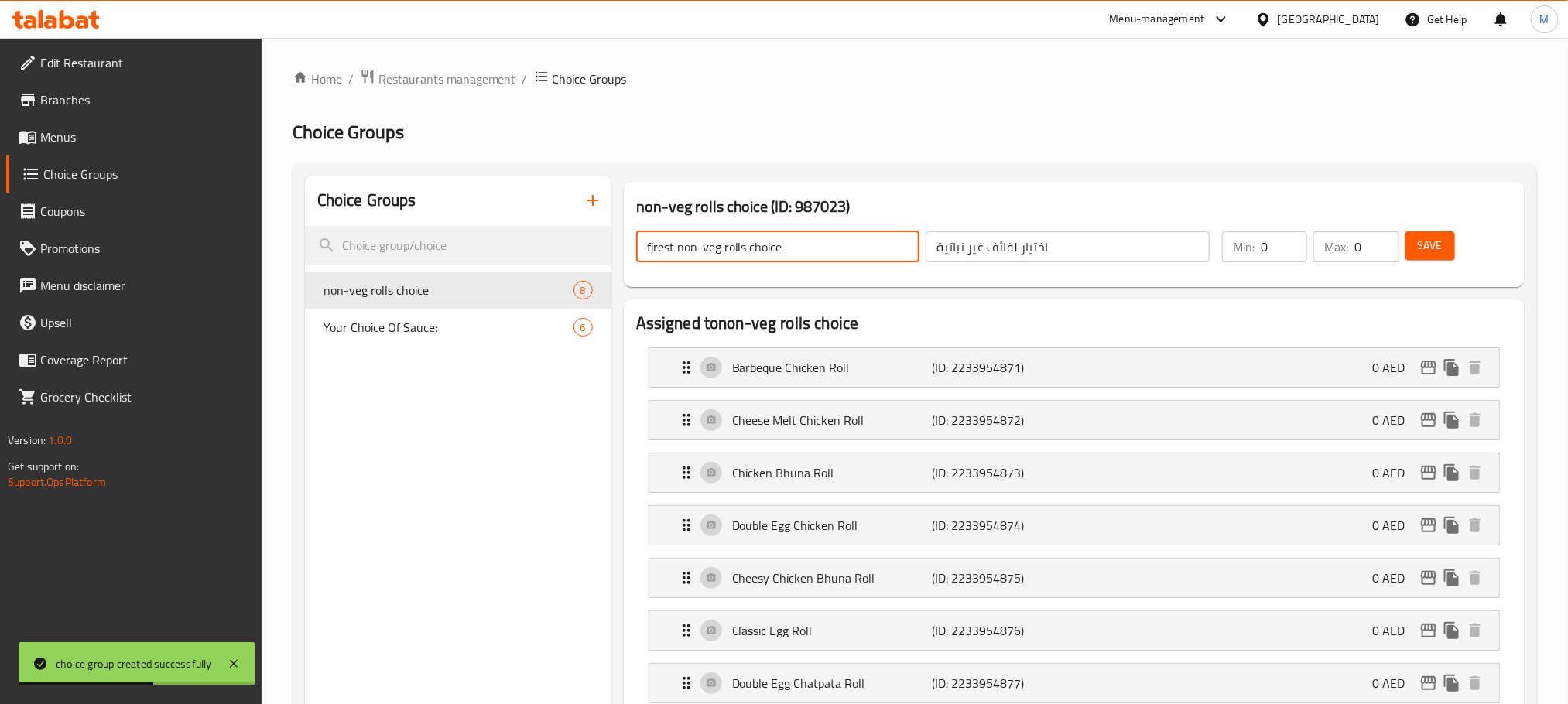
click at [655, 246] on input "firest non-veg rolls choice" at bounding box center [778, 247] width 284 height 31
type input "firest non-veg rolls choice"
click at [1131, 240] on input "اختيار لفائف غير نباتية" at bounding box center [1067, 247] width 284 height 31
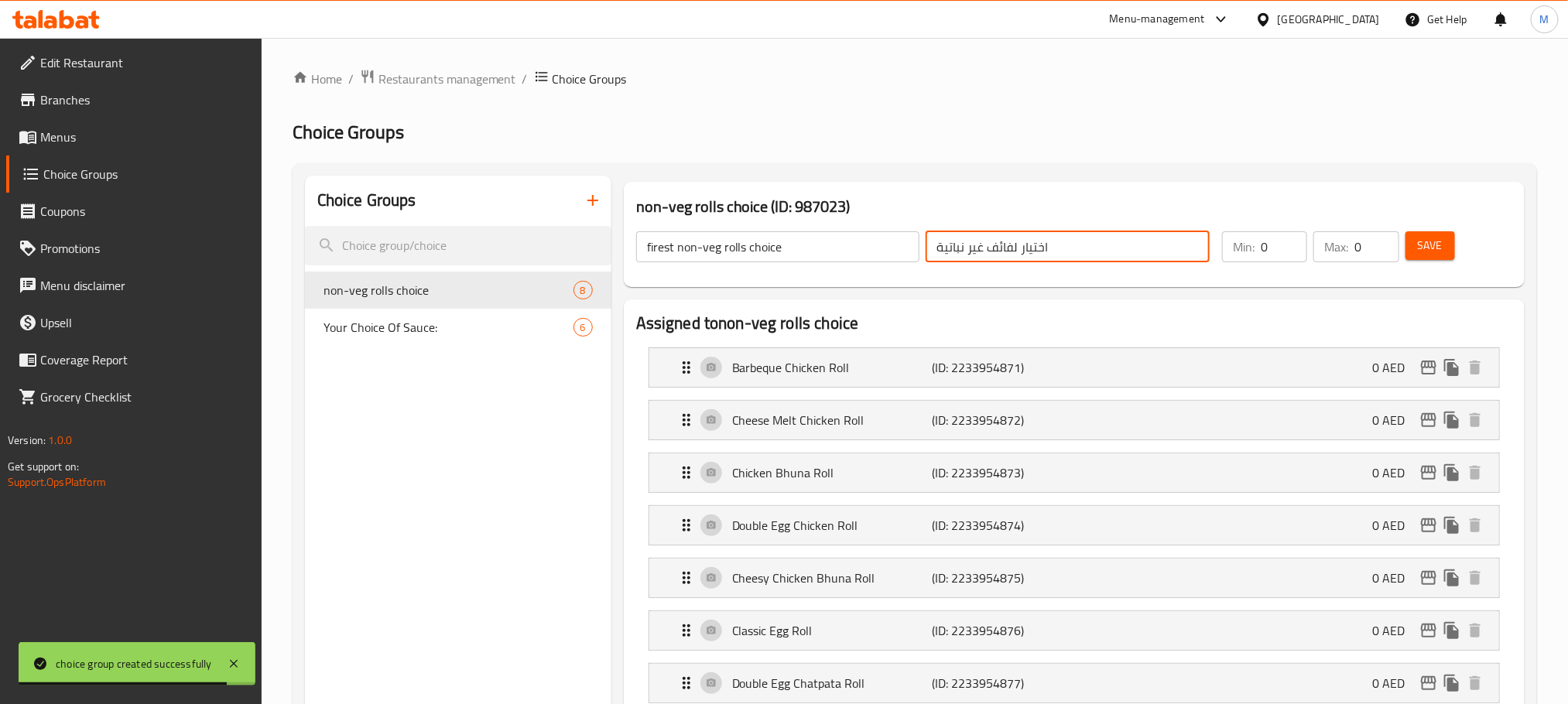
click at [1131, 240] on input "اختيار لفائف غير نباتية" at bounding box center [1067, 247] width 284 height 31
paste input "أول"
type input "أول اختيار لفائف غير نباتية"
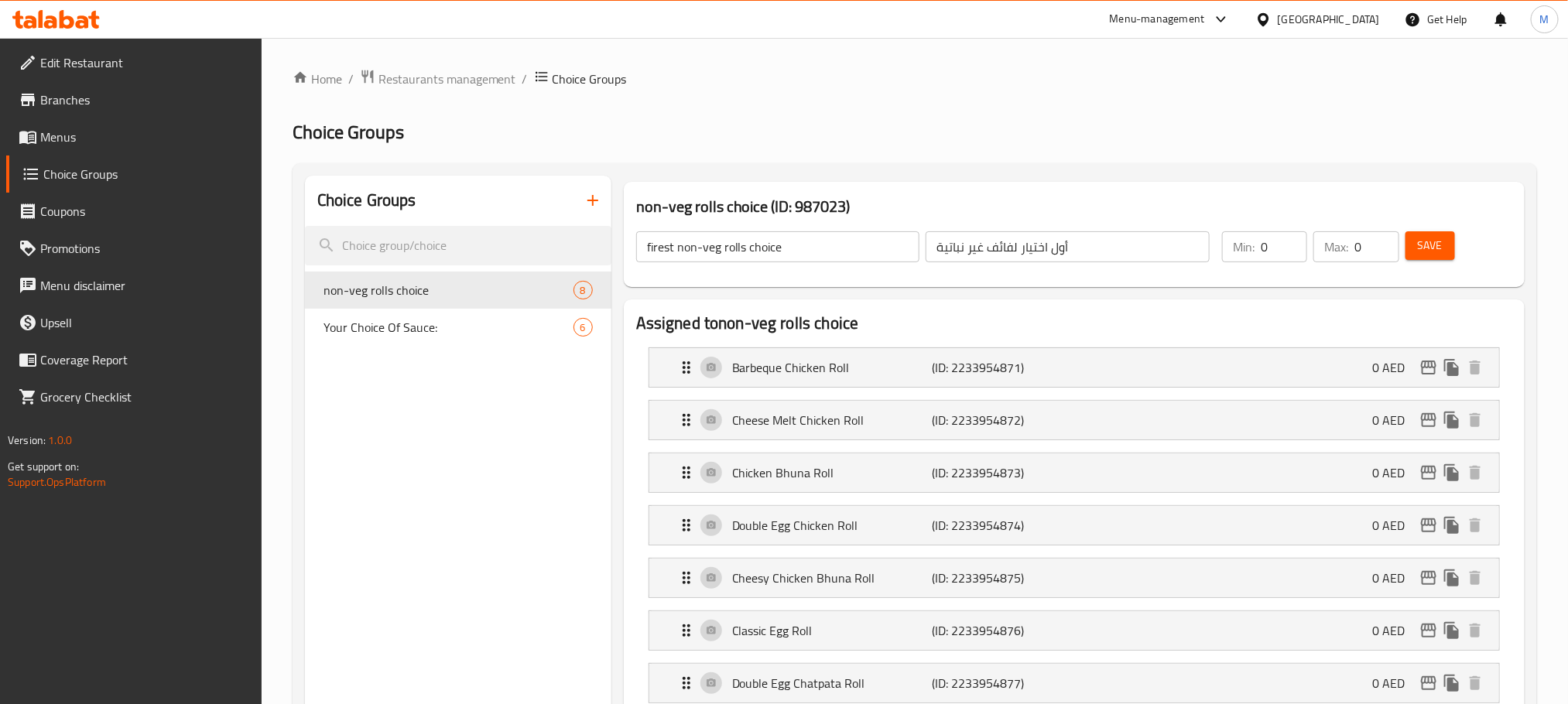
click at [1443, 244] on button "Save" at bounding box center [1430, 245] width 50 height 28
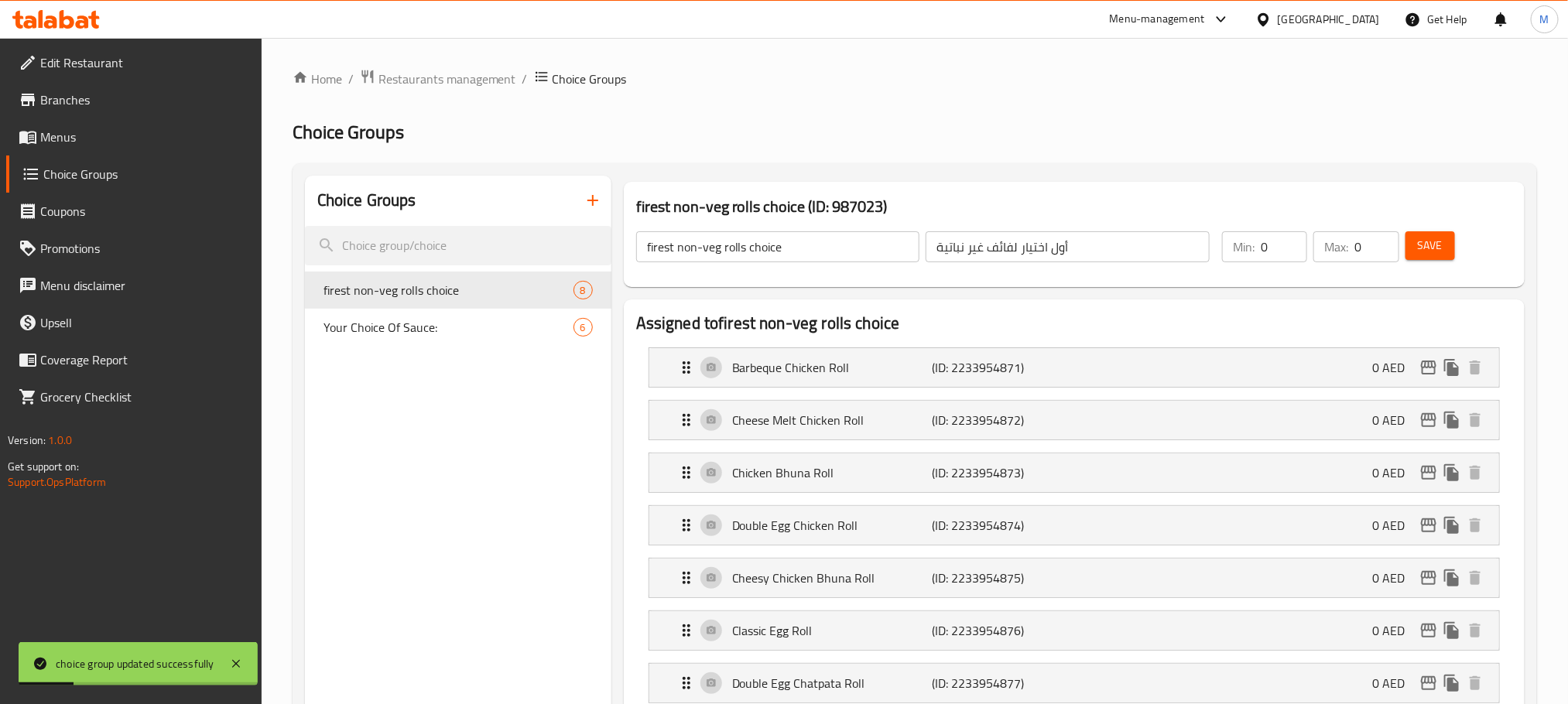
click at [698, 253] on input "firest non-veg rolls choice" at bounding box center [778, 247] width 284 height 31
click at [697, 253] on input "firest non-veg rolls choice" at bounding box center [778, 247] width 284 height 31
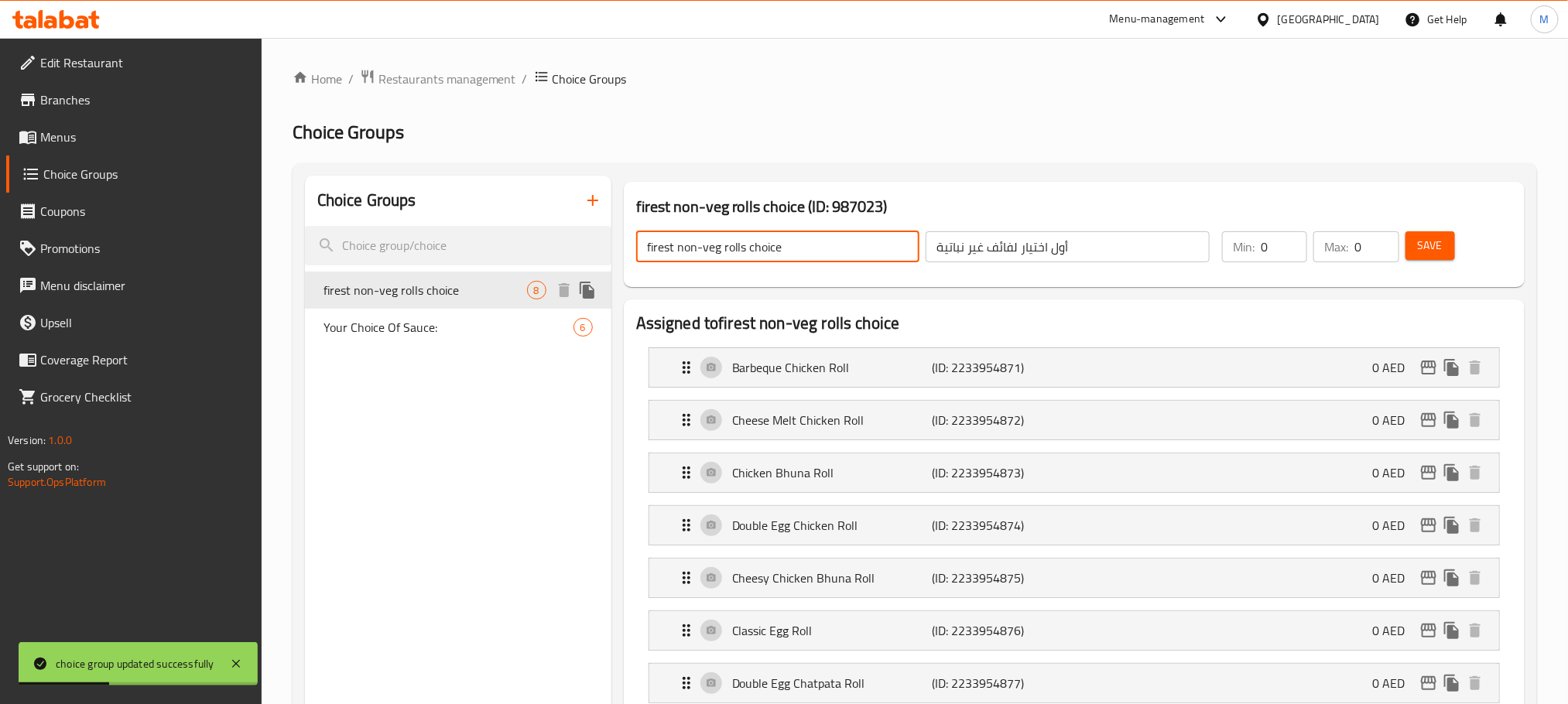
click at [588, 293] on icon "duplicate" at bounding box center [587, 290] width 15 height 17
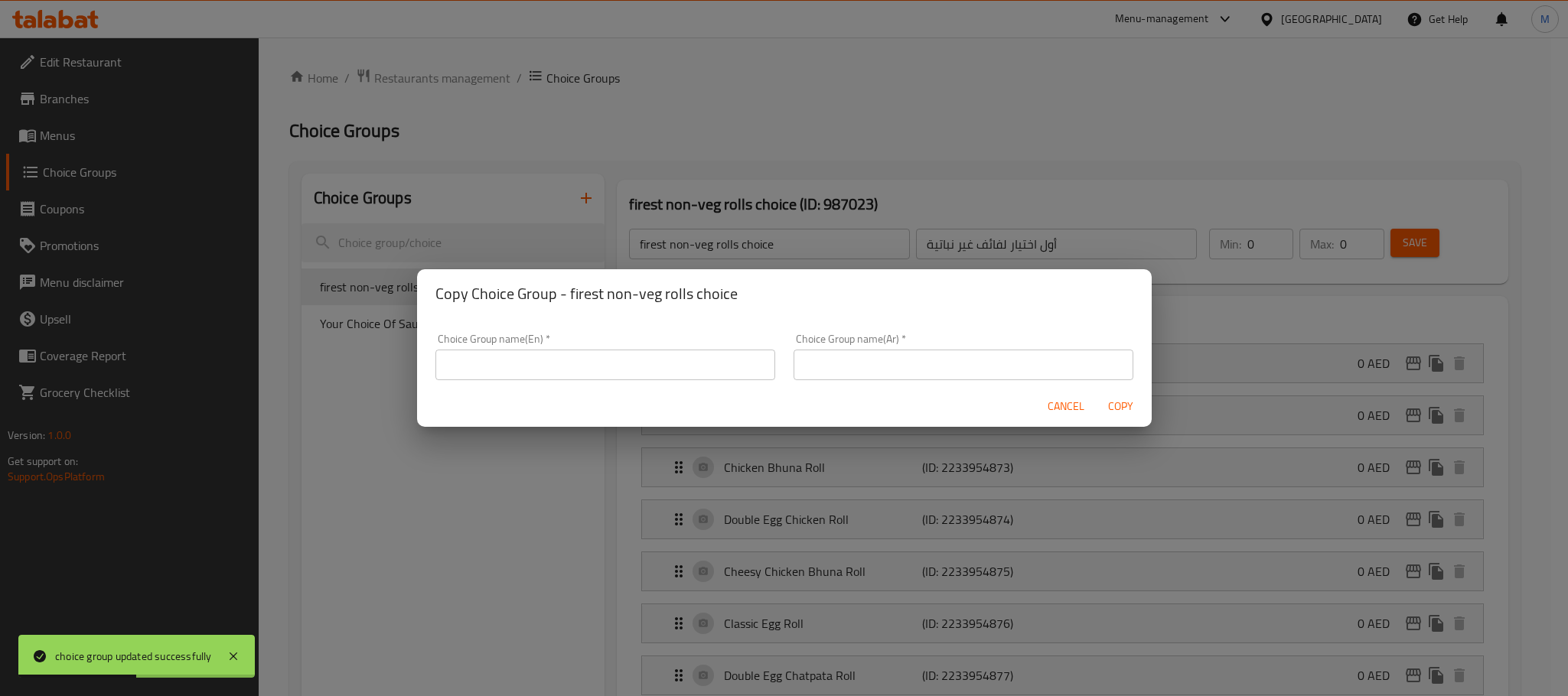
click at [594, 367] on input "text" at bounding box center [605, 365] width 340 height 31
paste input "firest non-veg rolls choice"
type input "firest non-veg rolls choice"
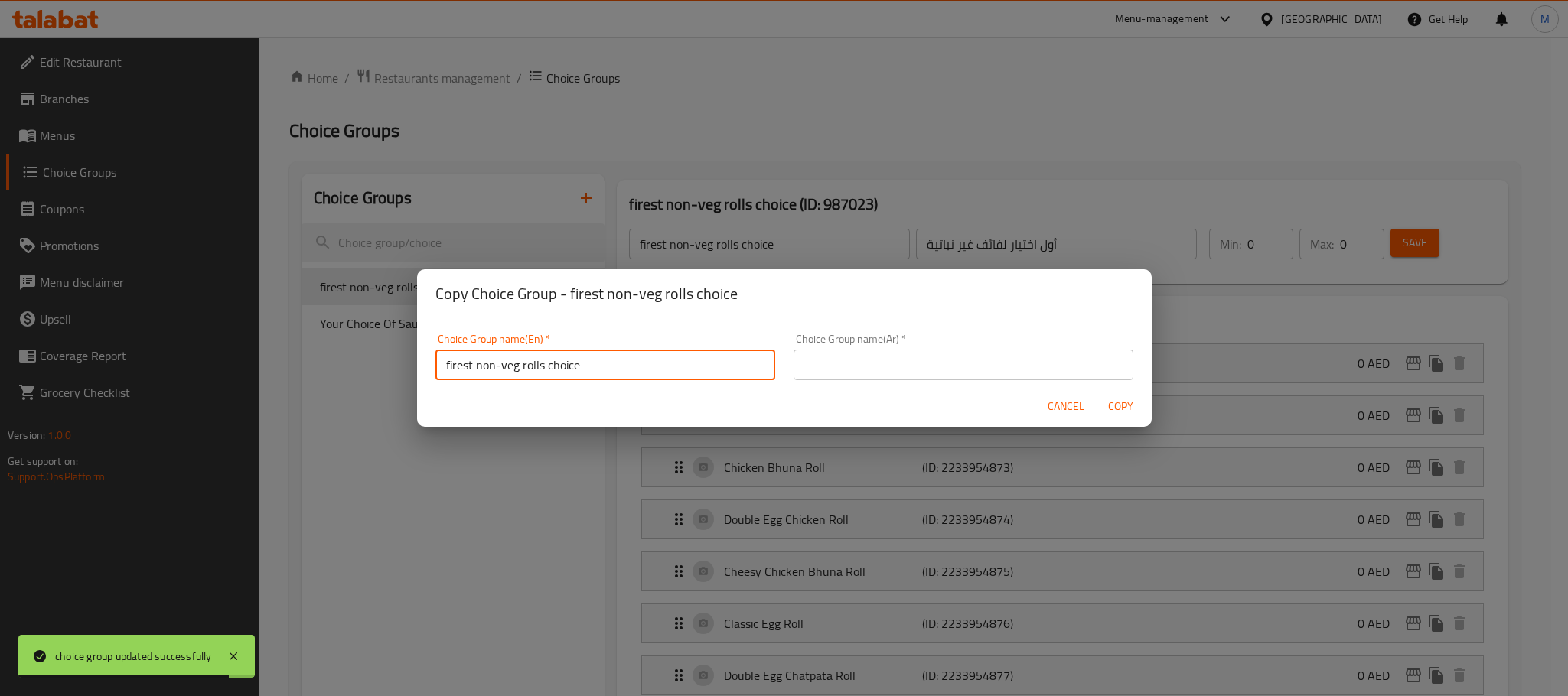
click at [879, 359] on input "text" at bounding box center [963, 365] width 340 height 31
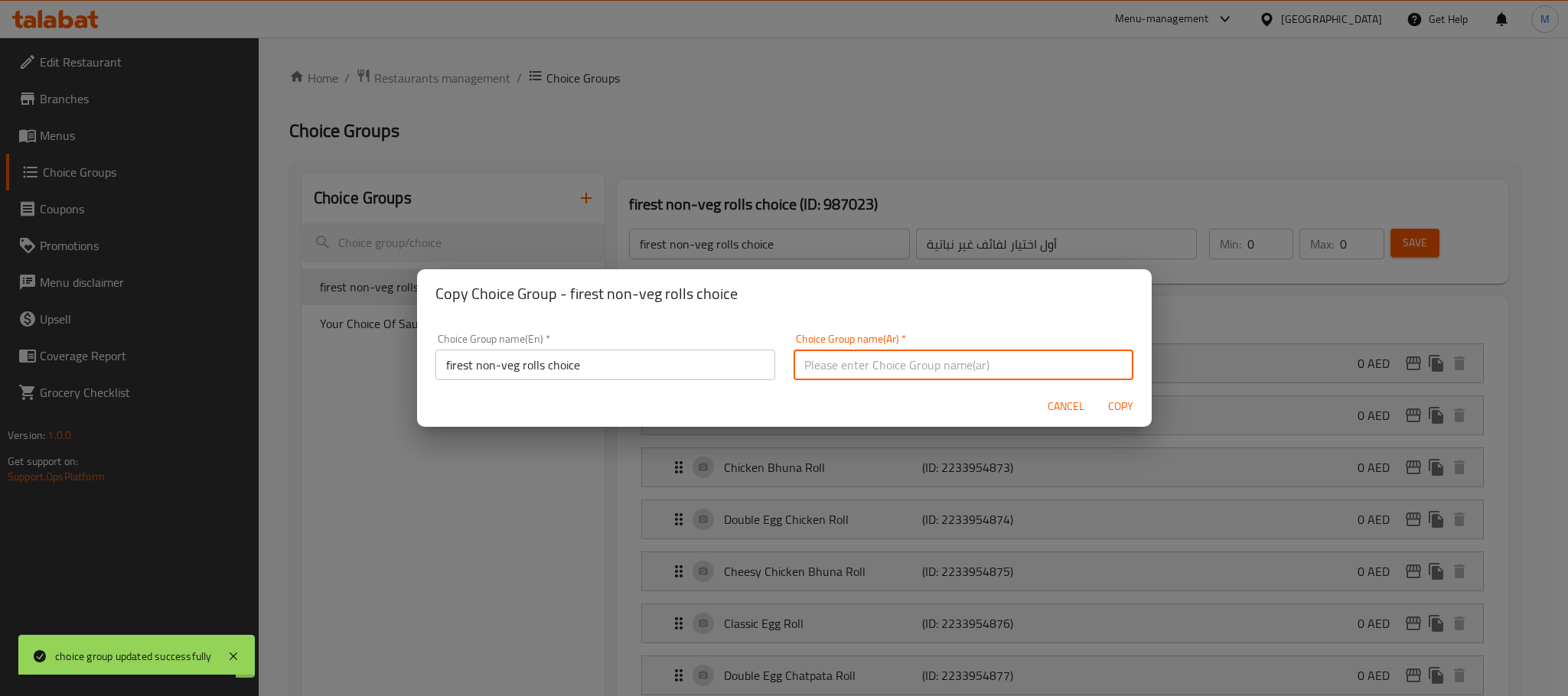
paste input "ثانى اختيار لفائف غير نباتية"
type input "ثانى اختيار لفائف غير نباتية"
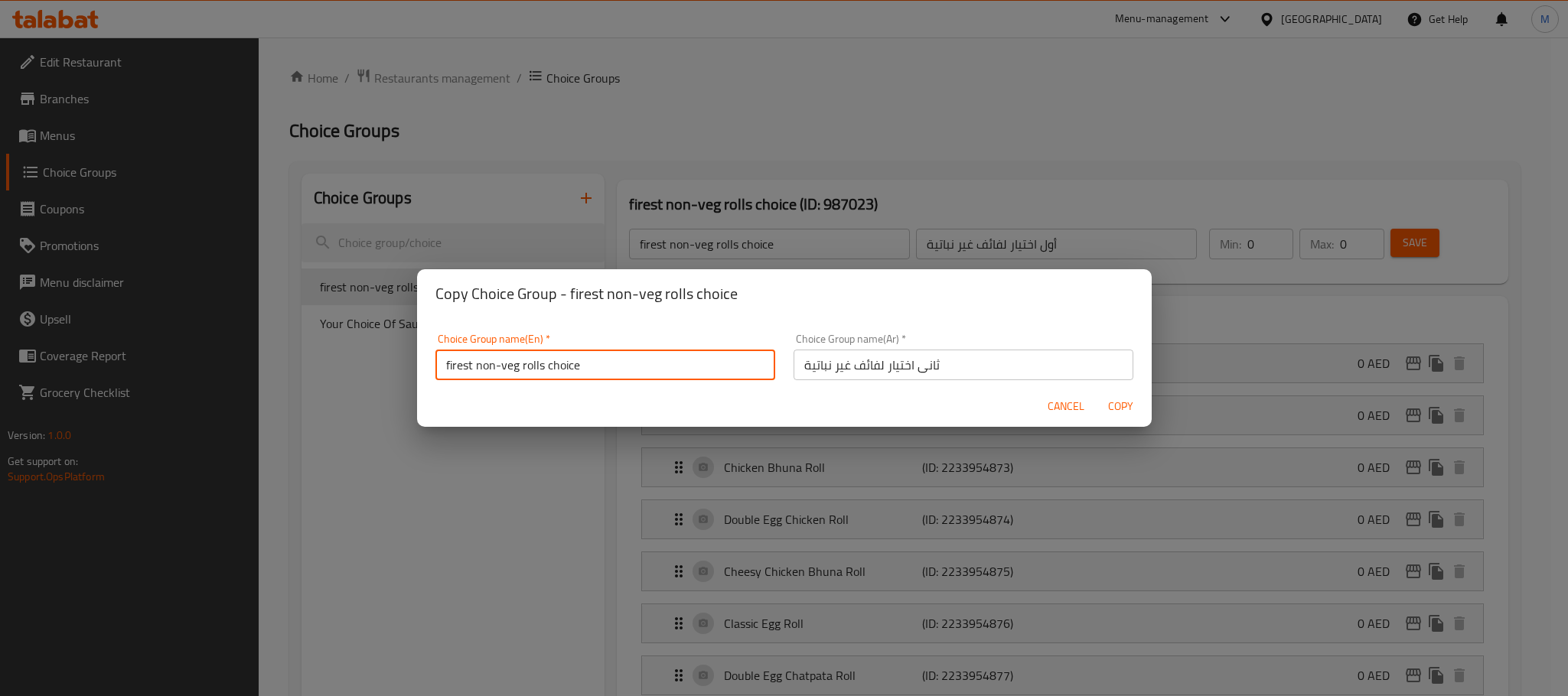
click at [659, 373] on input "firest non-veg rolls choice" at bounding box center [605, 365] width 340 height 31
paste input "Second choice of non-vegetarian rolls"
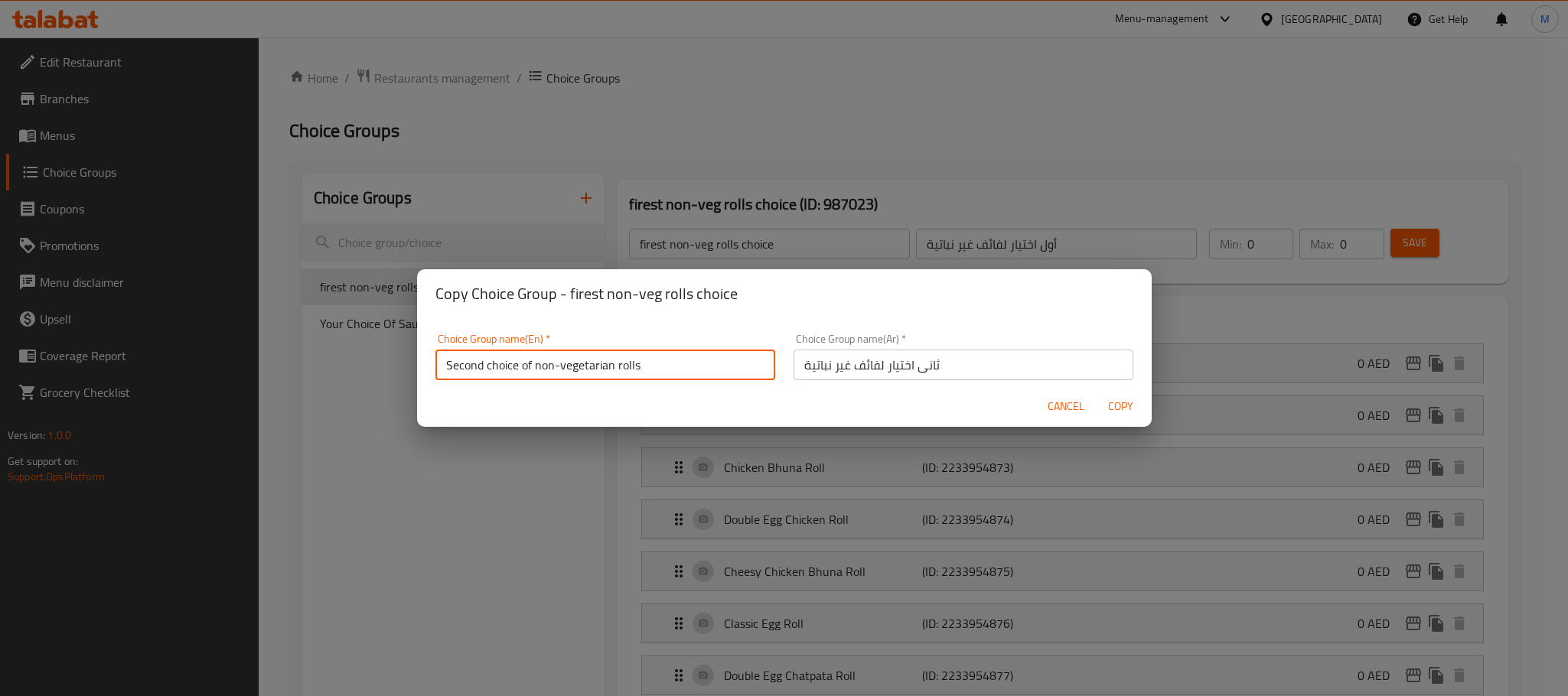
type input "Second choice of non-vegetarian rolls"
click at [724, 400] on div "Cancel Copy" at bounding box center [784, 406] width 735 height 41
click at [1114, 409] on span "Copy" at bounding box center [1121, 406] width 36 height 19
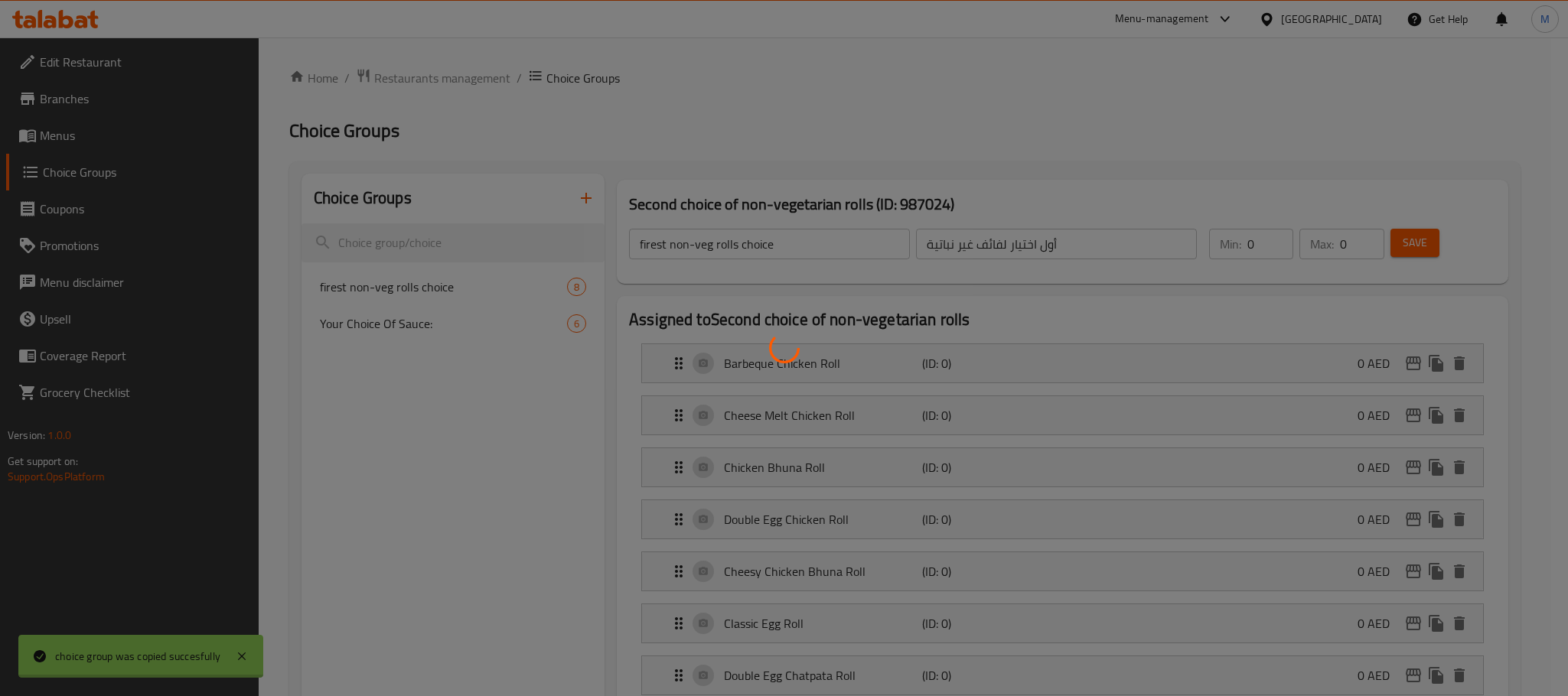
type input "Second choice of non-vegetarian rolls"
type input "ثانى اختيار لفائف غير نباتية"
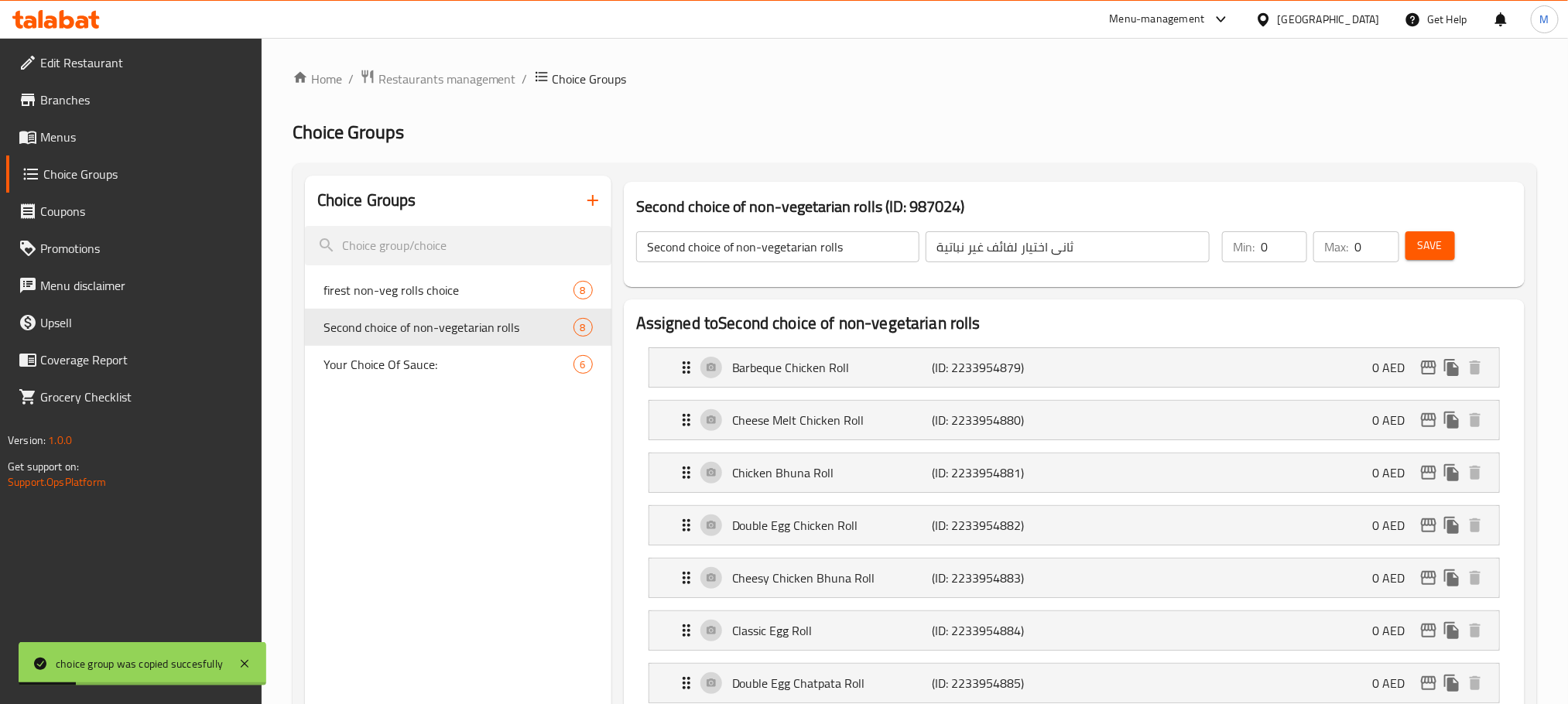
click at [84, 135] on span "Menus" at bounding box center [144, 137] width 209 height 18
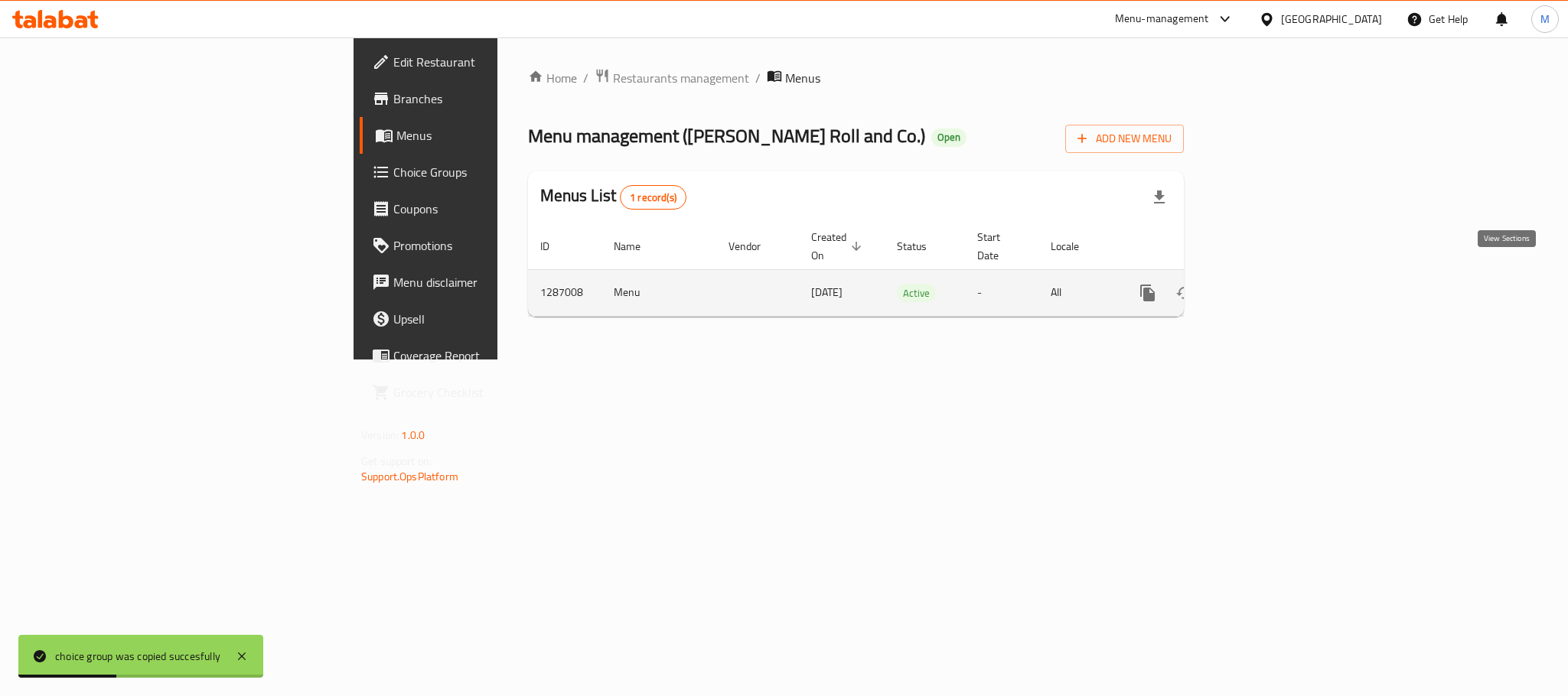
click at [1265, 286] on icon "enhanced table" at bounding box center [1257, 293] width 14 height 14
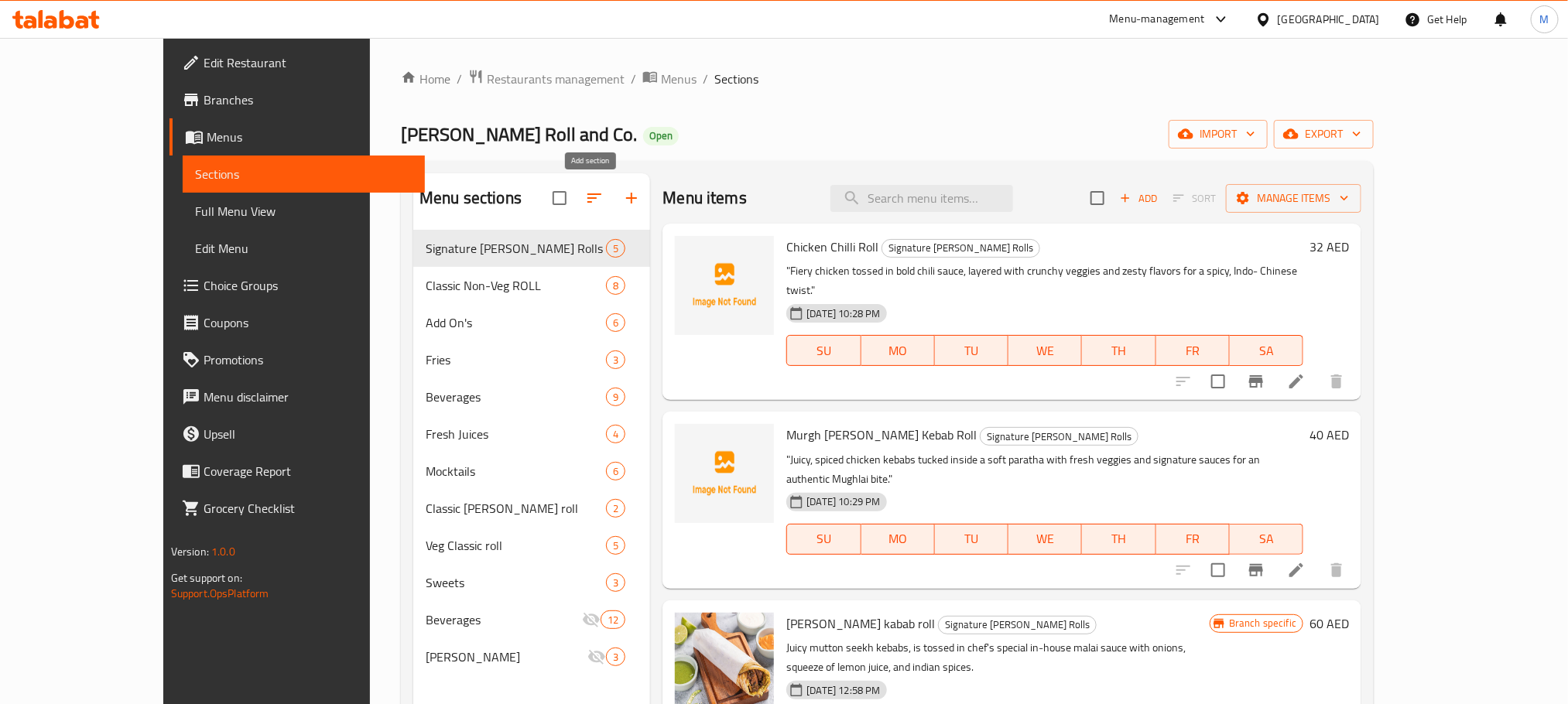
click at [622, 193] on icon "button" at bounding box center [631, 199] width 18 height 18
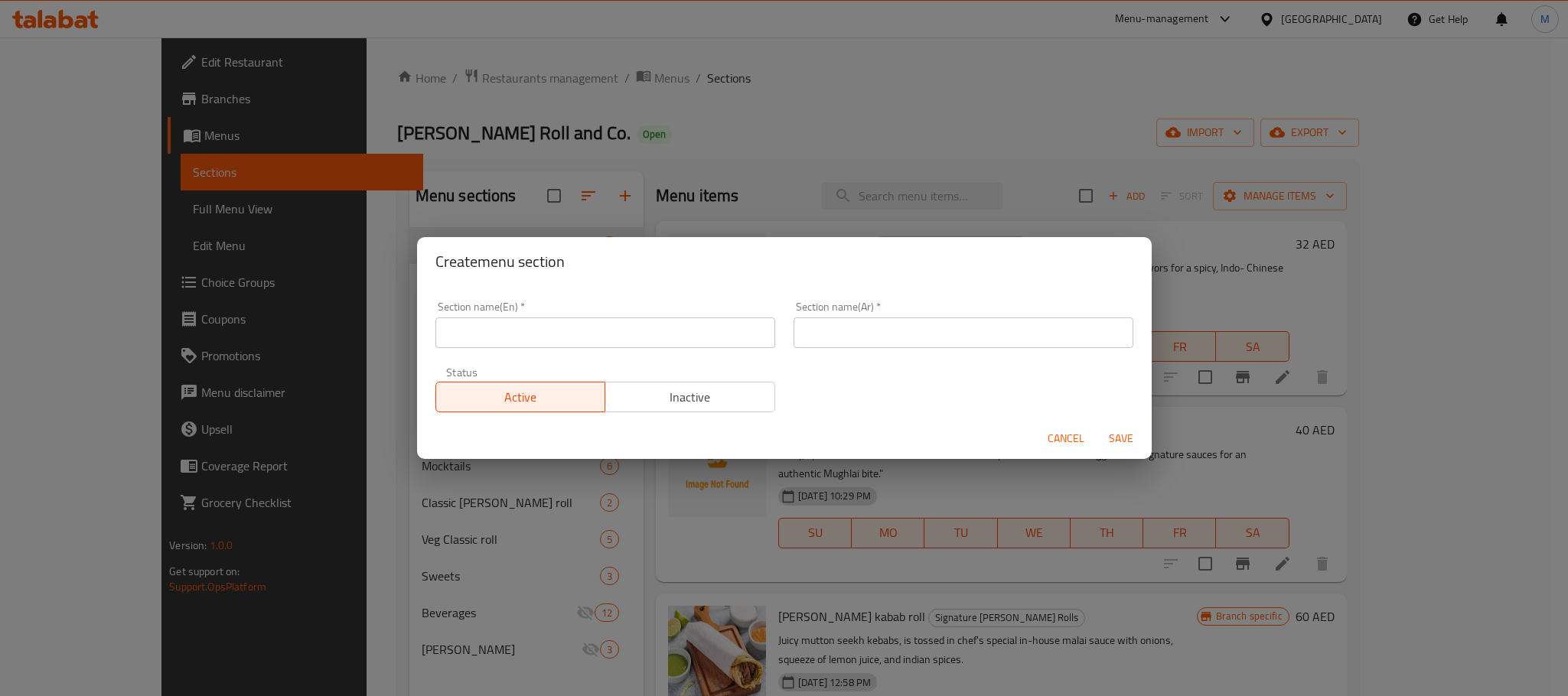
click at [529, 333] on input "text" at bounding box center [605, 333] width 340 height 31
paste input "Family Combos"
type input "Family Combos"
click at [962, 329] on input "text" at bounding box center [963, 333] width 340 height 31
type input "كومبو عائلى"
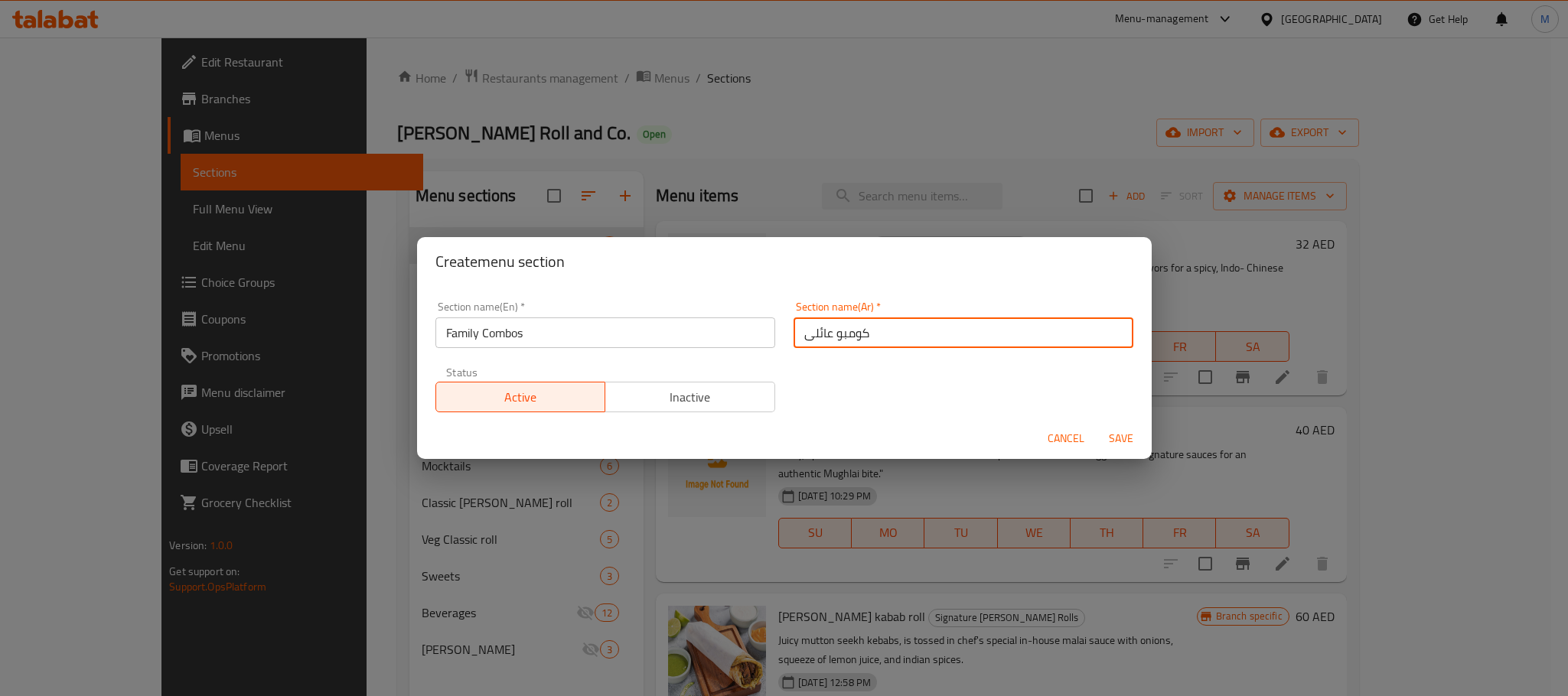
click at [1125, 443] on span "Save" at bounding box center [1121, 438] width 36 height 19
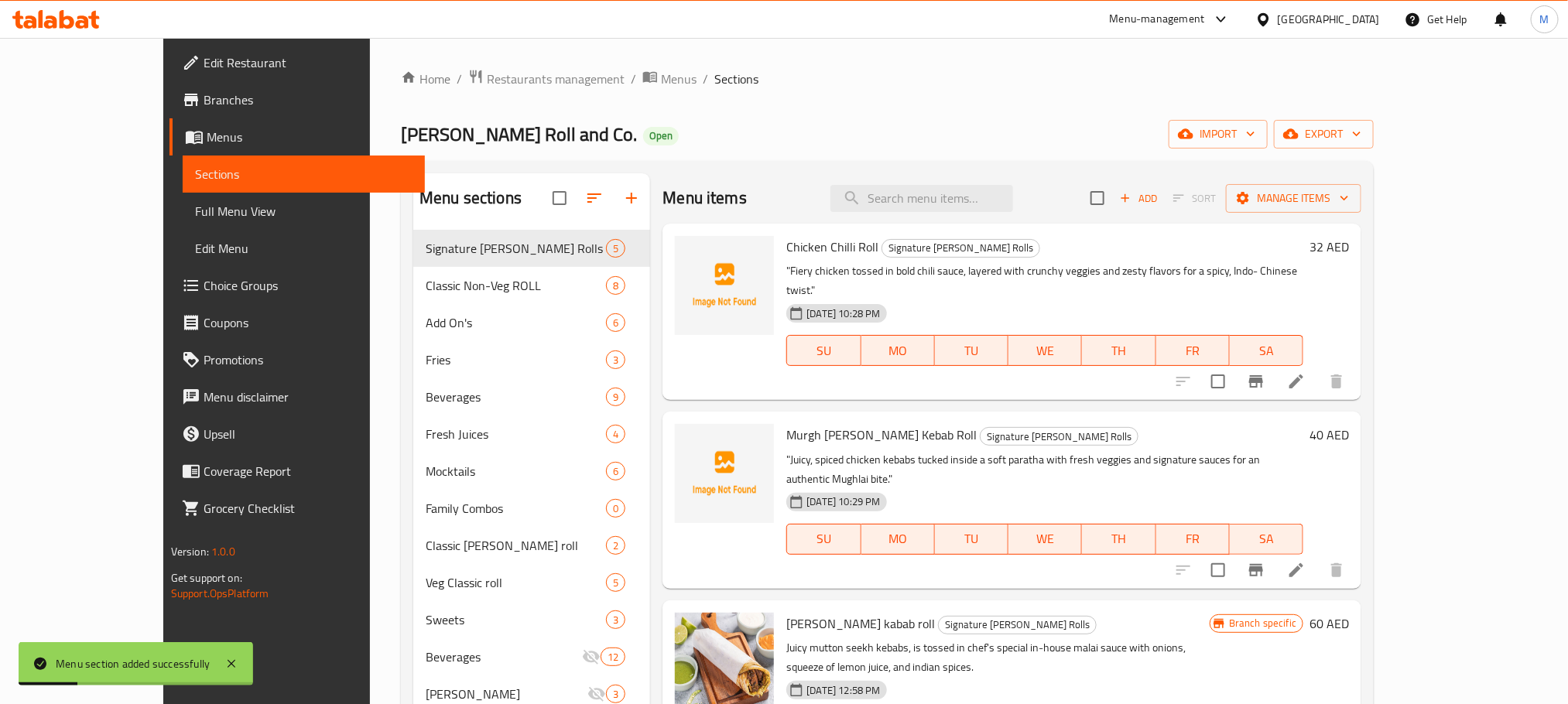
click at [675, 135] on div "Urban Kathi Roll and Co. Open import export" at bounding box center [887, 134] width 973 height 28
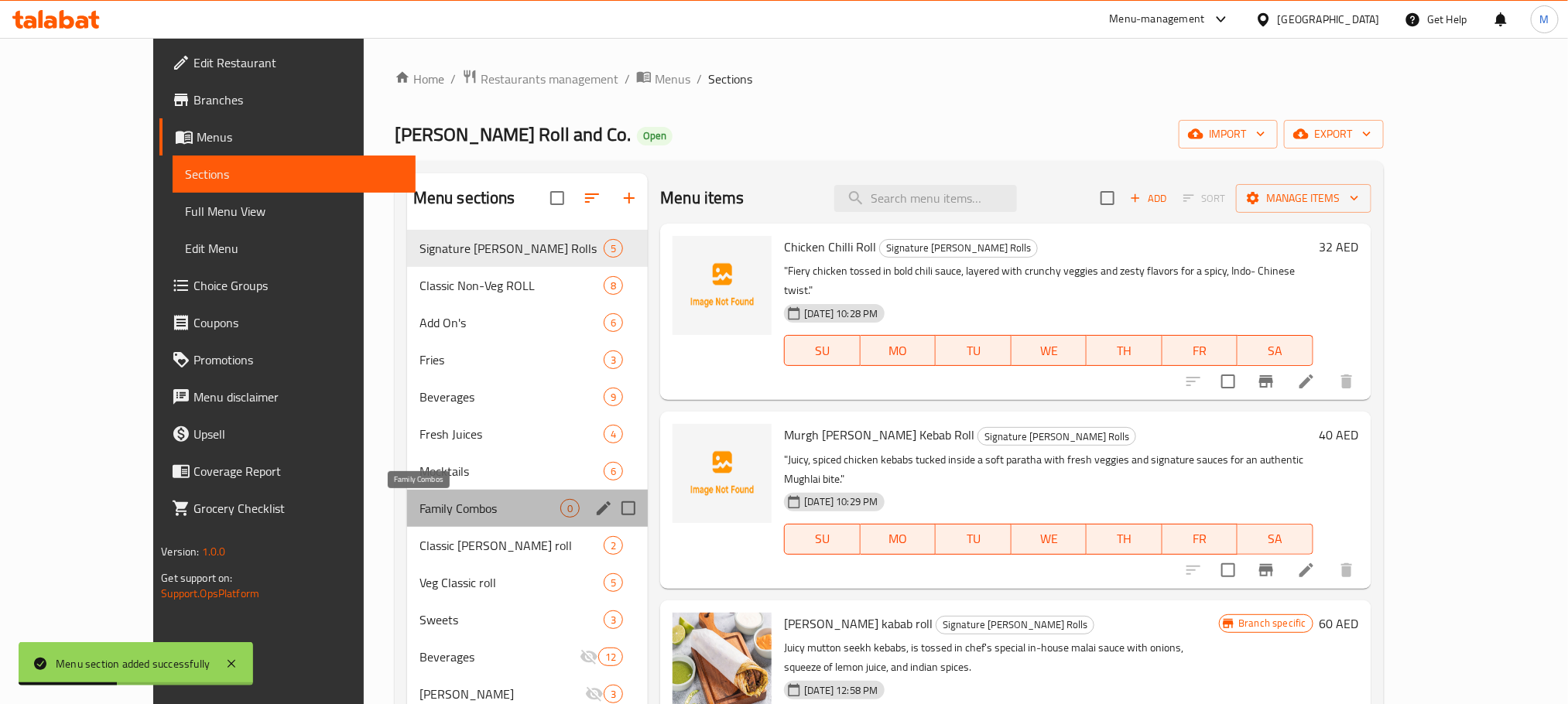
click at [419, 509] on span "Family Combos" at bounding box center [489, 508] width 141 height 18
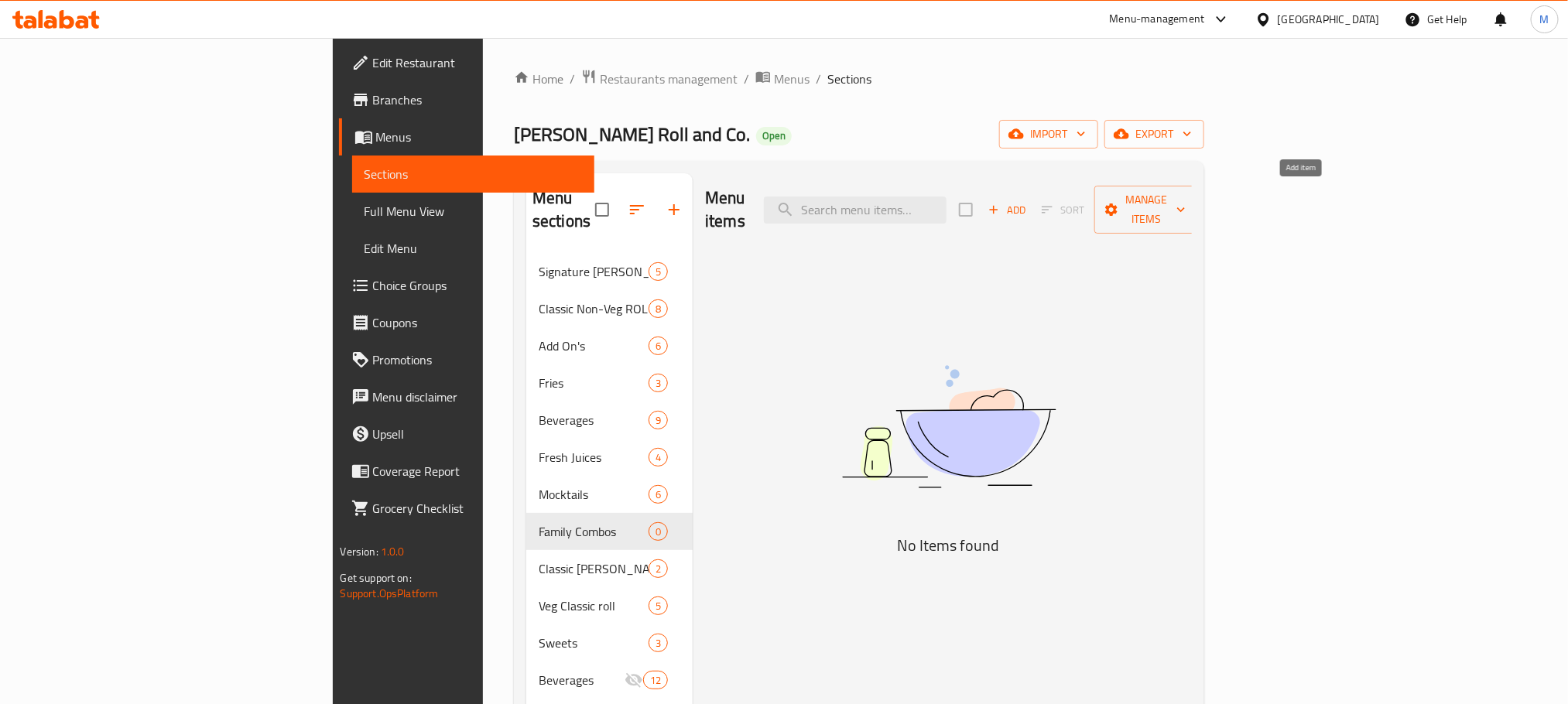
click at [1028, 201] on span "Add" at bounding box center [1006, 210] width 41 height 17
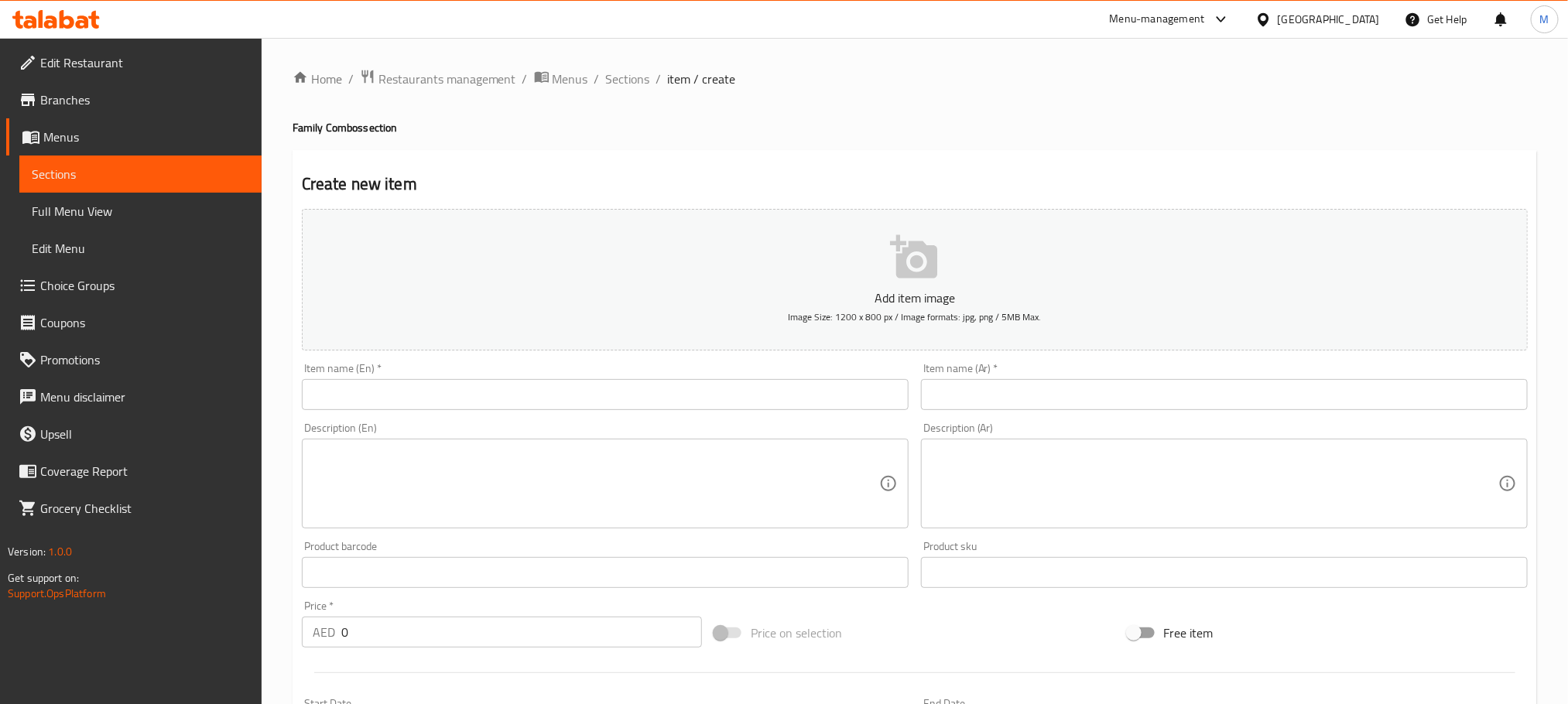
click at [777, 398] on input "text" at bounding box center [605, 395] width 607 height 31
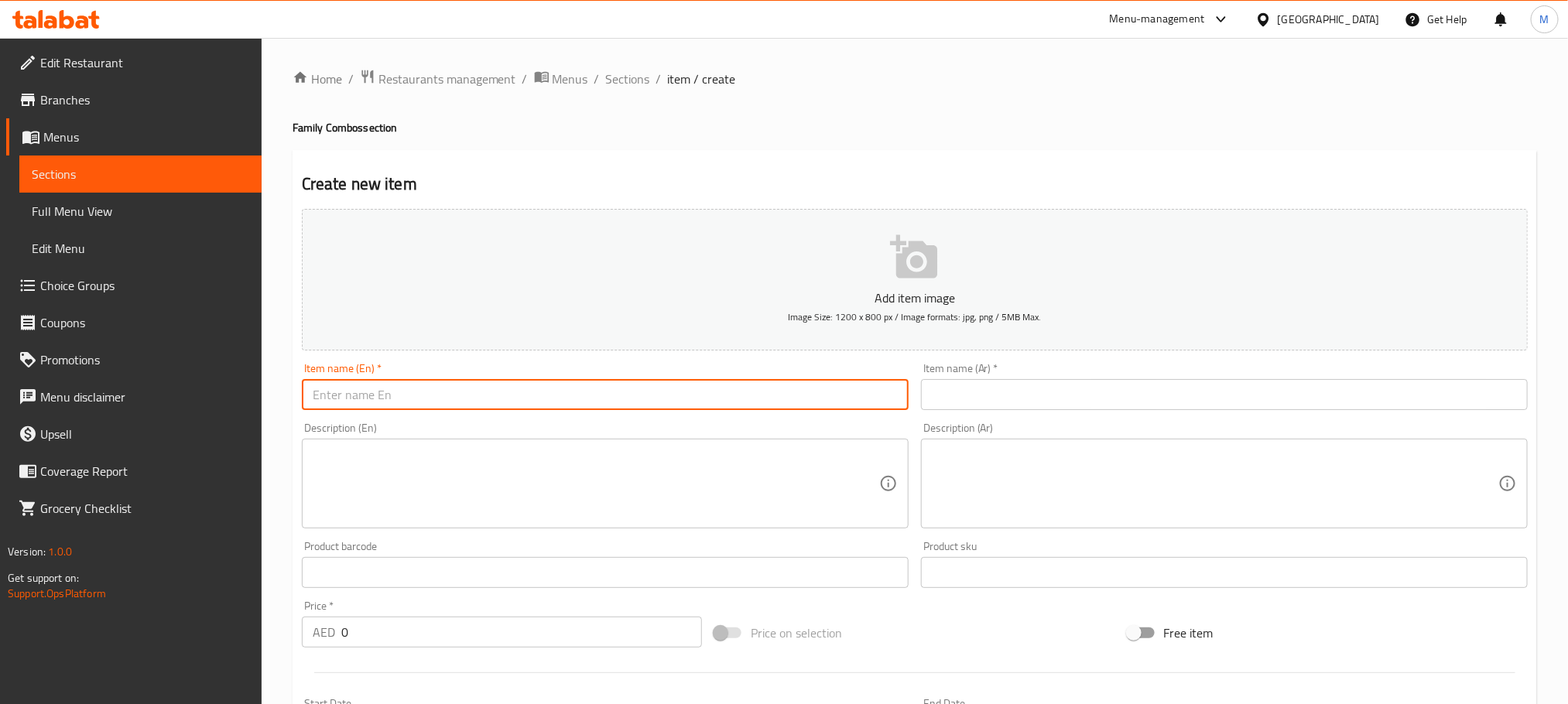
paste input "Mixed Feast"
type input "Mixed Feast"
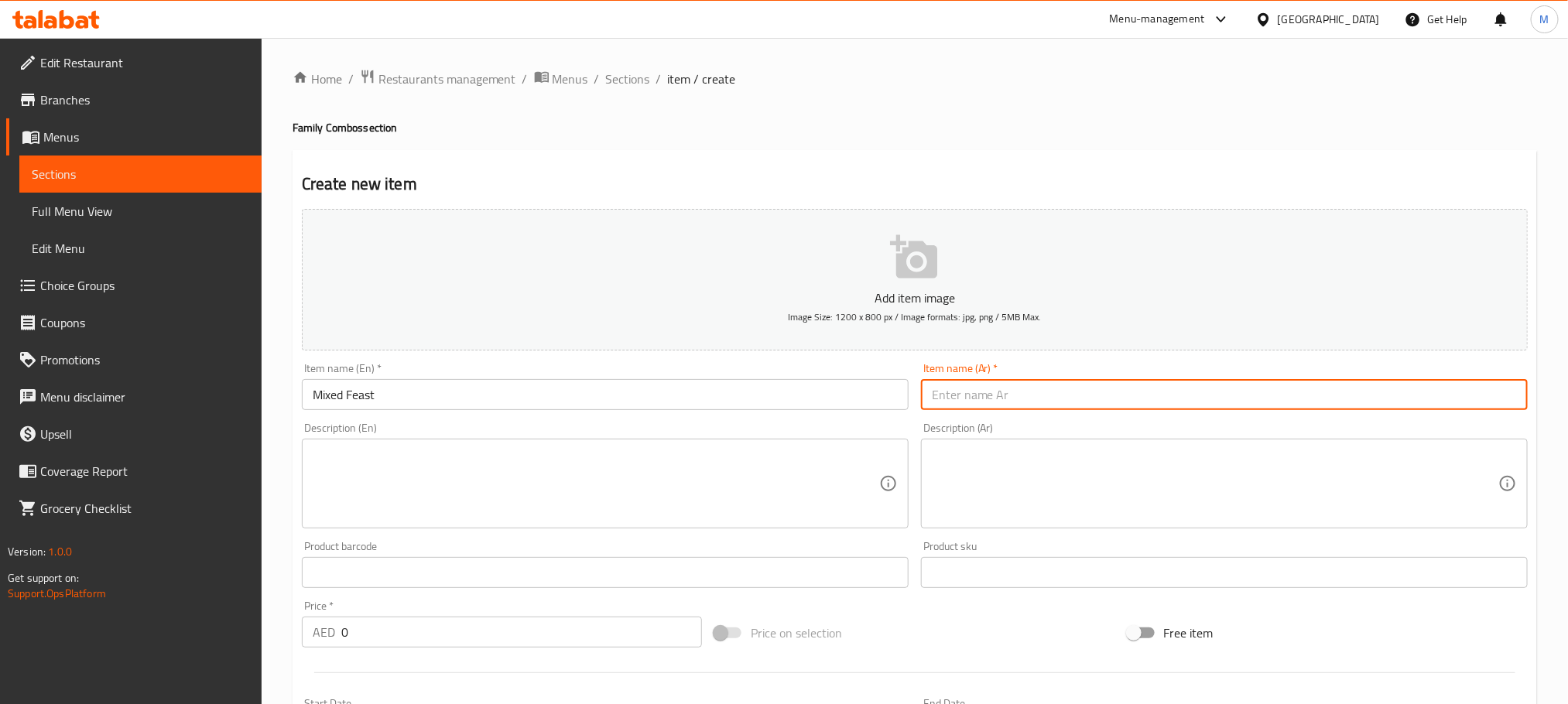
click at [1273, 390] on input "text" at bounding box center [1224, 395] width 607 height 31
type input "مكسيد فاست"
drag, startPoint x: 679, startPoint y: 500, endPoint x: 676, endPoint y: 493, distance: 7.6
click at [678, 499] on textarea at bounding box center [596, 484] width 567 height 74
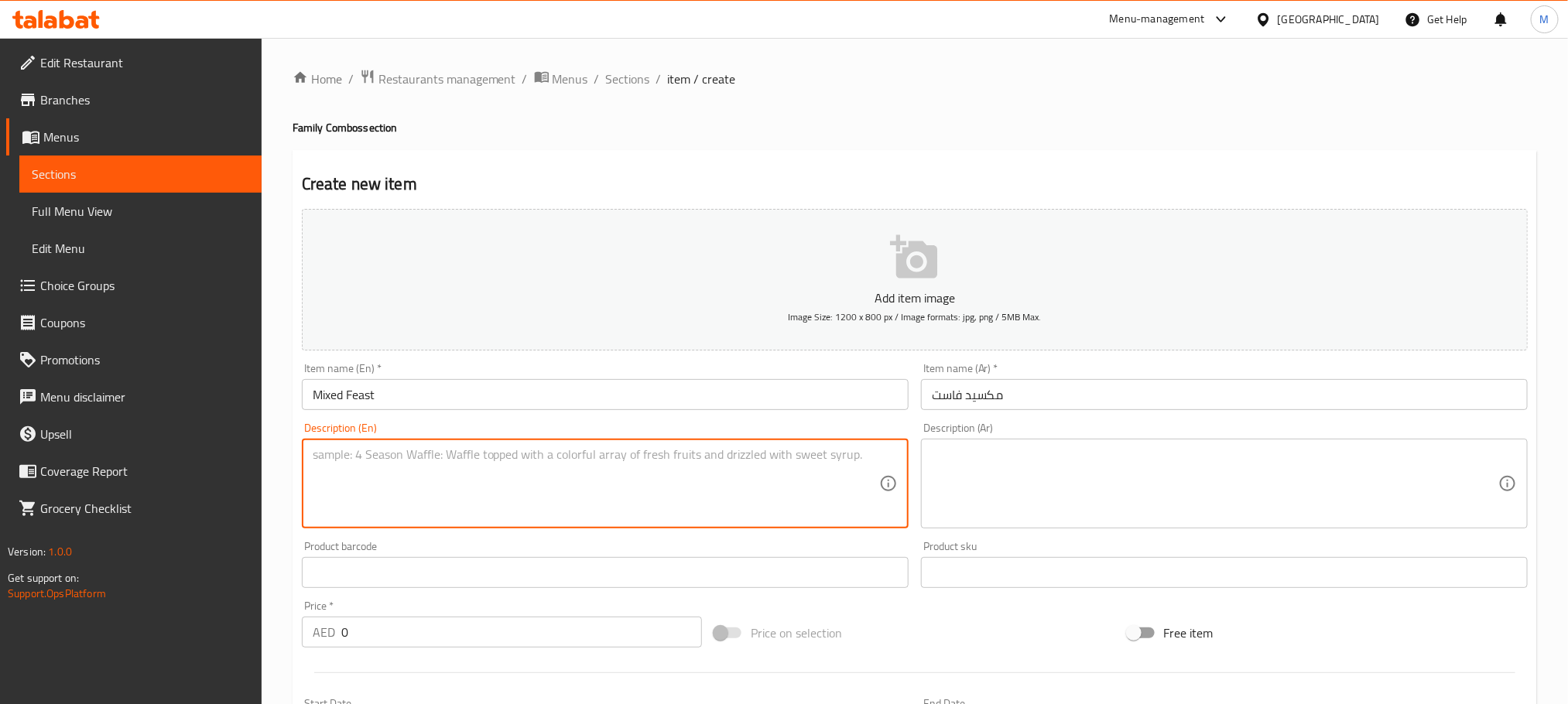
paste textarea ""Two veg rolls and two non-veg rolls with your choice of large fries or 8 steam…"
type textarea ""Two veg rolls and two non-veg rolls with your choice of large fries or 8 steam…"
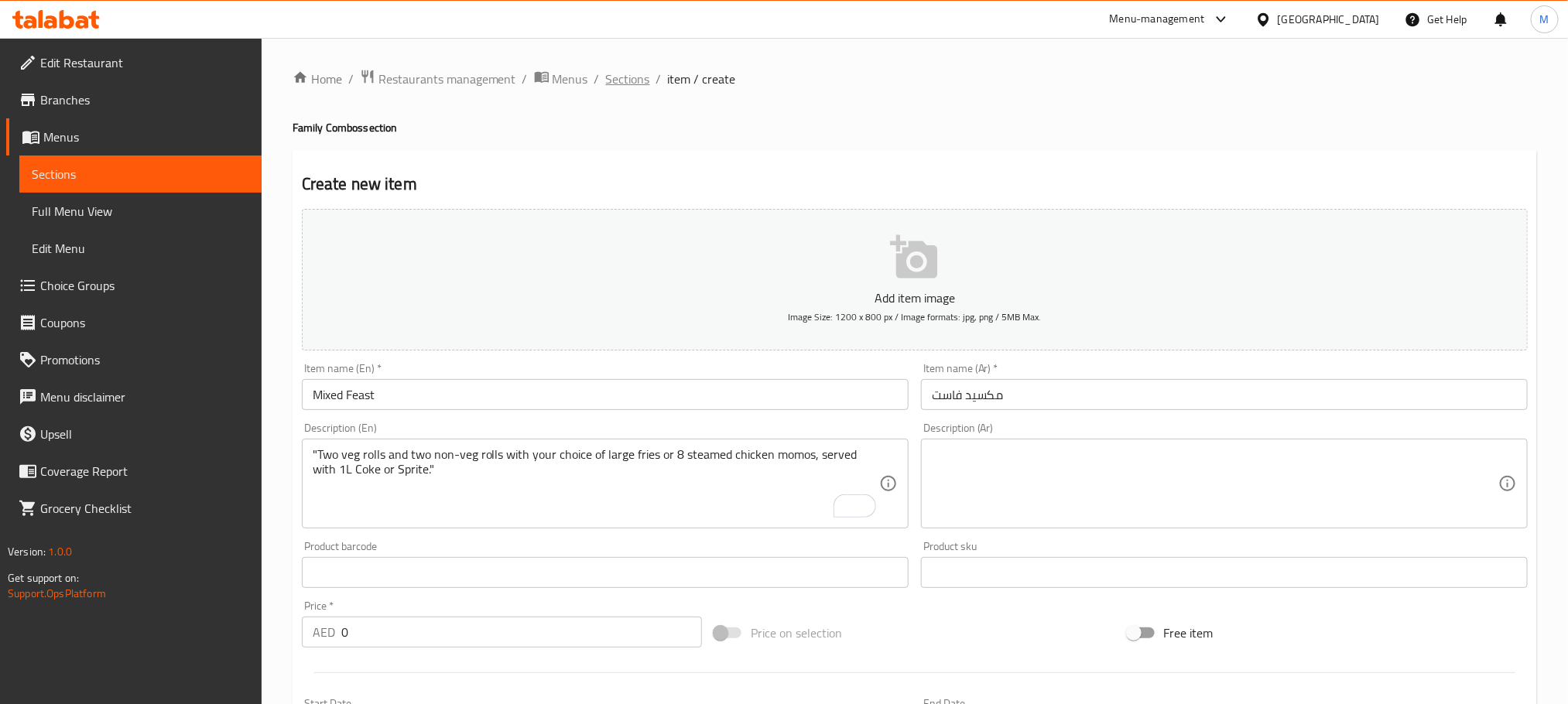
click at [627, 80] on span "Sections" at bounding box center [628, 79] width 44 height 18
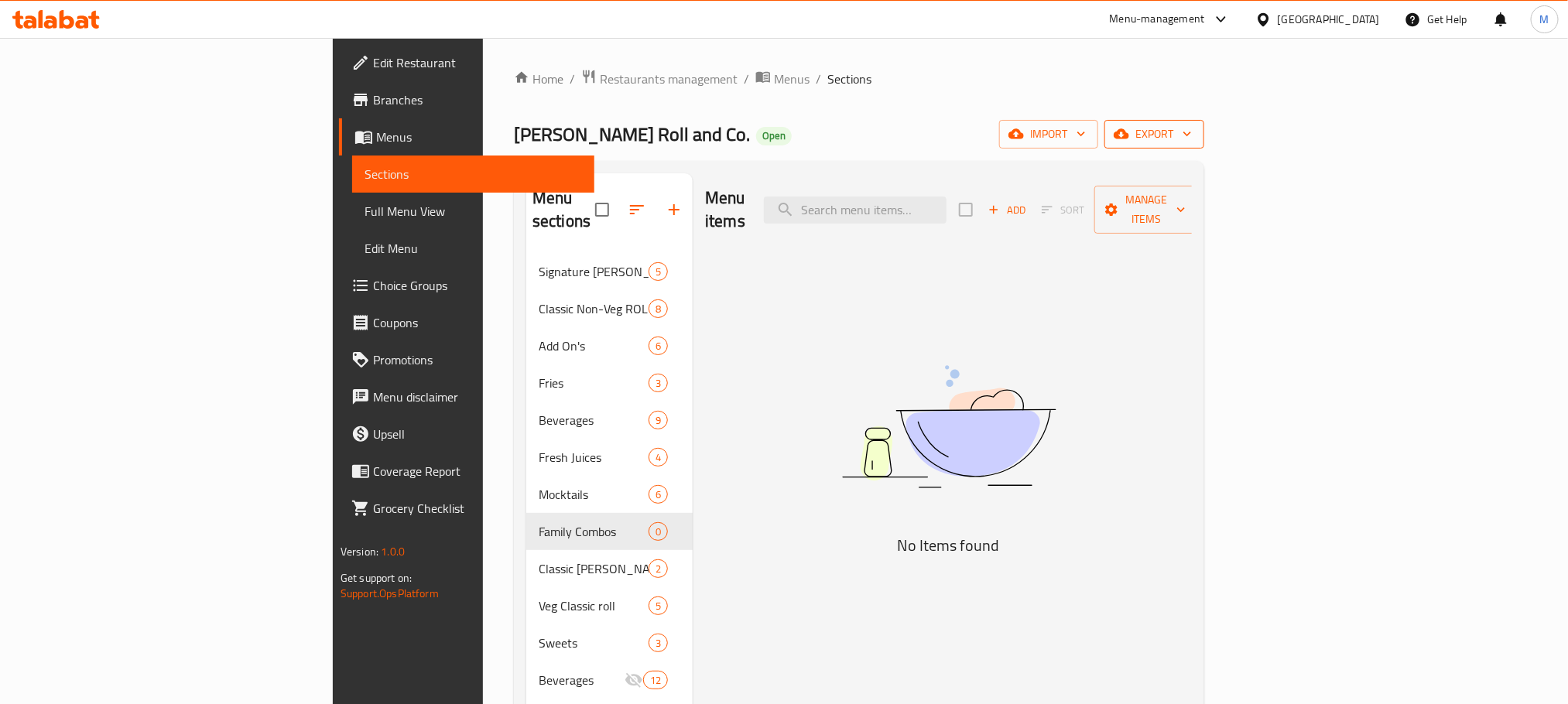
click at [1192, 125] on span "export" at bounding box center [1154, 134] width 75 height 19
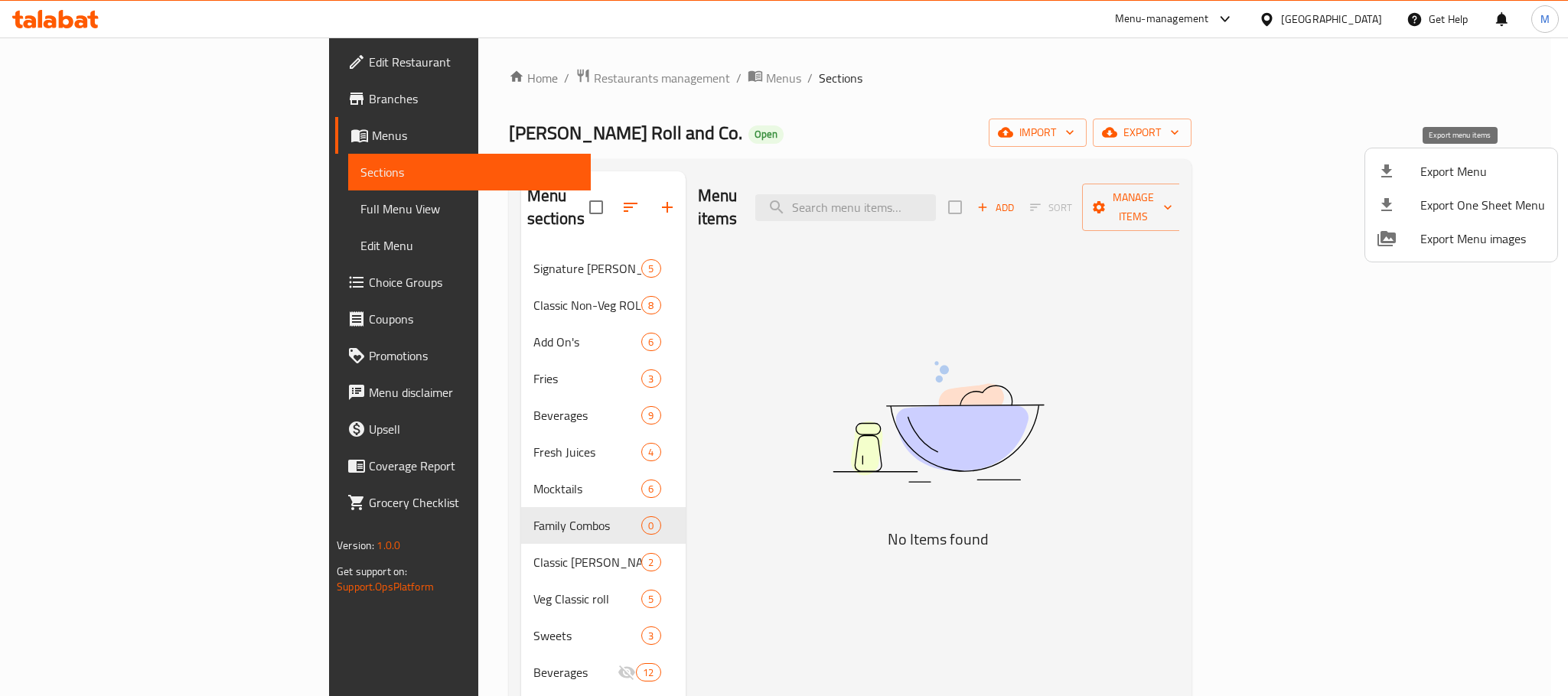
click at [1447, 163] on span "Export Menu" at bounding box center [1482, 172] width 124 height 18
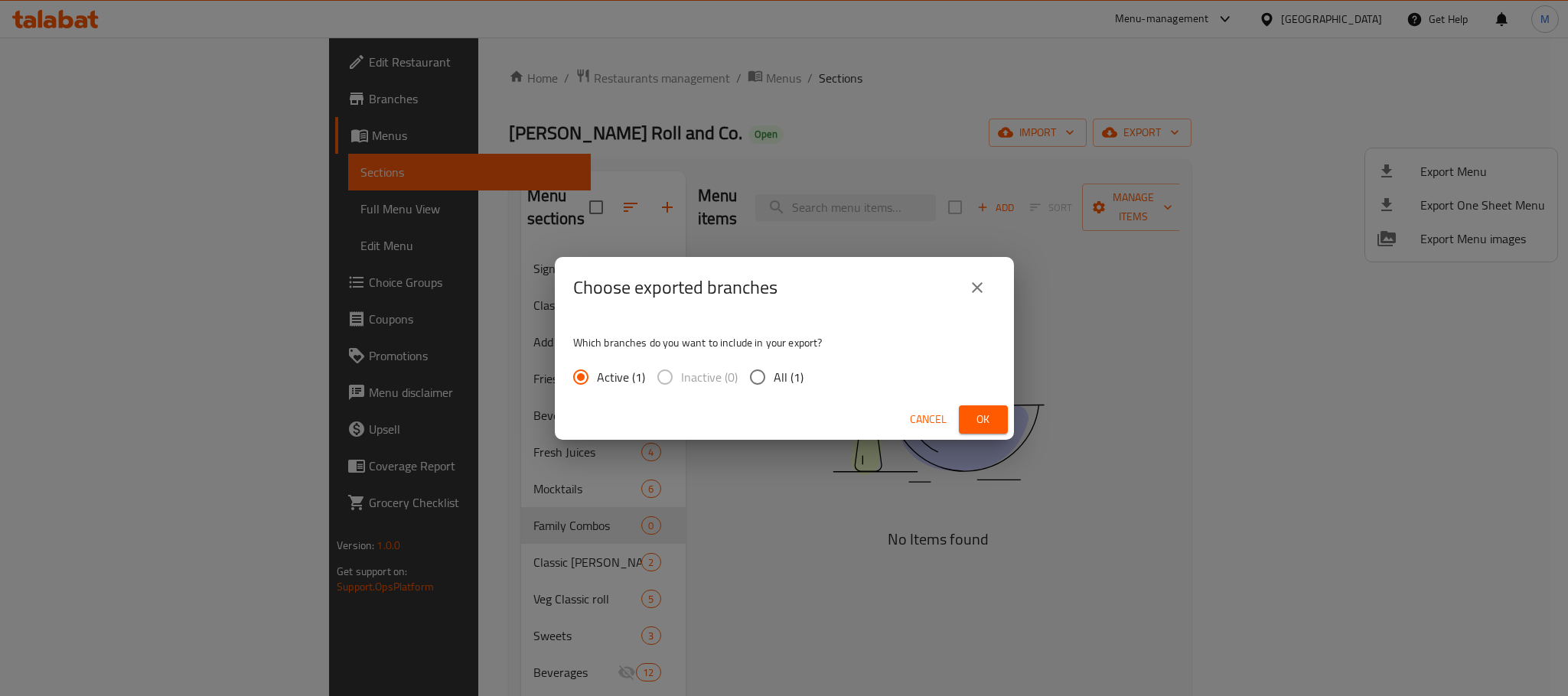
click at [997, 418] on button "Ok" at bounding box center [983, 419] width 49 height 28
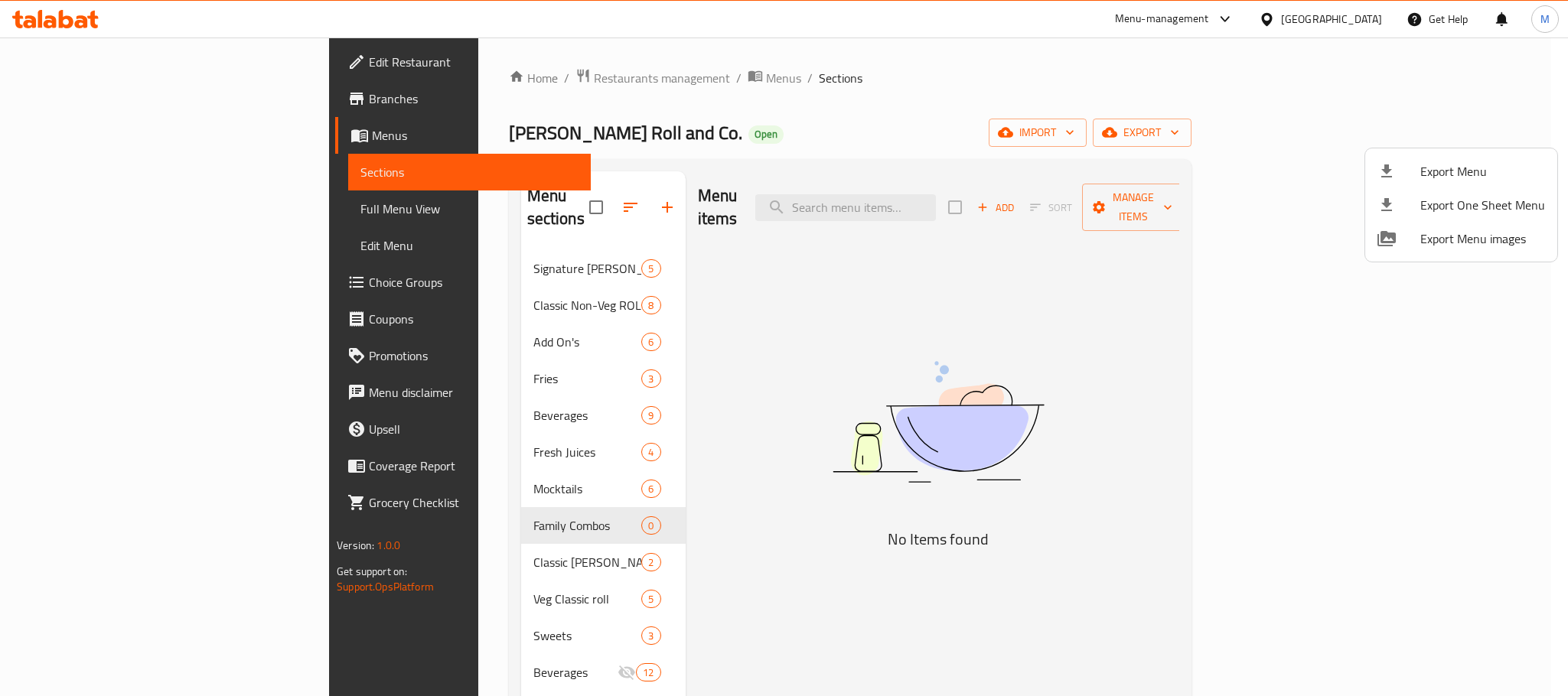
click at [62, 27] on div at bounding box center [784, 348] width 1568 height 696
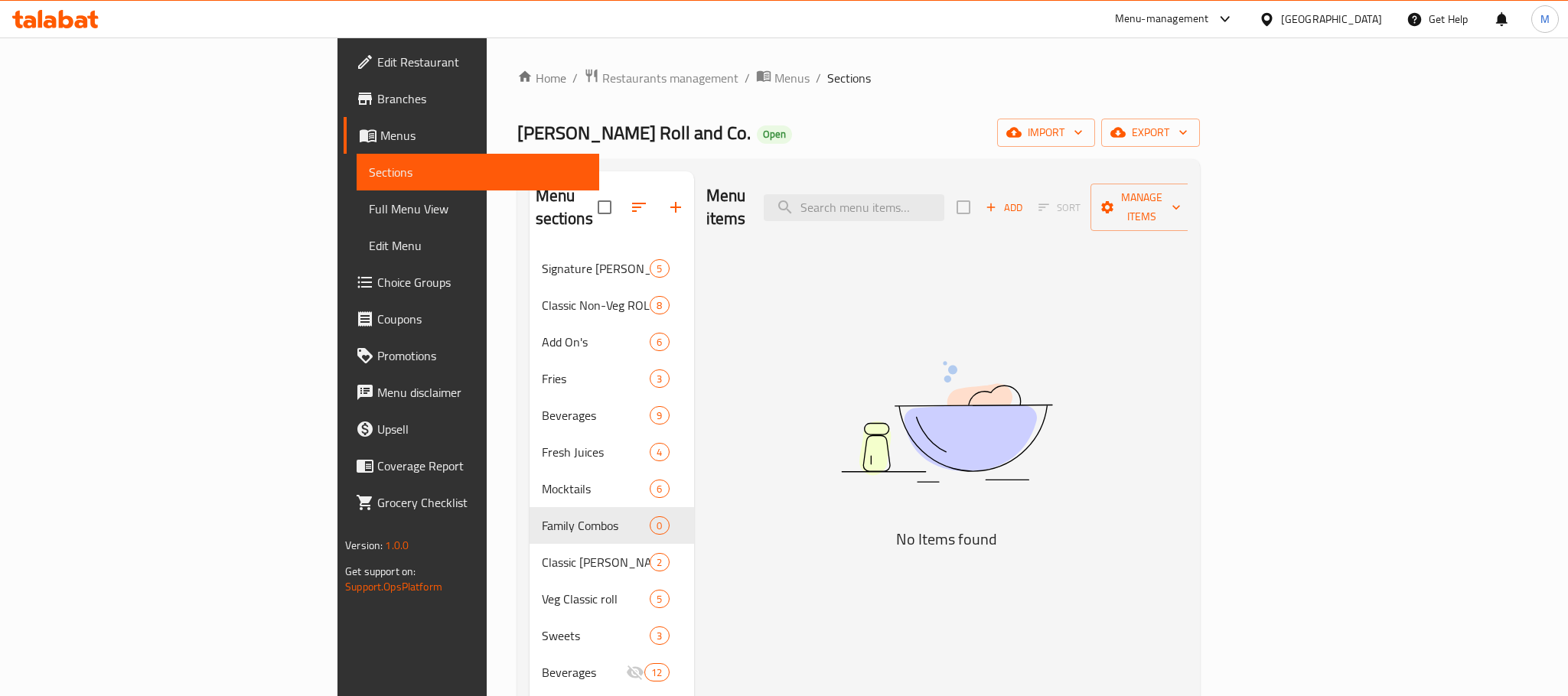
click at [63, 27] on icon at bounding box center [55, 19] width 86 height 18
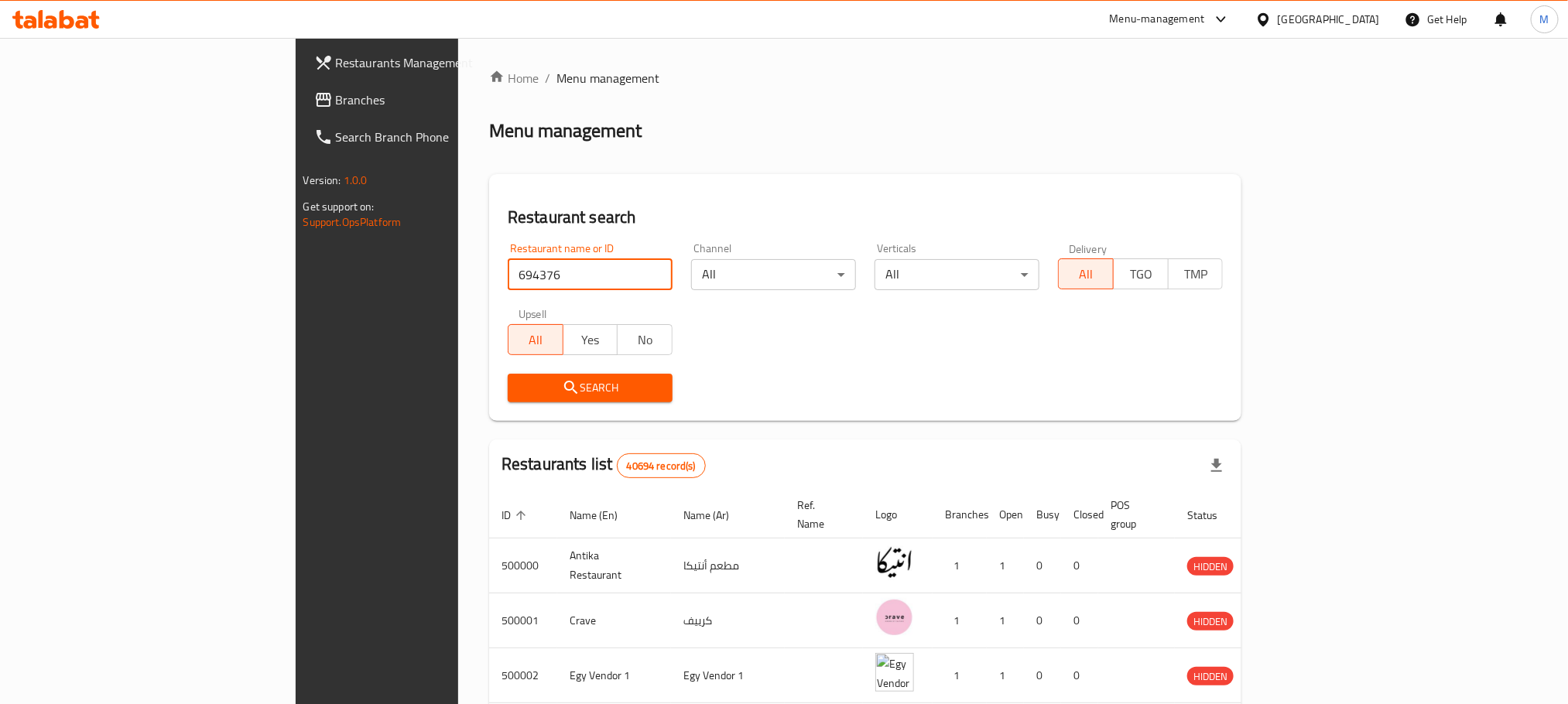
type input "694376"
click button "Search" at bounding box center [589, 388] width 165 height 28
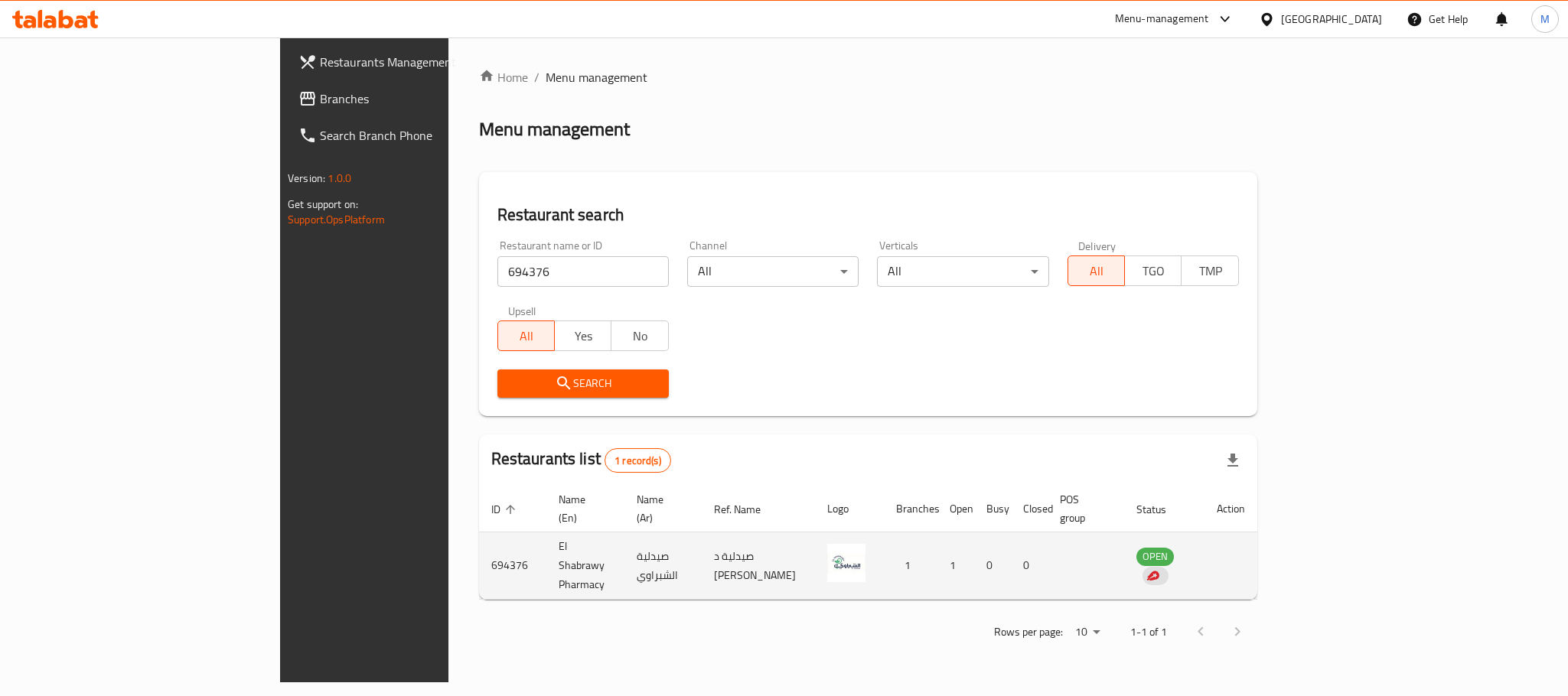
click at [1205, 554] on td "OPEN" at bounding box center [1164, 566] width 80 height 67
click at [1257, 541] on td "enhanced table" at bounding box center [1231, 566] width 53 height 67
click at [1257, 538] on td "enhanced table" at bounding box center [1231, 566] width 53 height 67
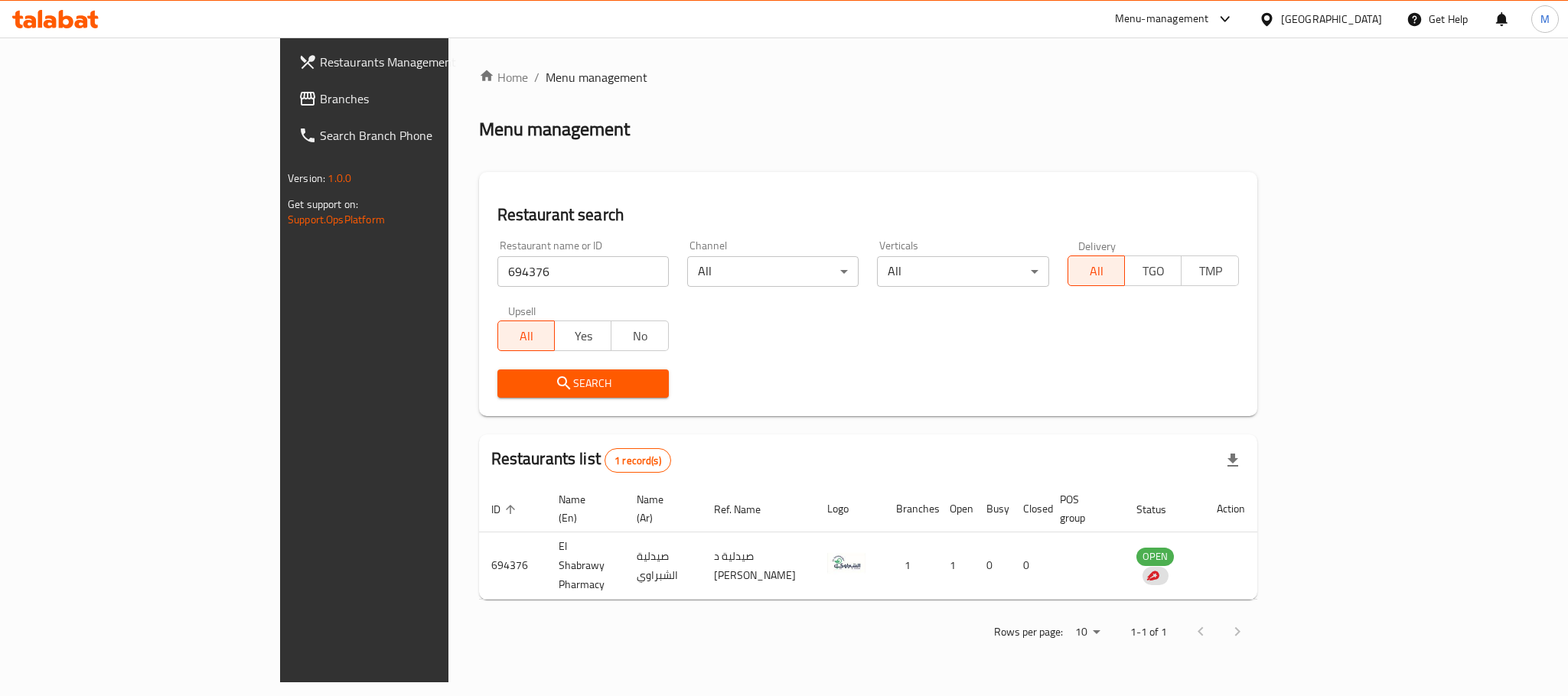
click at [1257, 117] on div "Menu management" at bounding box center [868, 129] width 779 height 25
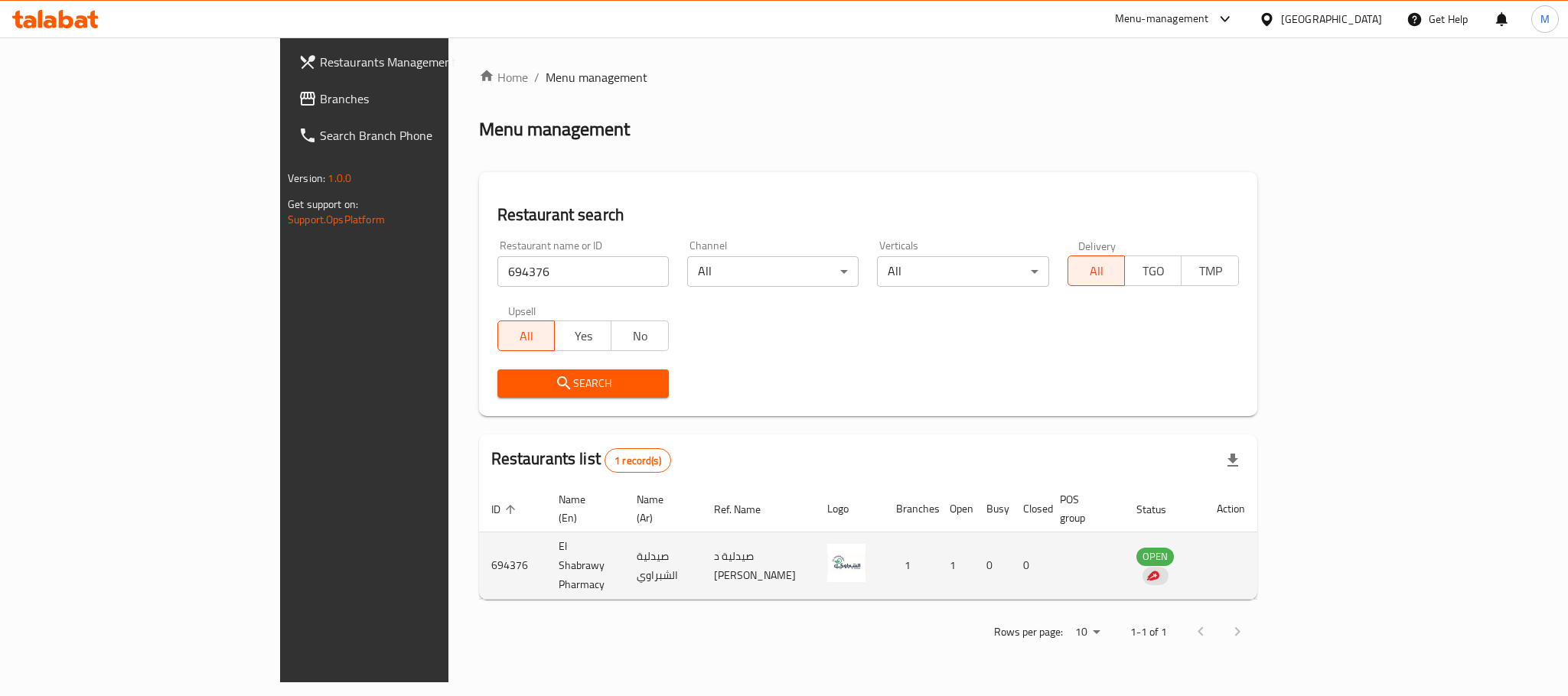
click at [1205, 553] on td "OPEN" at bounding box center [1164, 566] width 80 height 67
click at [1123, 535] on td "enhanced table" at bounding box center [1085, 566] width 75 height 67
drag, startPoint x: 1070, startPoint y: 535, endPoint x: 946, endPoint y: 535, distance: 124.0
click at [974, 535] on td "1" at bounding box center [956, 566] width 36 height 67
click at [884, 535] on td "enhanced table" at bounding box center [849, 566] width 69 height 67
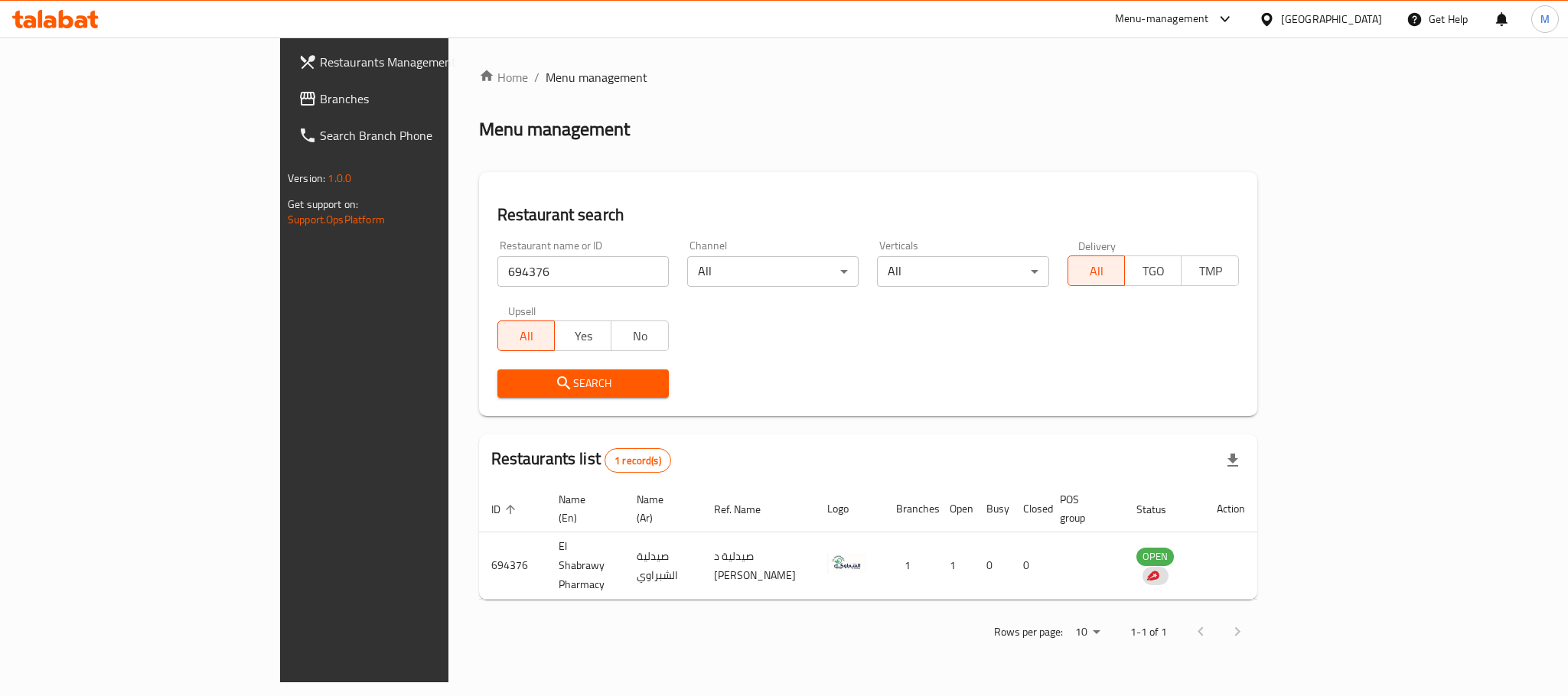
click at [72, 21] on icon at bounding box center [66, 19] width 15 height 18
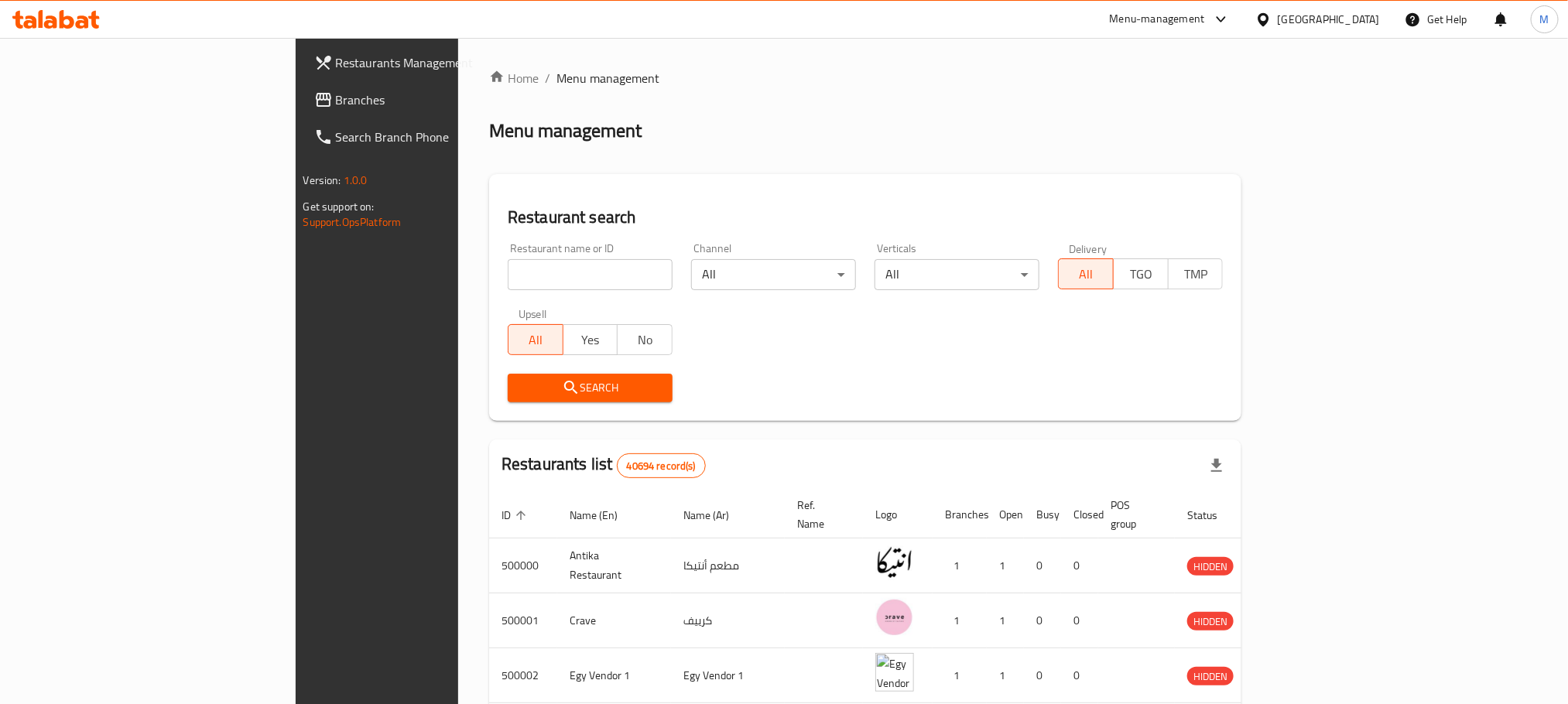
click at [599, 256] on div "Restaurant name or ID Restaurant name or ID" at bounding box center [590, 267] width 184 height 66
click at [569, 278] on input "search" at bounding box center [589, 275] width 165 height 31
paste input "694376"
type input "694376"
click button "Search" at bounding box center [589, 388] width 165 height 28
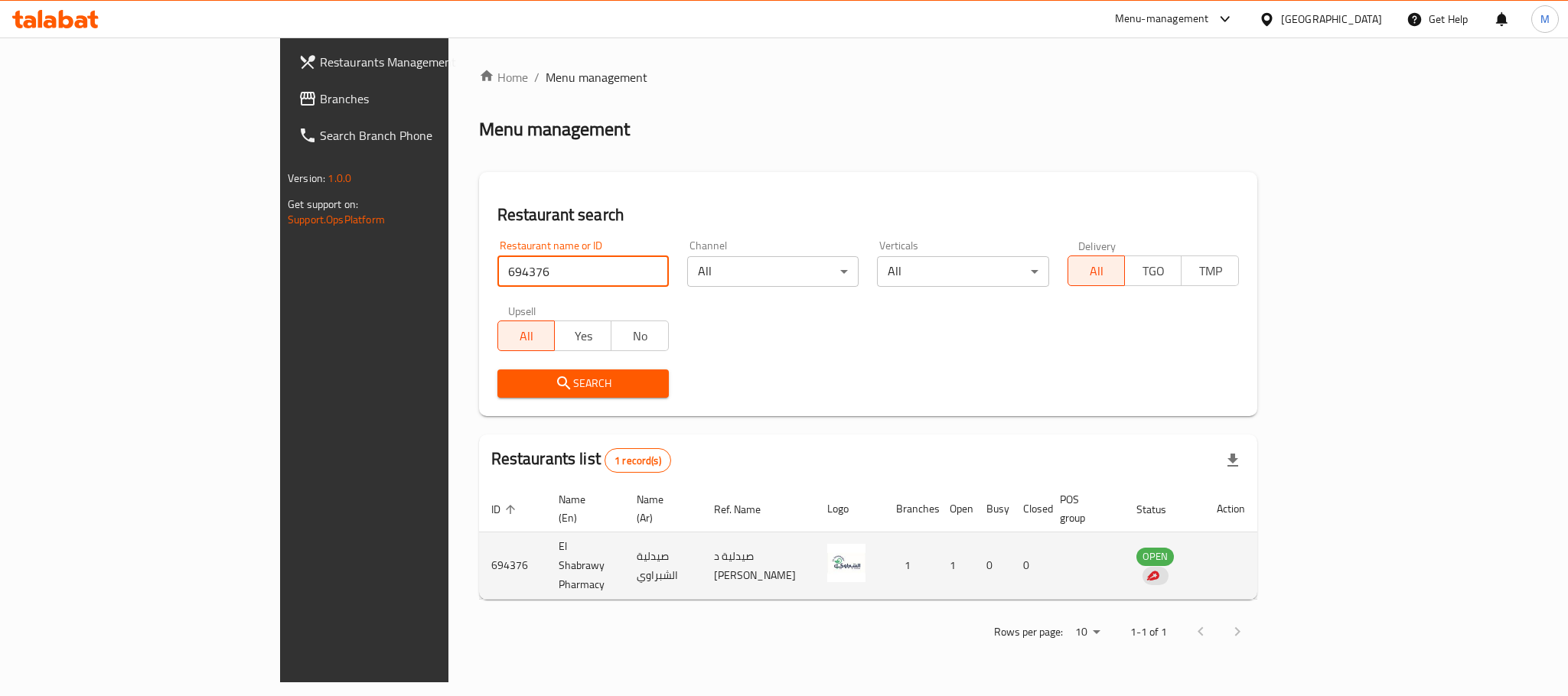
click at [1257, 549] on td "enhanced table" at bounding box center [1231, 566] width 53 height 67
drag, startPoint x: 1481, startPoint y: 535, endPoint x: 1460, endPoint y: 541, distance: 21.8
click at [1257, 535] on td "enhanced table" at bounding box center [1231, 566] width 53 height 67
drag, startPoint x: 1460, startPoint y: 541, endPoint x: 1444, endPoint y: 546, distance: 16.8
click at [1205, 541] on td "OPEN" at bounding box center [1164, 566] width 80 height 67
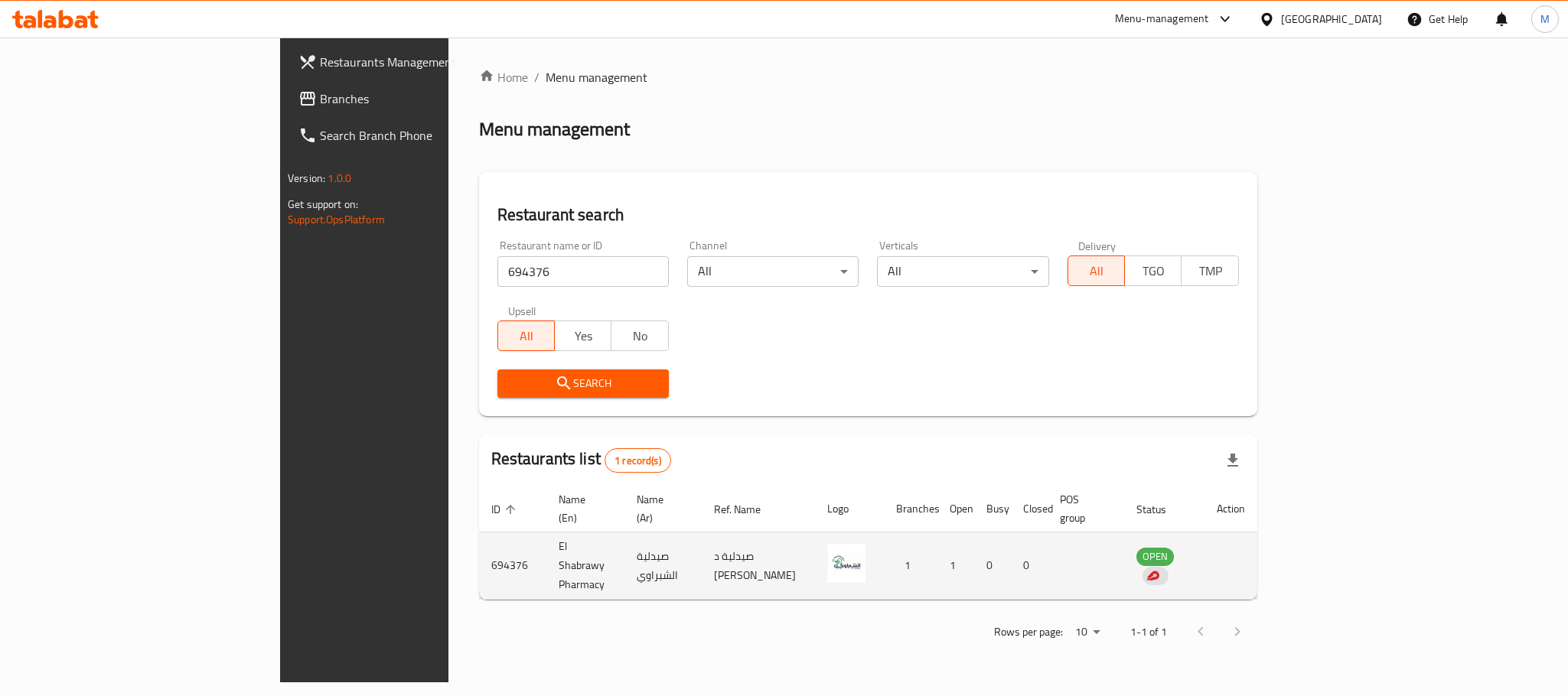
click at [1205, 546] on td "OPEN" at bounding box center [1164, 566] width 80 height 67
click at [1205, 547] on td "OPEN" at bounding box center [1164, 566] width 80 height 67
click at [1123, 555] on td "enhanced table" at bounding box center [1085, 566] width 75 height 67
click at [546, 551] on td "El Shabrawy Pharmacy" at bounding box center [585, 566] width 78 height 67
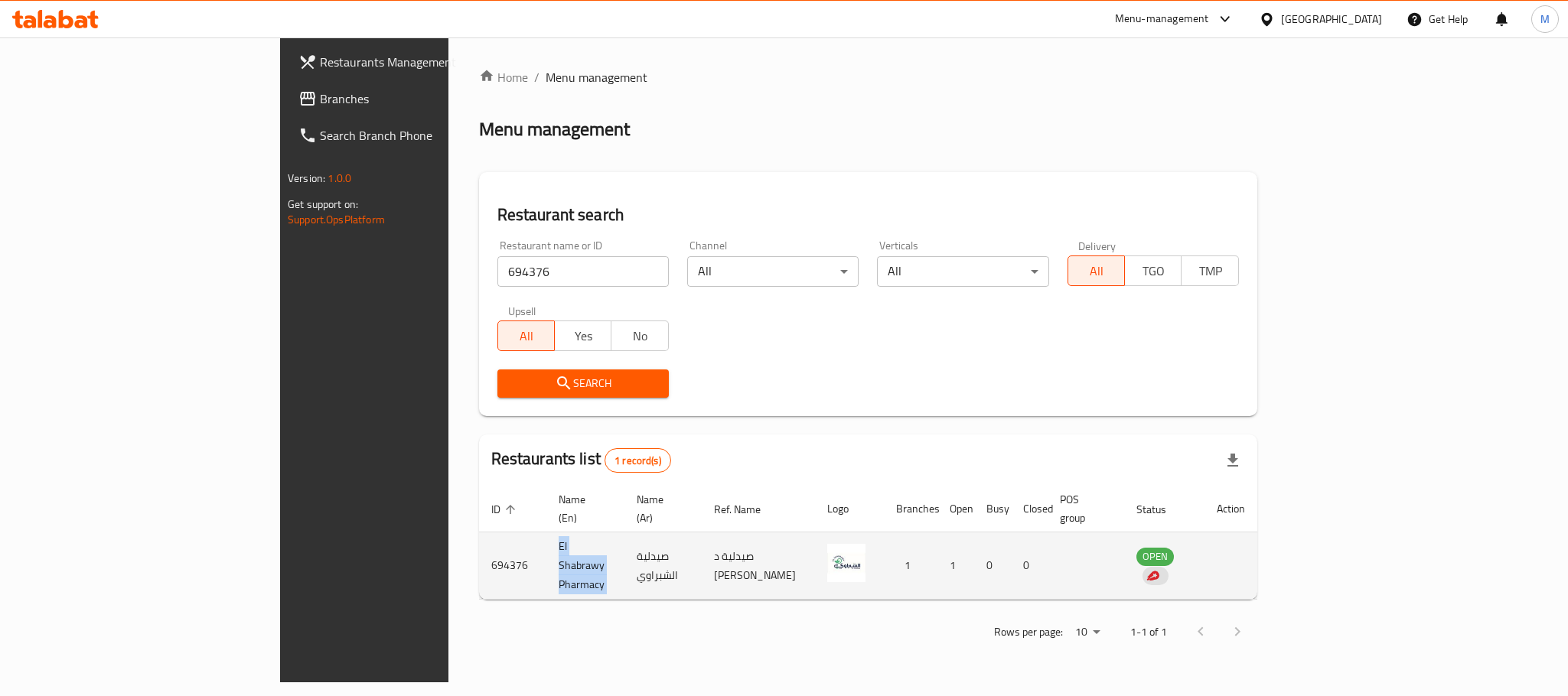
click at [546, 551] on td "El Shabrawy Pharmacy" at bounding box center [585, 566] width 78 height 67
copy td "El Shabrawy Pharmacy"
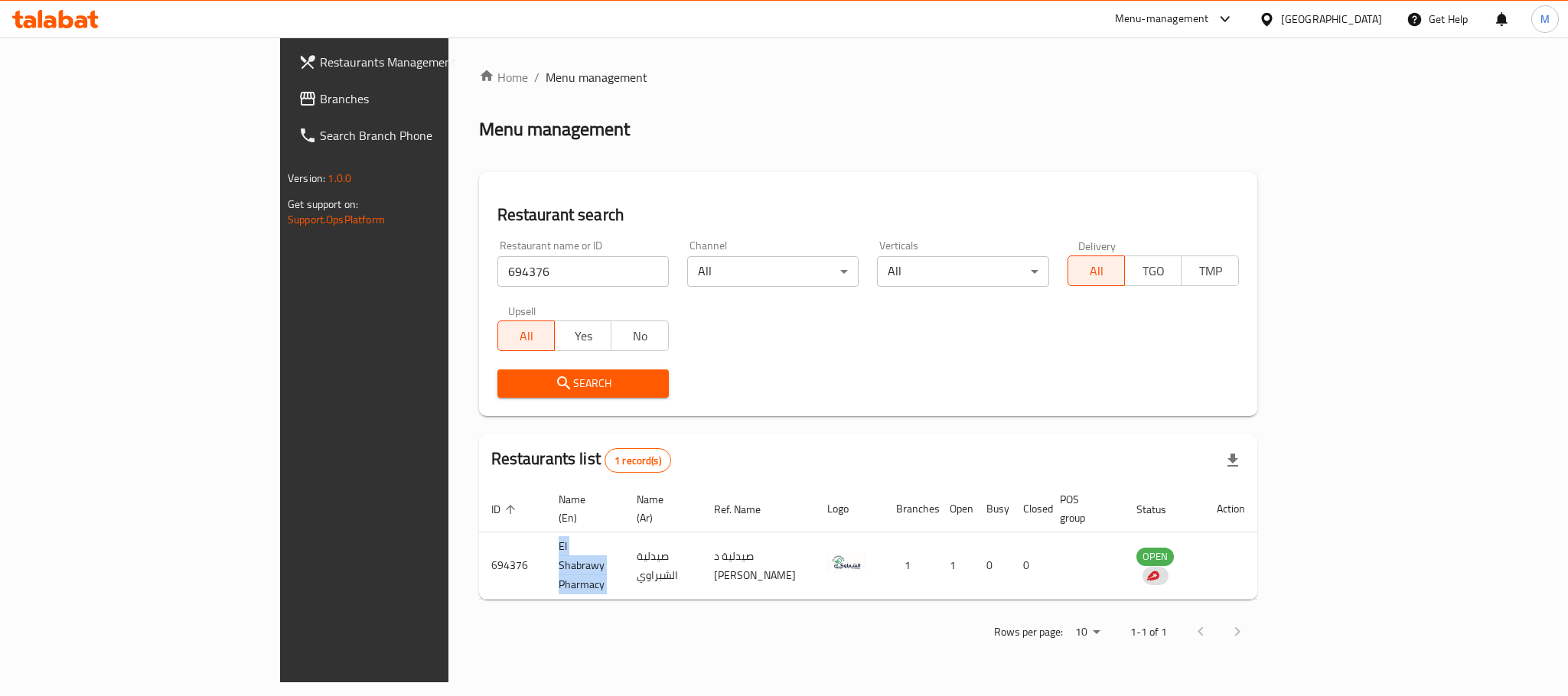
click at [320, 104] on span "Branches" at bounding box center [424, 99] width 210 height 18
